Goal: Task Accomplishment & Management: Manage account settings

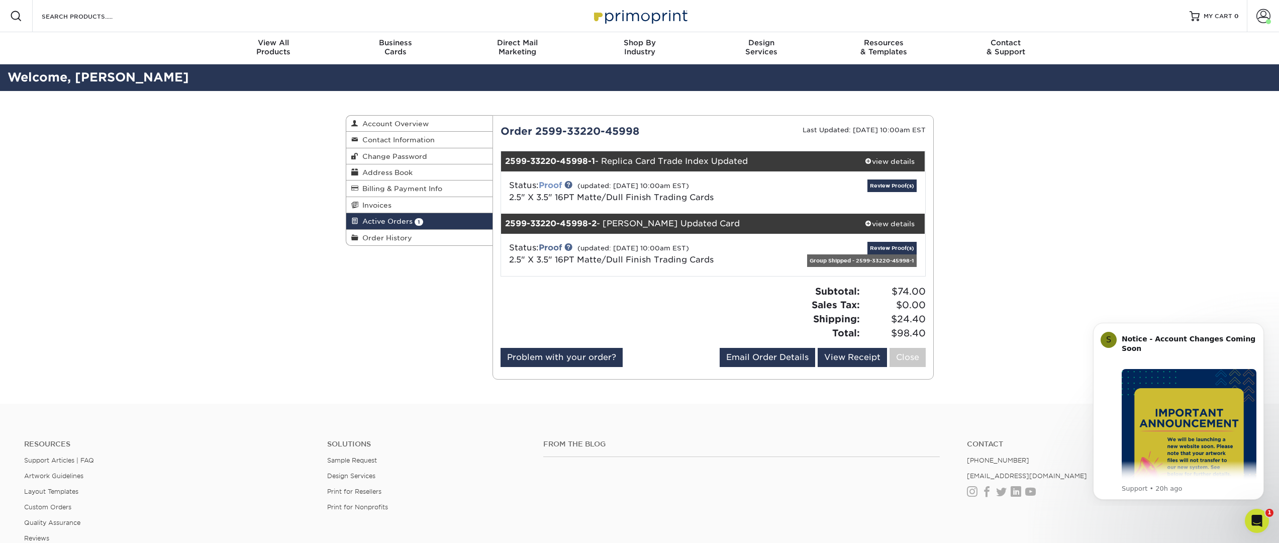
click at [562, 184] on link "Proof" at bounding box center [550, 185] width 23 height 10
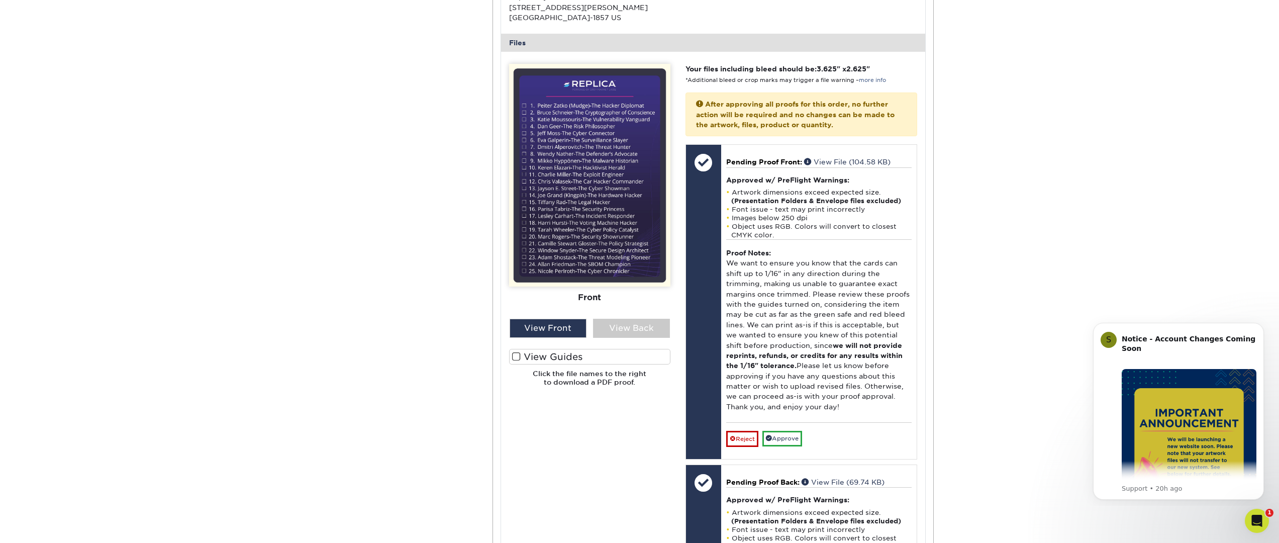
scroll to position [450, 0]
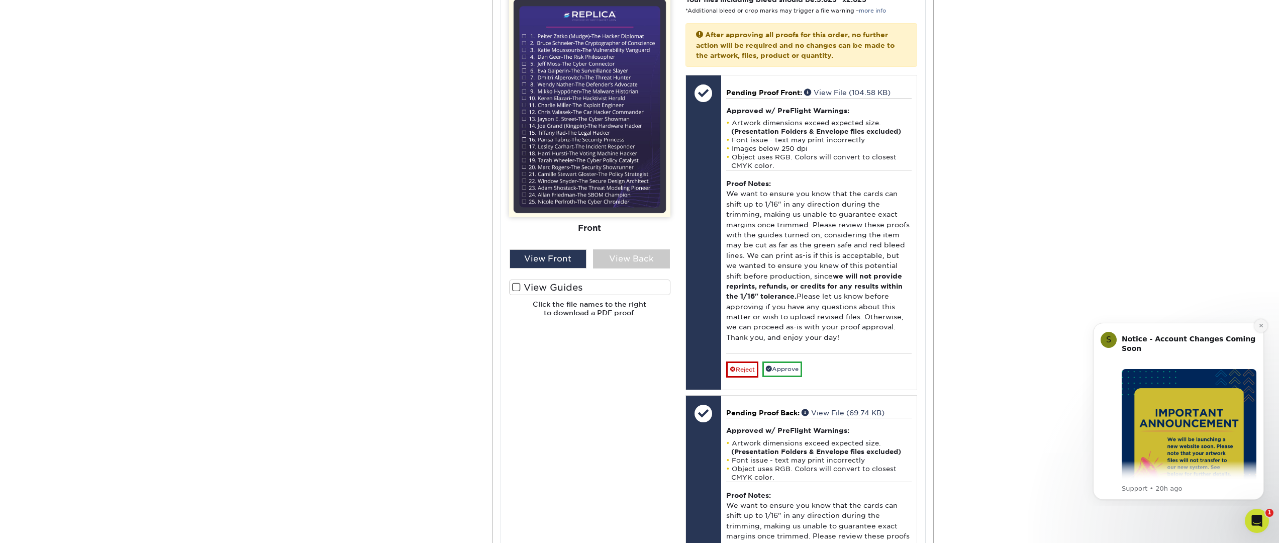
click at [1260, 326] on icon "Dismiss notification" at bounding box center [1261, 326] width 4 height 4
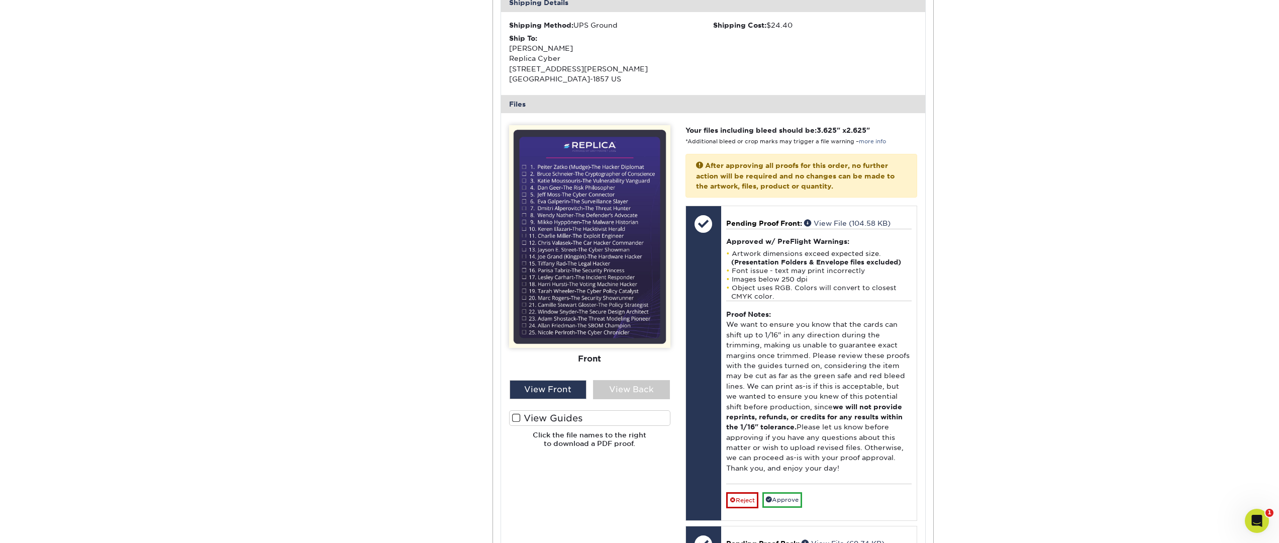
scroll to position [361, 0]
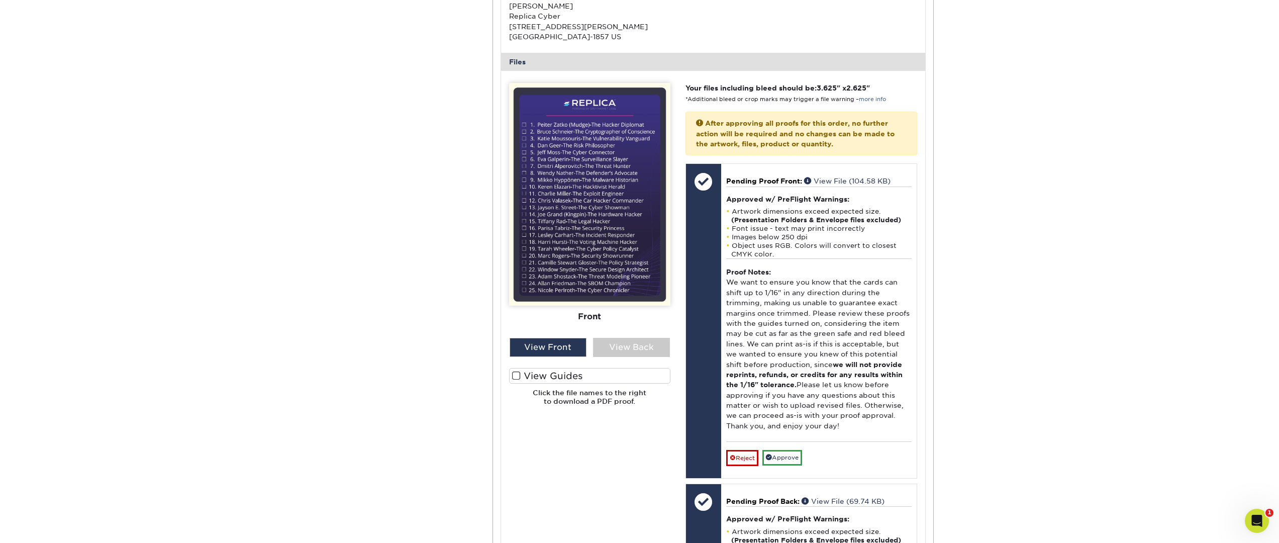
click at [624, 376] on label "View Guides" at bounding box center [589, 376] width 161 height 16
click at [0, 0] on input "View Guides" at bounding box center [0, 0] width 0 height 0
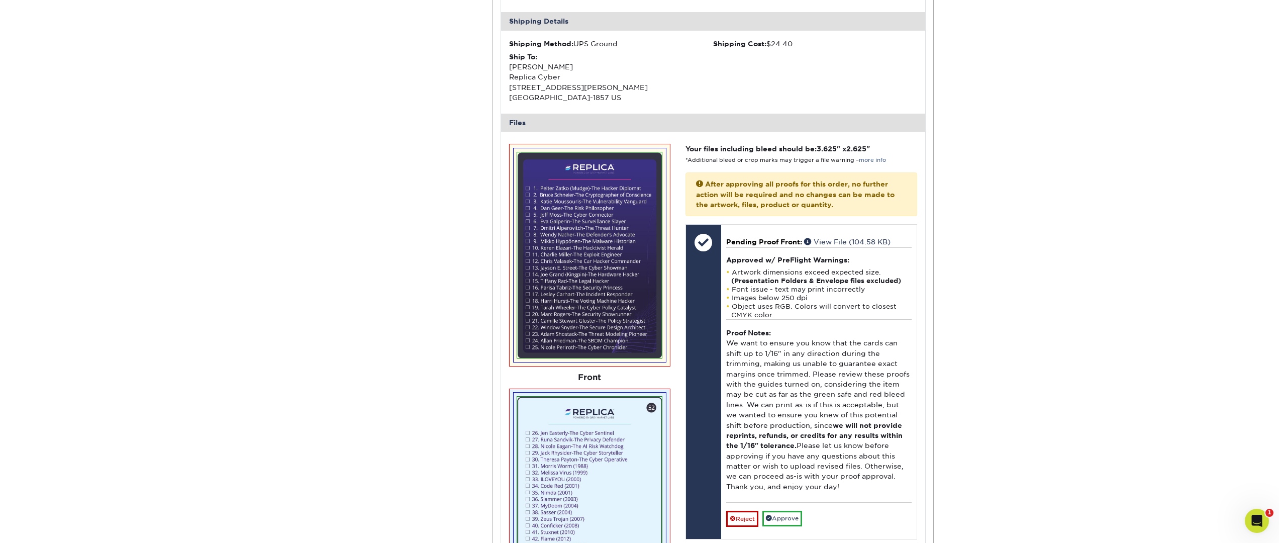
scroll to position [0, 0]
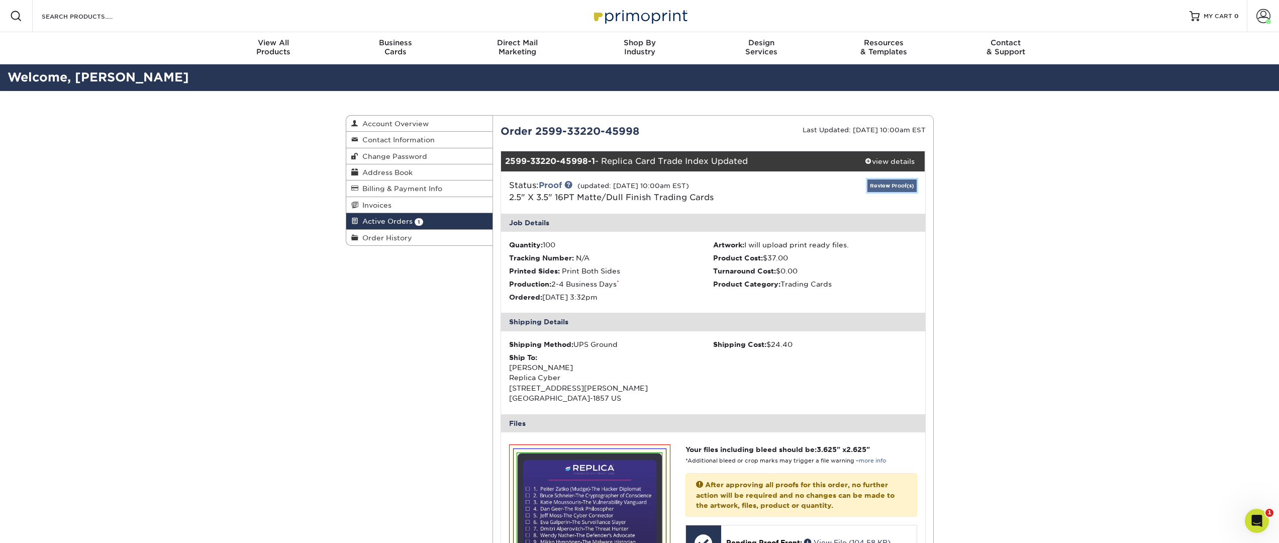
click at [888, 187] on link "Review Proof(s)" at bounding box center [891, 185] width 49 height 13
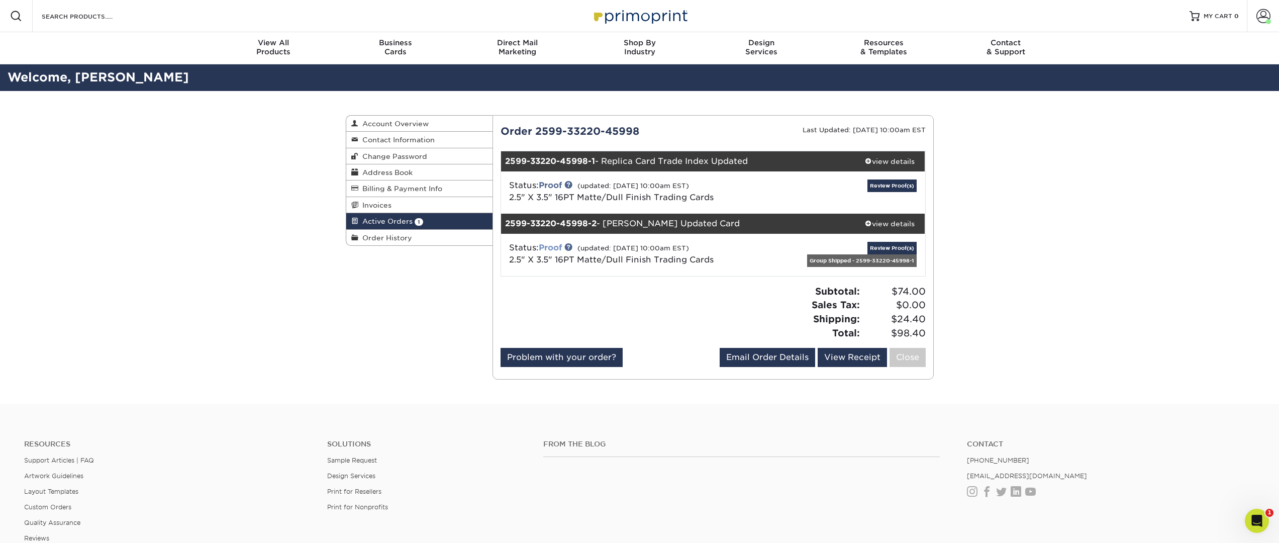
click at [556, 246] on link "Proof" at bounding box center [550, 248] width 23 height 10
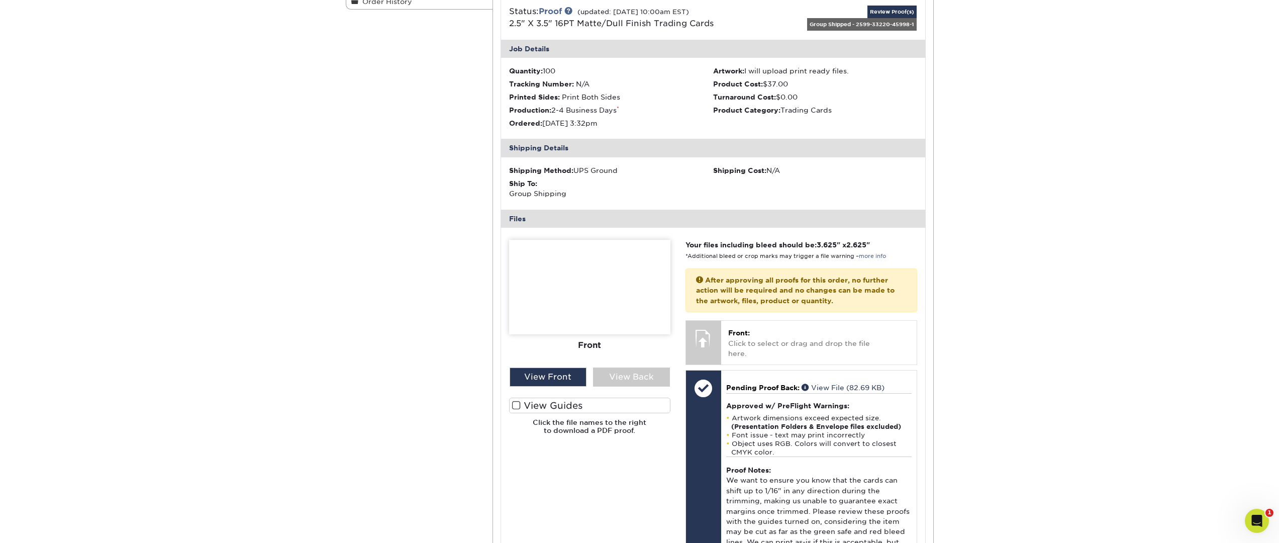
scroll to position [237, 0]
click at [557, 376] on div "View Front" at bounding box center [548, 376] width 77 height 19
click at [621, 375] on div "View Back" at bounding box center [631, 376] width 77 height 19
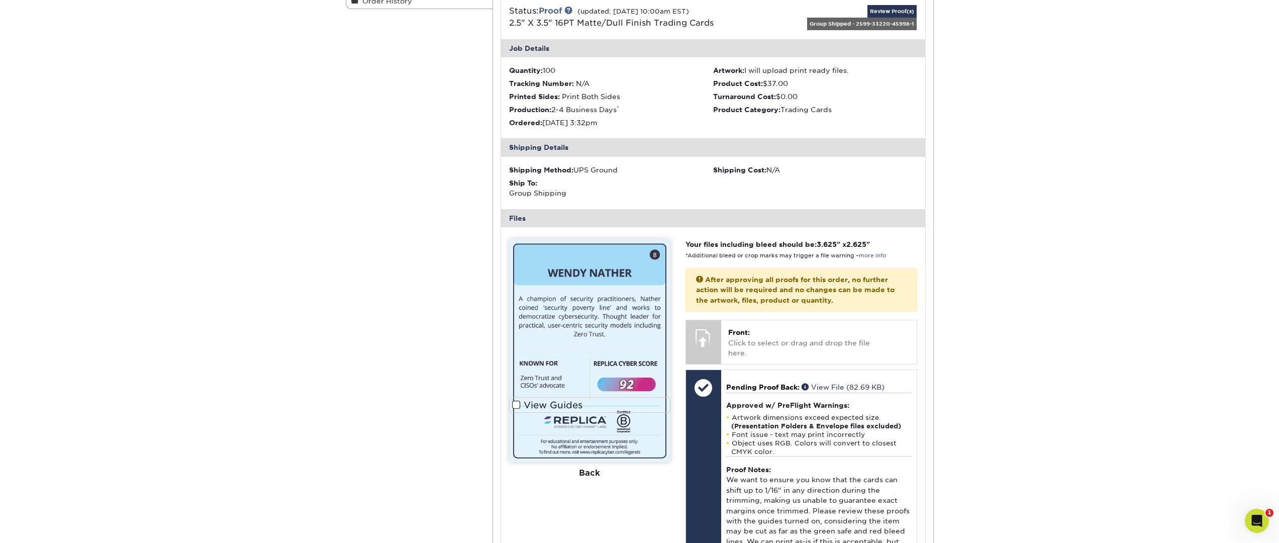
click at [447, 296] on div "Active Orders Account Overview Contact Information Change Password Address Book…" at bounding box center [639, 337] width 603 height 967
click at [586, 475] on div "Back" at bounding box center [589, 473] width 161 height 22
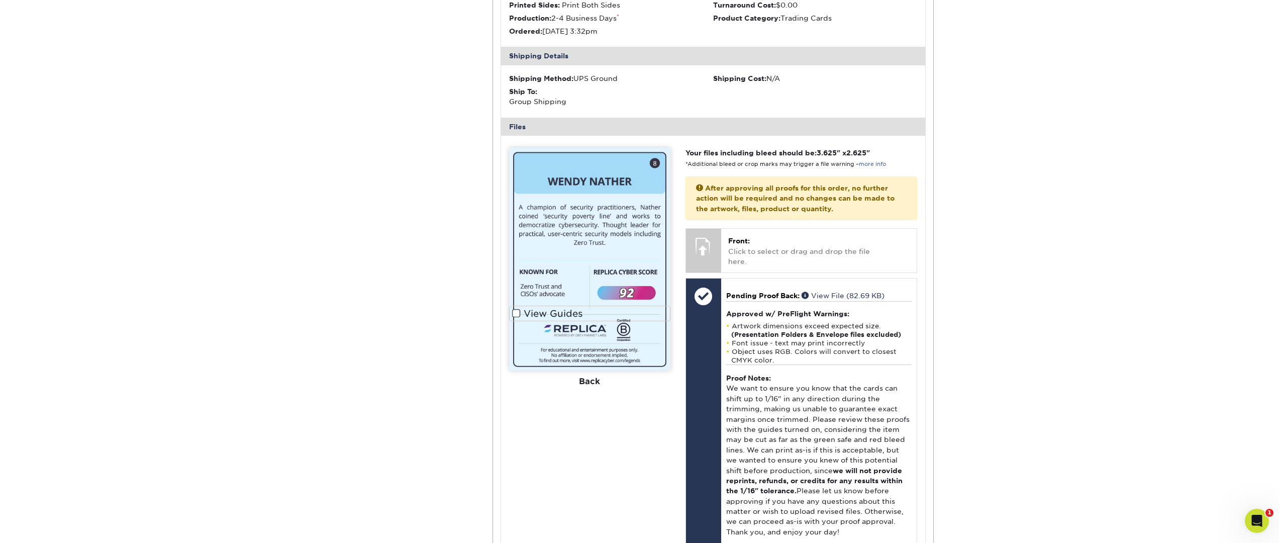
scroll to position [326, 0]
click at [658, 179] on img at bounding box center [589, 261] width 161 height 223
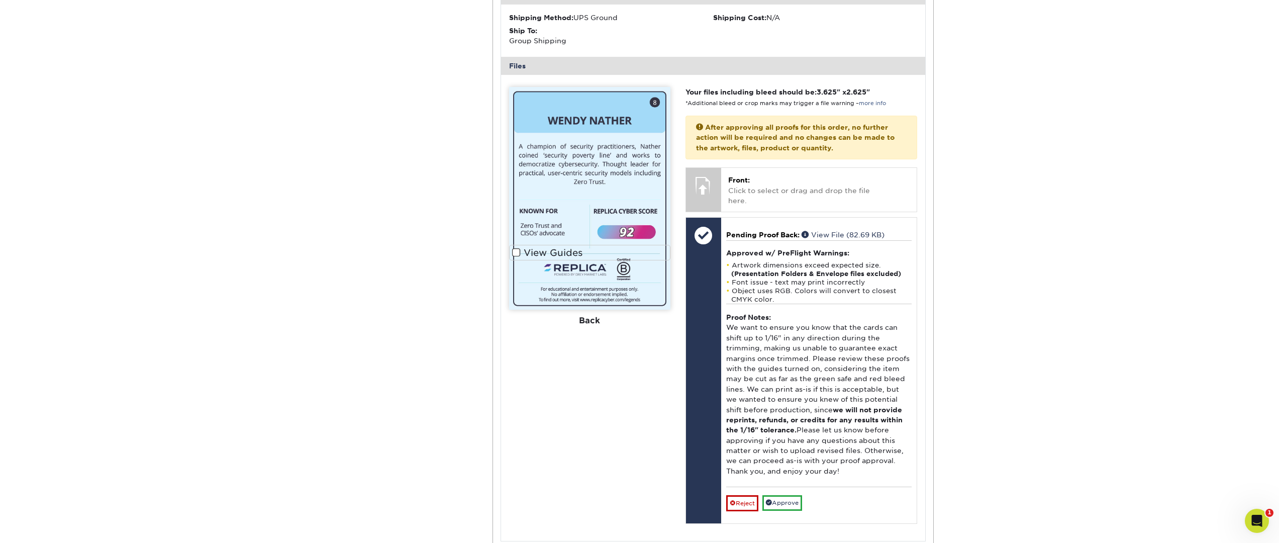
scroll to position [335, 0]
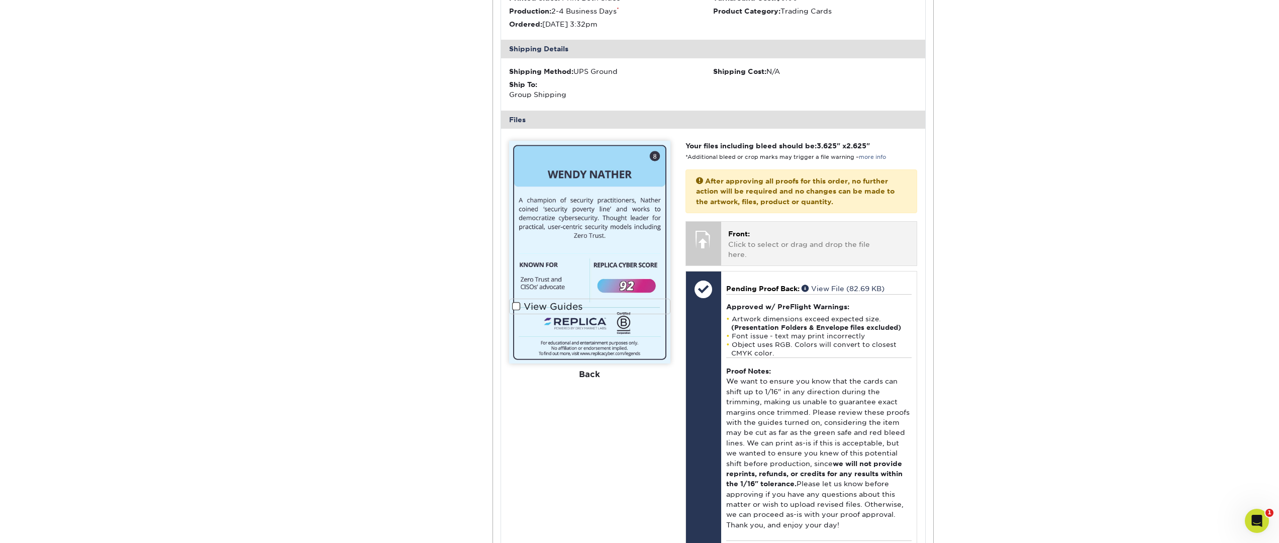
click at [781, 243] on p "Front: Click to select or drag and drop the file here." at bounding box center [818, 244] width 181 height 31
click at [807, 235] on p "Front: Click to select or drag and drop the file here." at bounding box center [818, 244] width 181 height 31
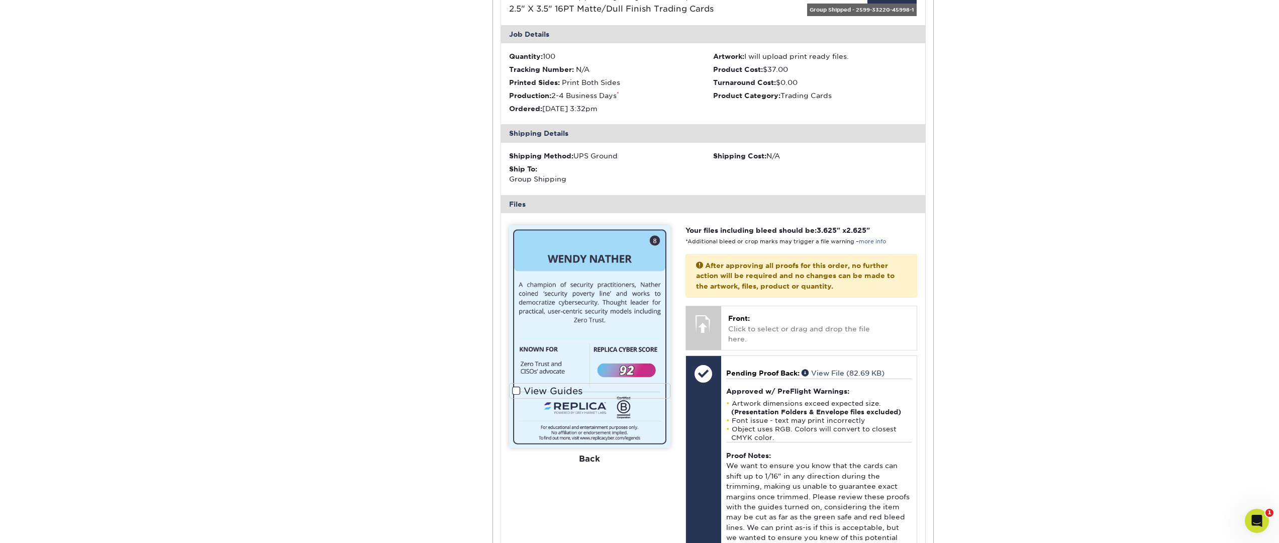
scroll to position [121, 0]
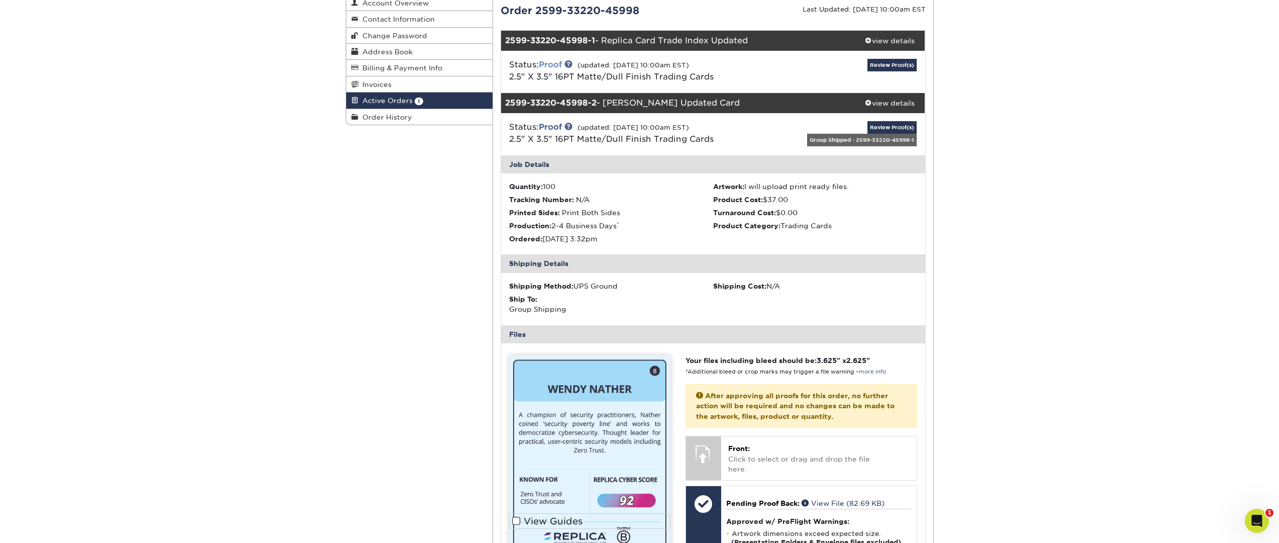
click at [558, 63] on link "Proof" at bounding box center [550, 65] width 23 height 10
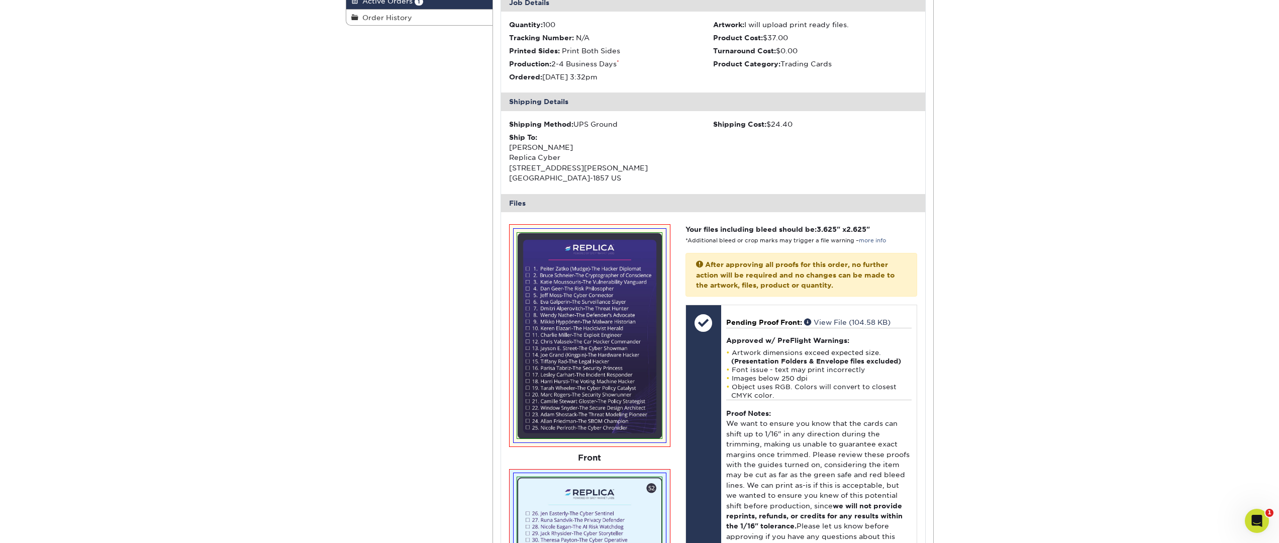
scroll to position [56, 0]
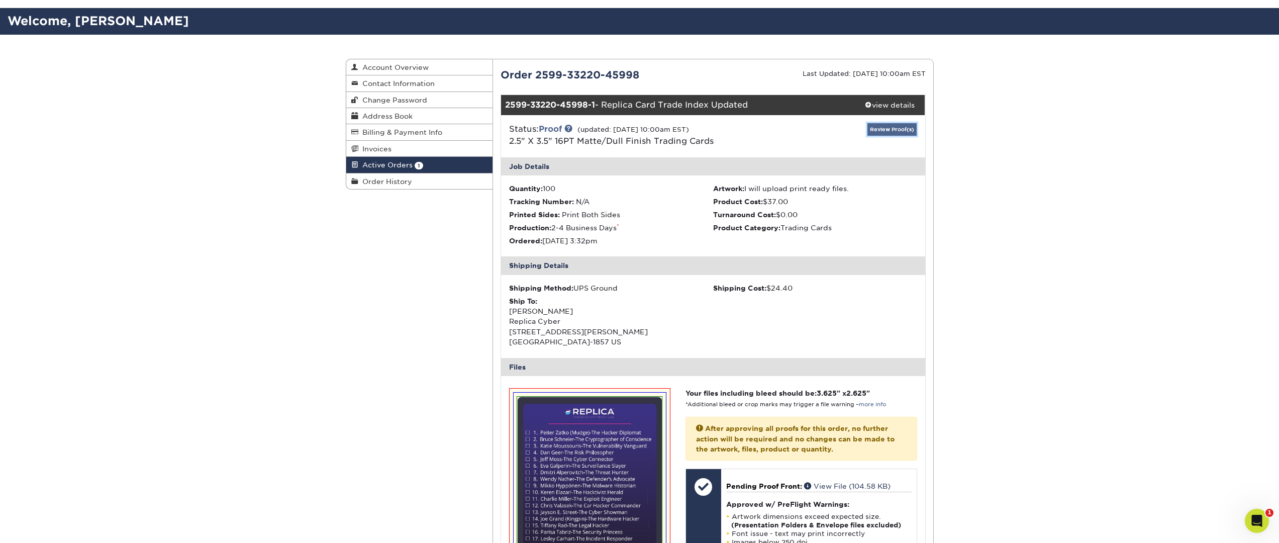
click at [882, 128] on link "Review Proof(s)" at bounding box center [891, 129] width 49 height 13
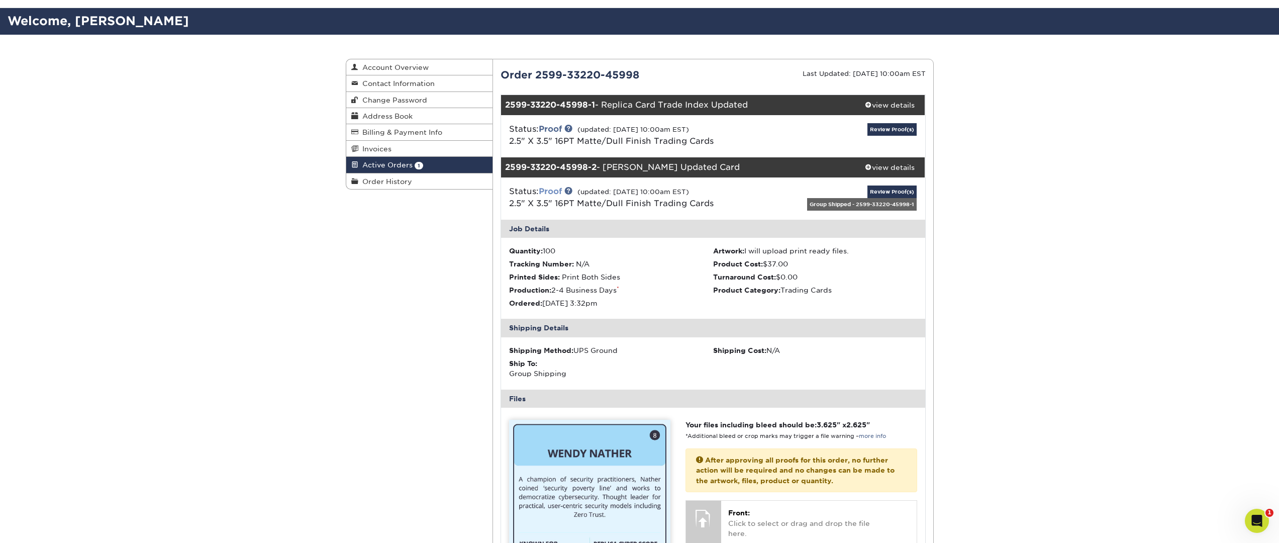
click at [560, 192] on link "Proof" at bounding box center [550, 191] width 23 height 10
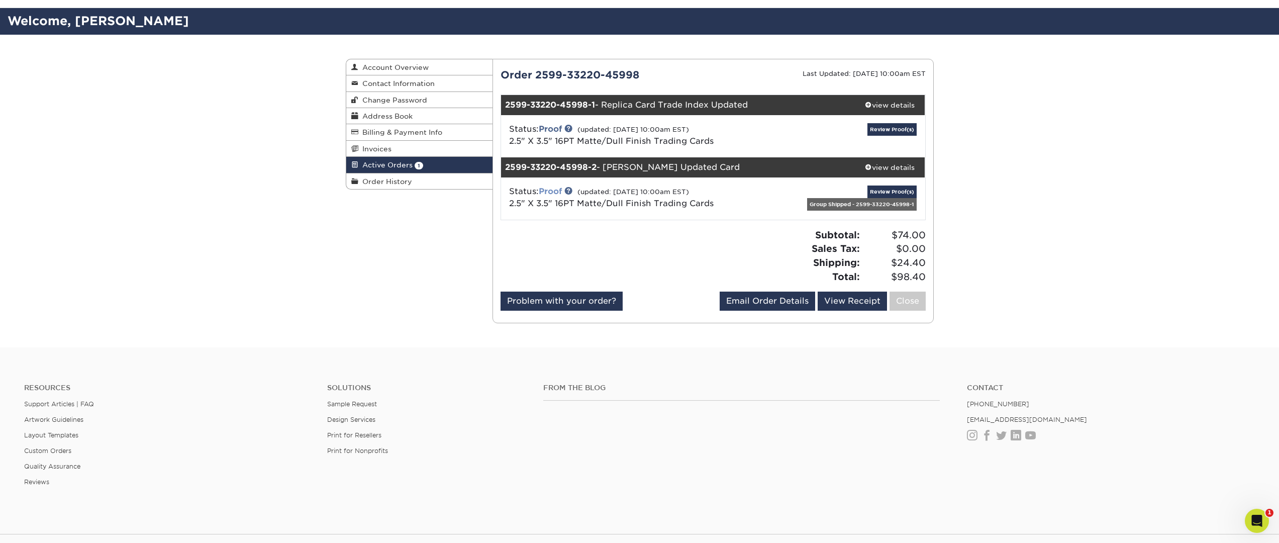
click at [560, 192] on link "Proof" at bounding box center [550, 191] width 23 height 10
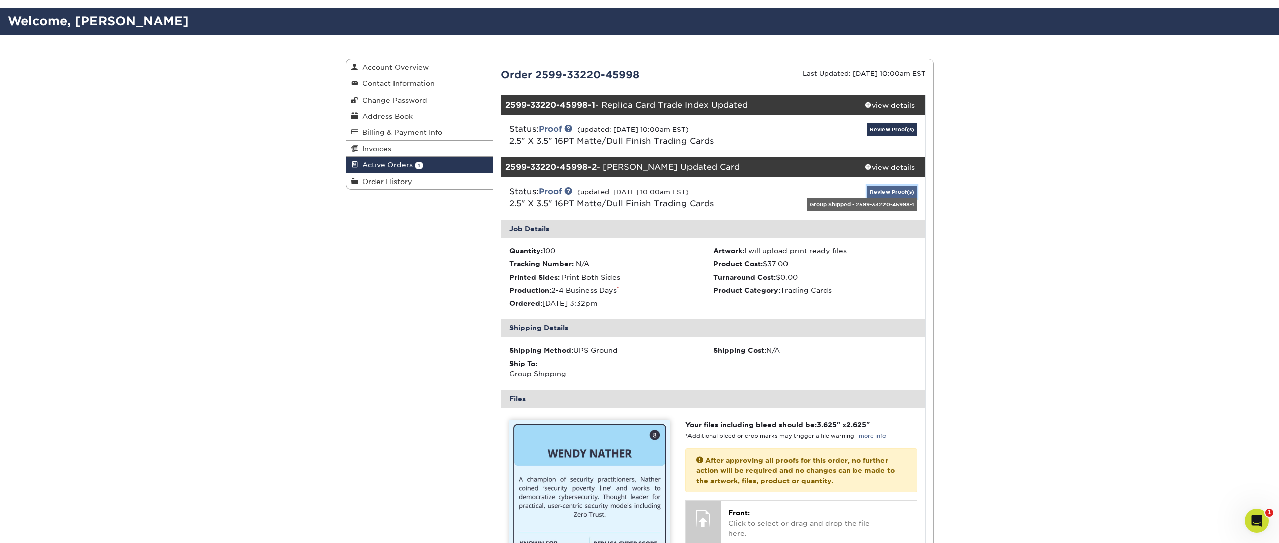
click at [883, 189] on link "Review Proof(s)" at bounding box center [891, 191] width 49 height 13
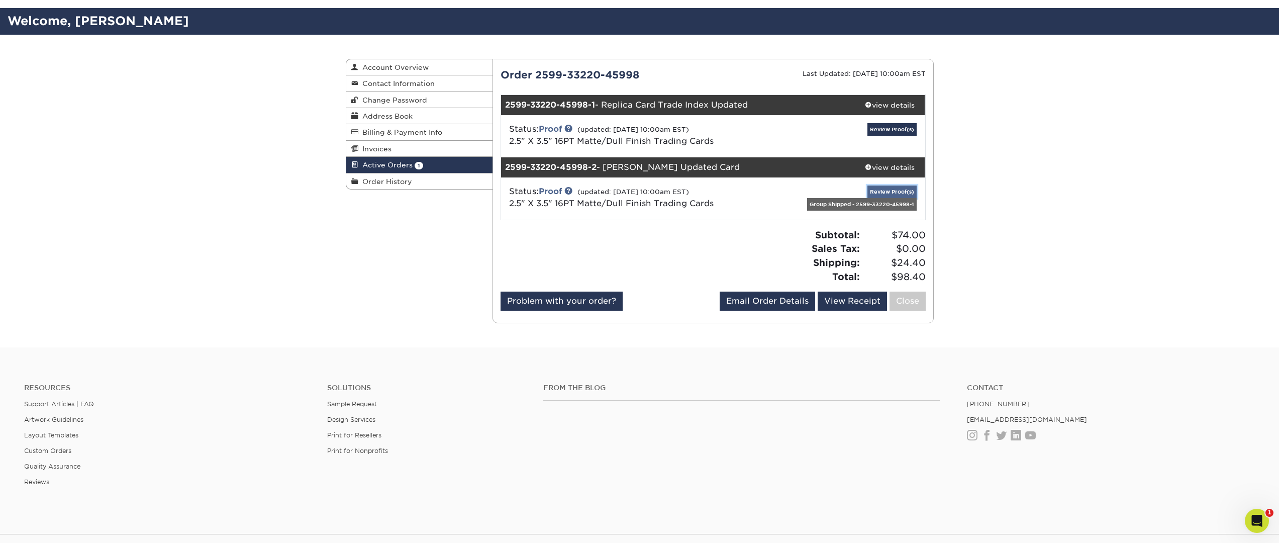
click at [883, 189] on link "Review Proof(s)" at bounding box center [891, 191] width 49 height 13
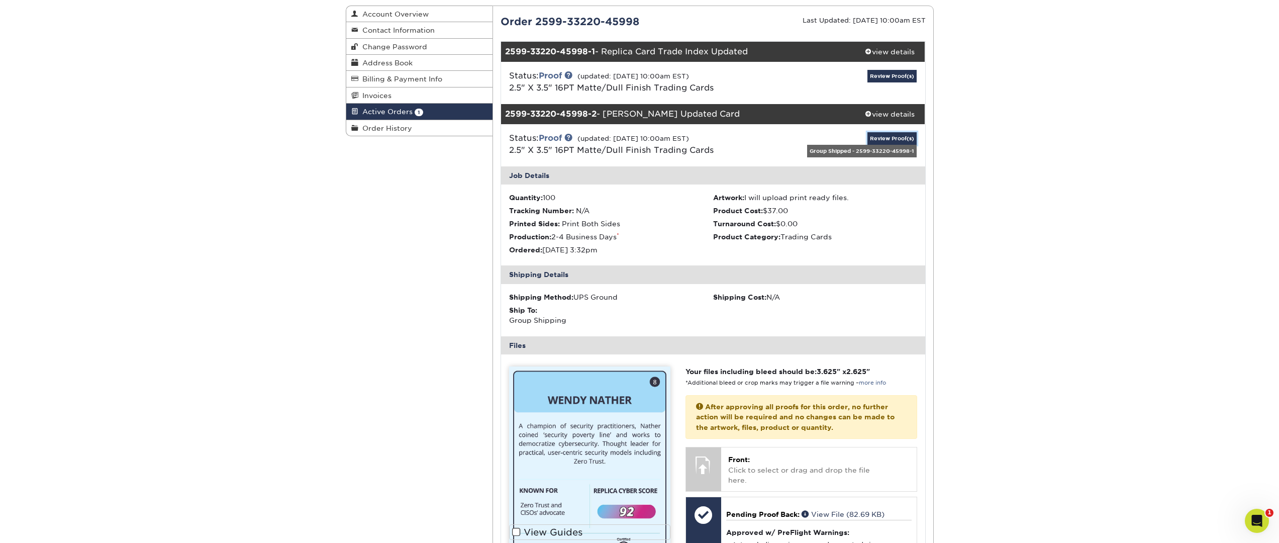
scroll to position [125, 0]
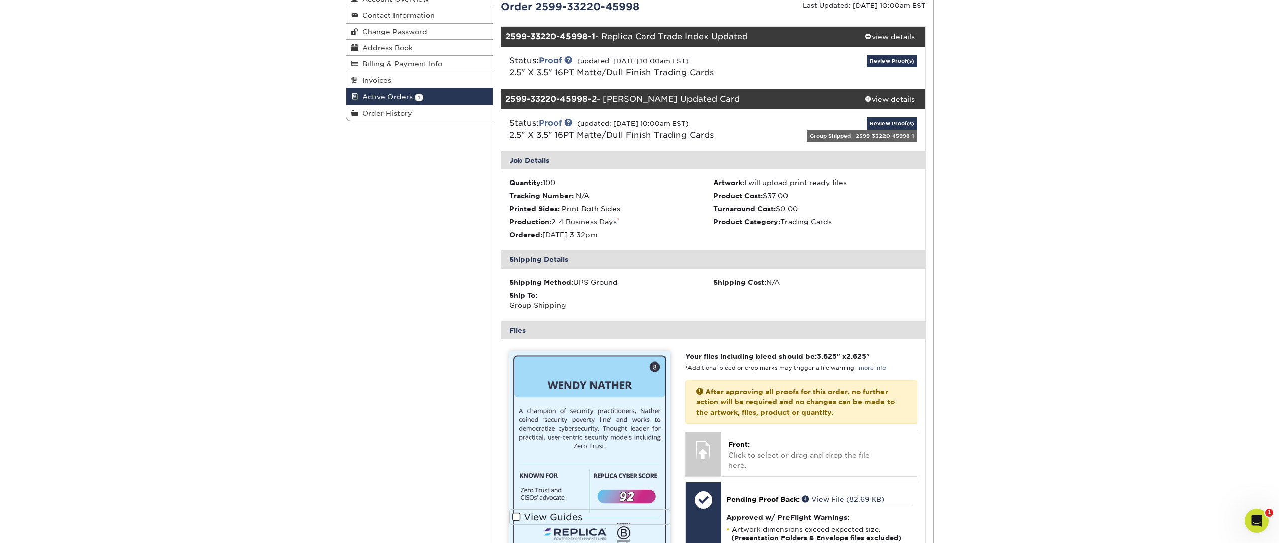
click at [657, 365] on img at bounding box center [589, 462] width 161 height 223
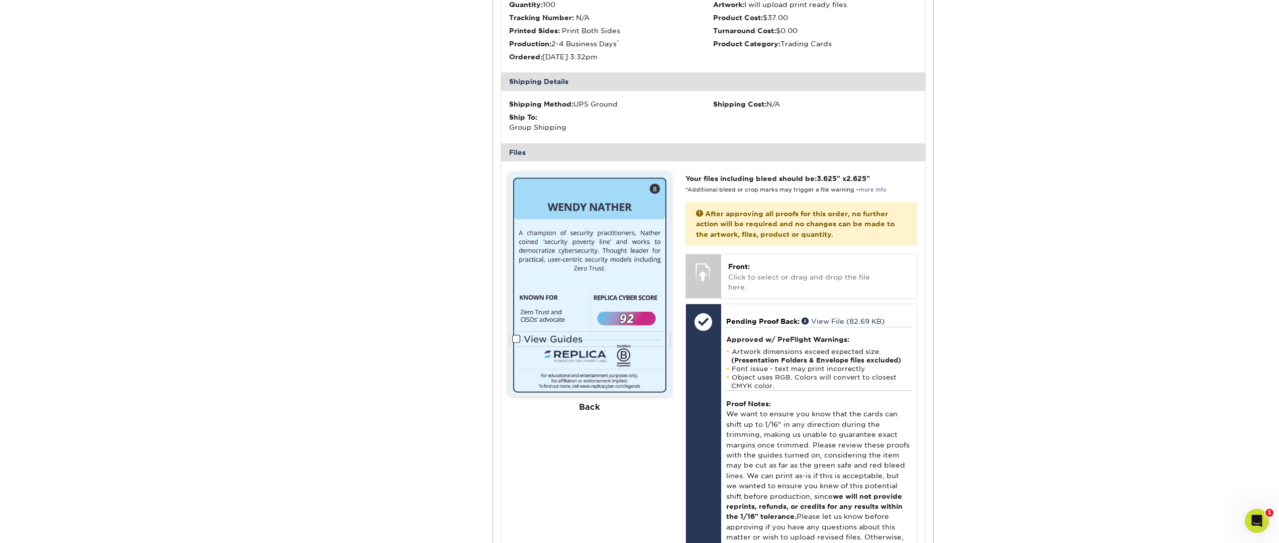
scroll to position [311, 0]
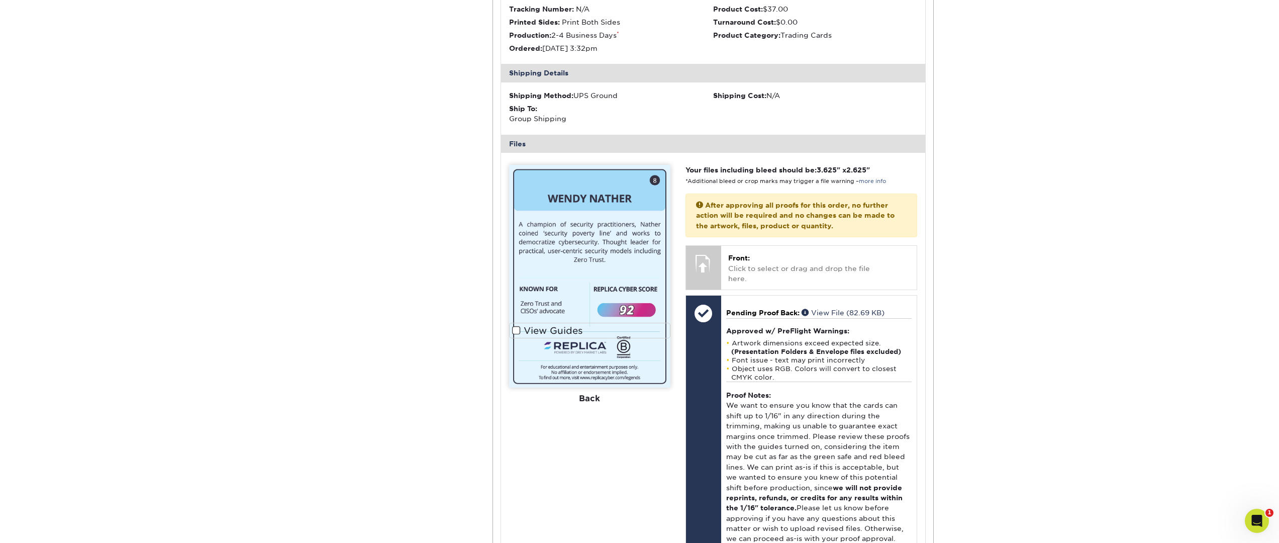
click at [587, 403] on div "Back" at bounding box center [589, 398] width 161 height 22
click at [727, 264] on div "Front: Click to select or drag and drop the file here. Choose file" at bounding box center [818, 268] width 195 height 44
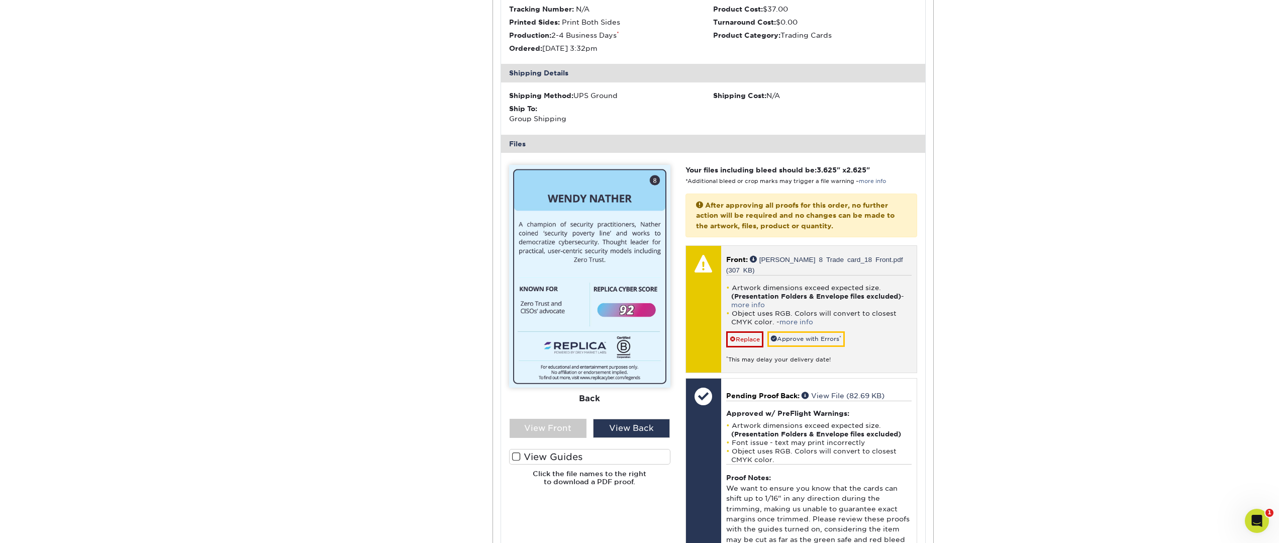
click at [804, 275] on div "Artwork dimensions exceed expected size. (Presentation Folders & Envelope files…" at bounding box center [818, 319] width 185 height 89
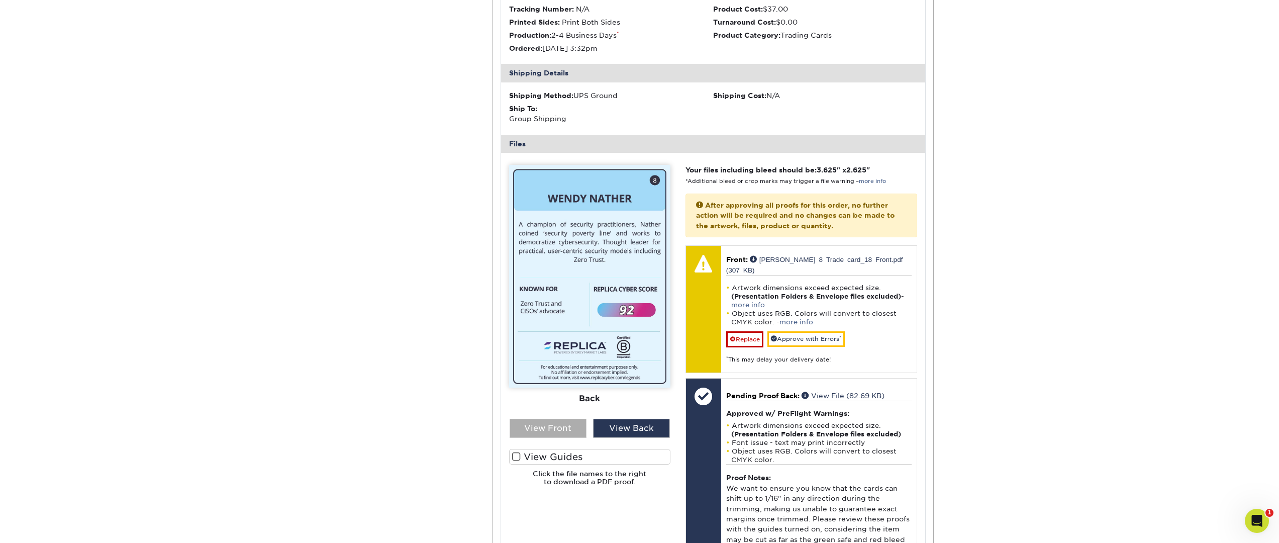
click at [547, 426] on div "View Front" at bounding box center [548, 428] width 77 height 19
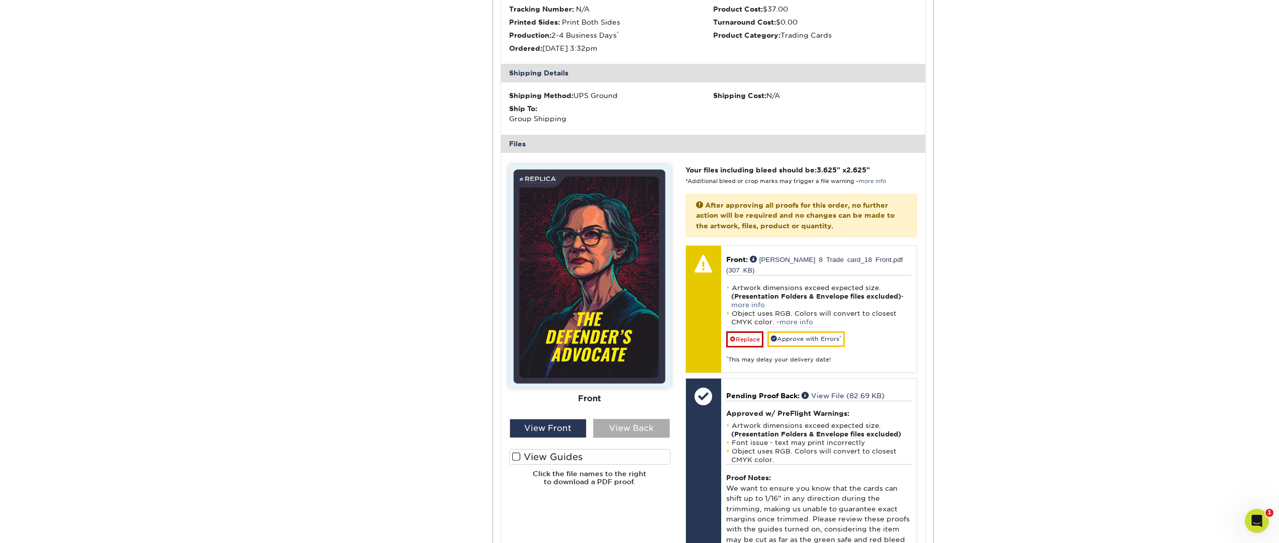
click at [620, 428] on div "View Back" at bounding box center [631, 428] width 77 height 19
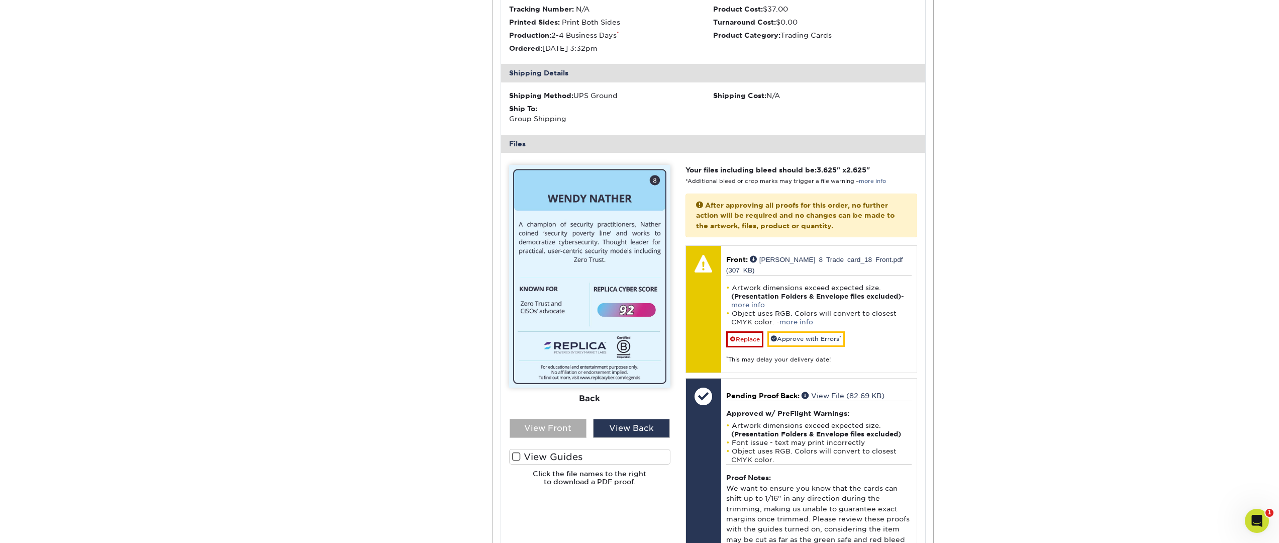
click at [564, 429] on div "View Front" at bounding box center [548, 428] width 77 height 19
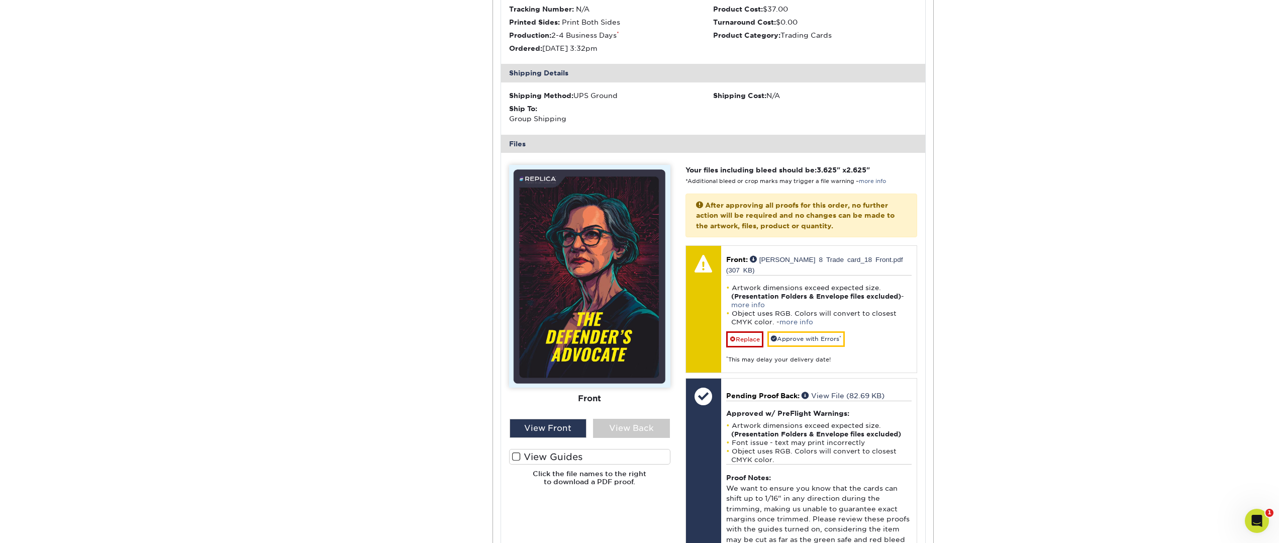
click at [516, 456] on span at bounding box center [516, 457] width 9 height 10
click at [0, 0] on input "View Guides" at bounding box center [0, 0] width 0 height 0
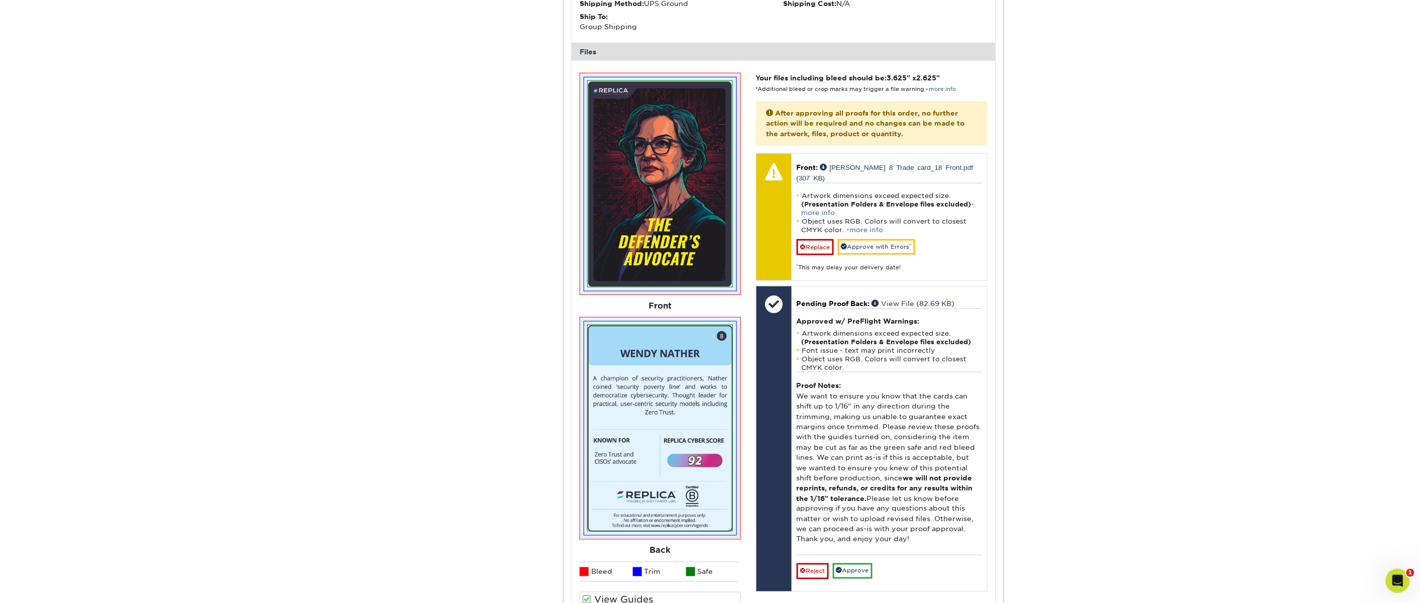
scroll to position [424, 0]
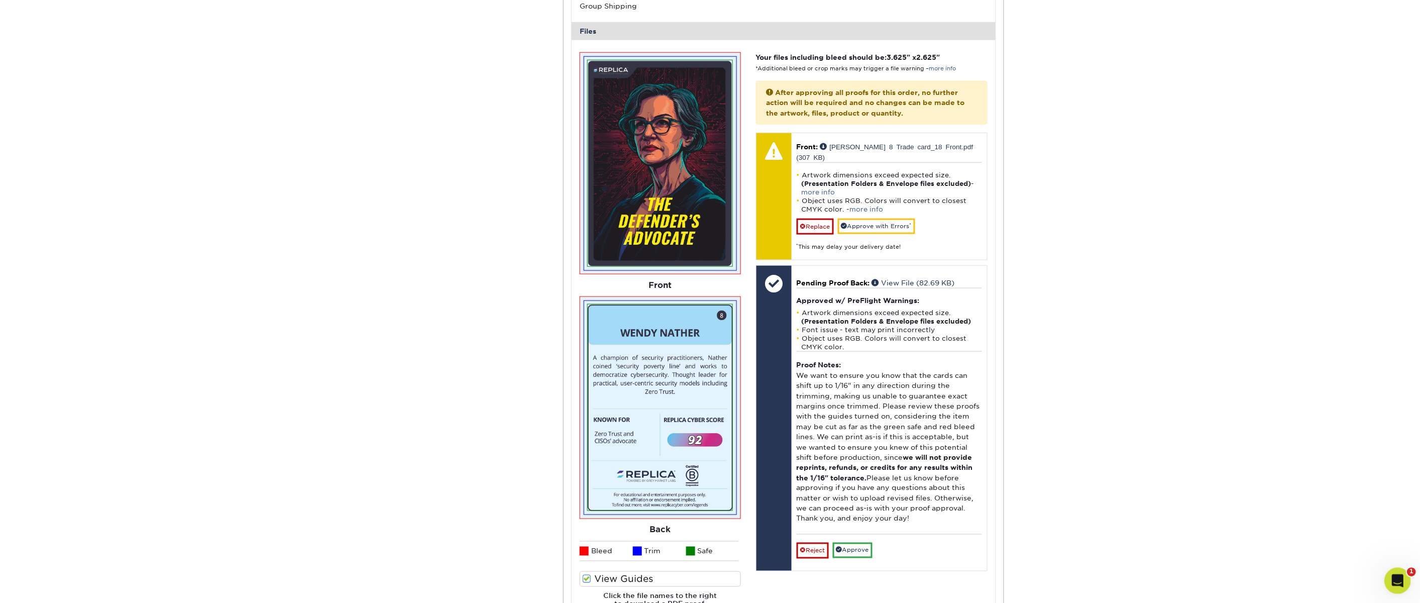
click at [1278, 542] on icon "Open Intercom Messenger" at bounding box center [1396, 579] width 17 height 17
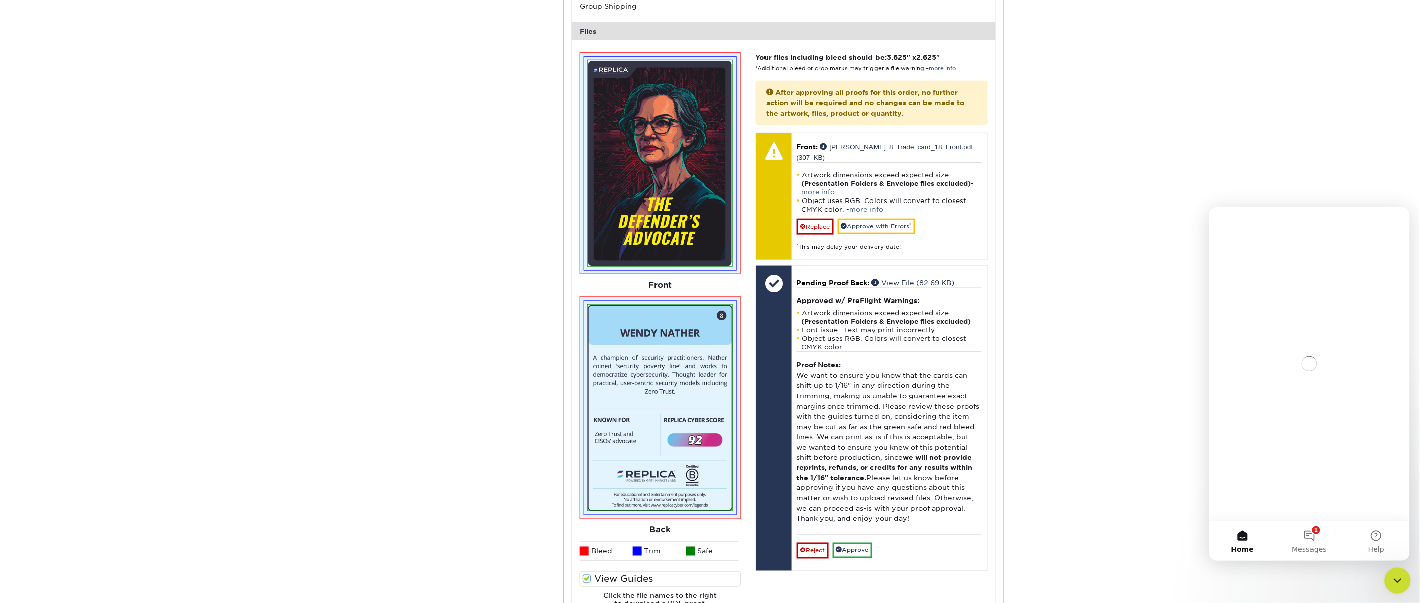
scroll to position [0, 0]
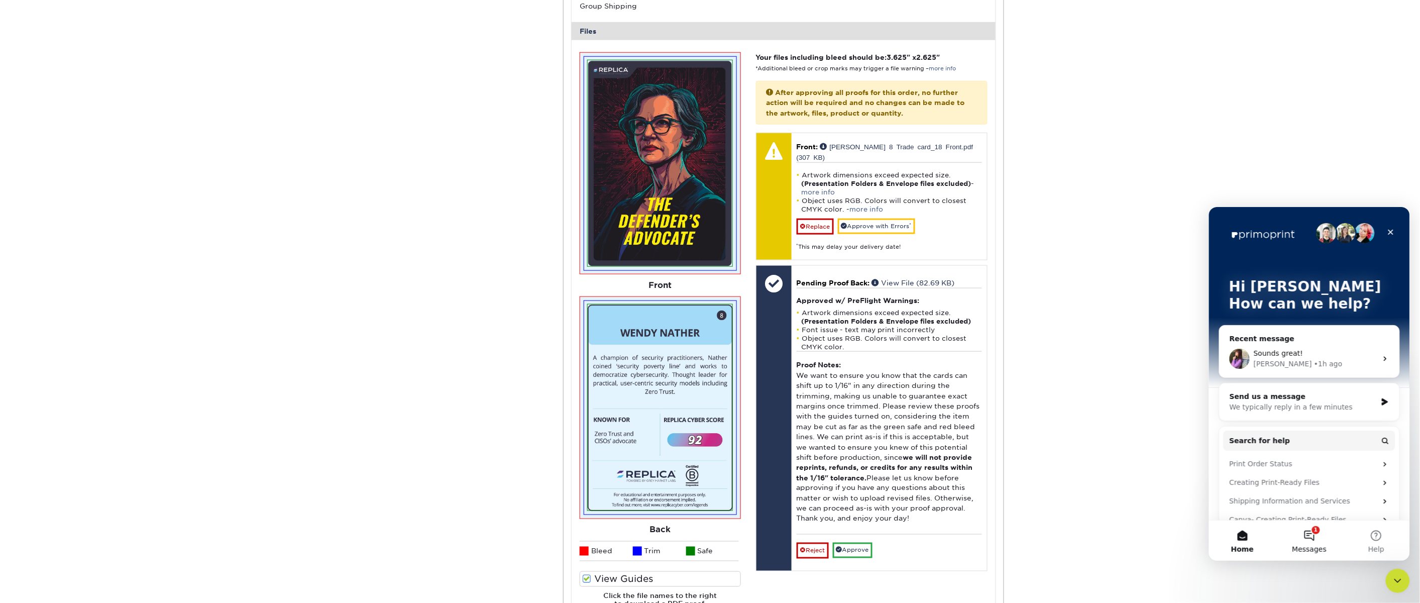
click at [1278, 542] on button "1 Messages" at bounding box center [1309, 540] width 67 height 40
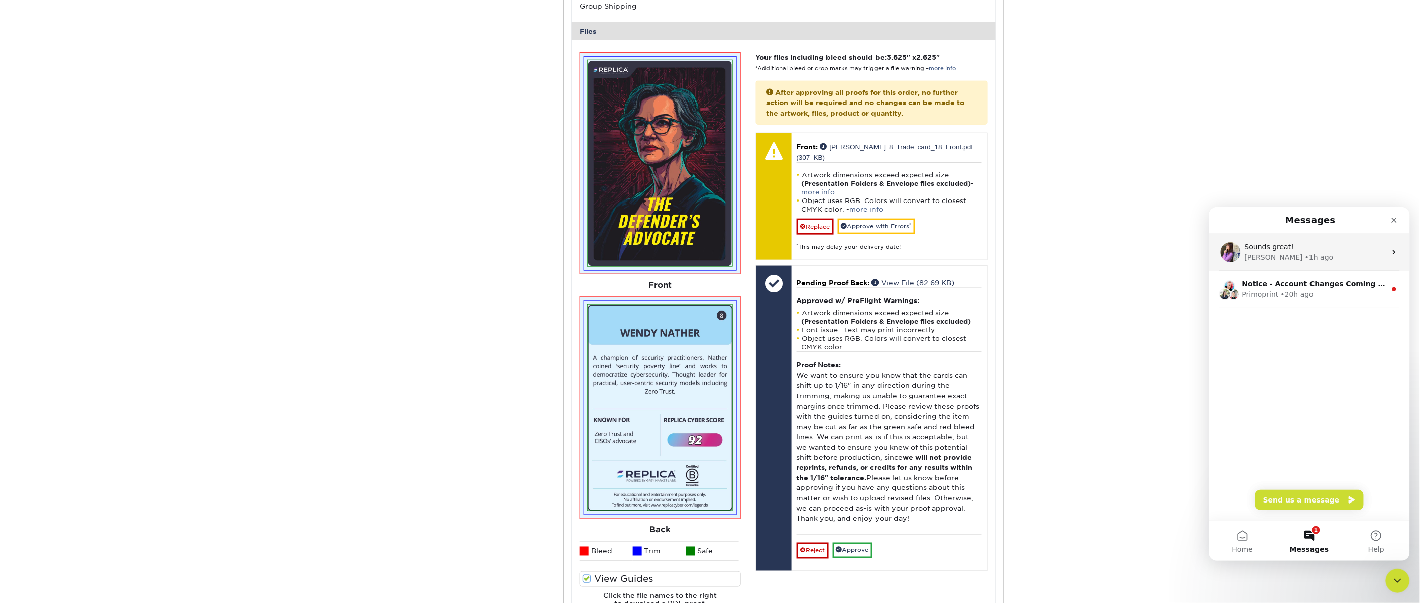
click at [1278, 247] on div "Sounds great!" at bounding box center [1316, 246] width 142 height 11
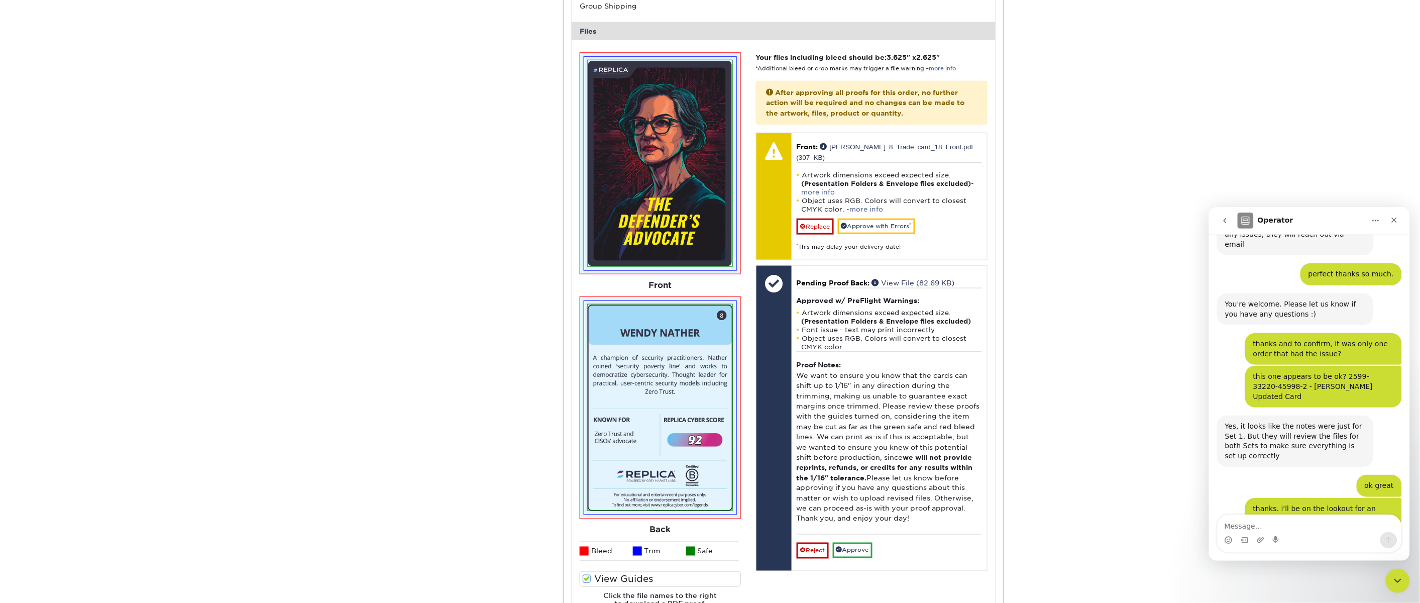
scroll to position [996, 0]
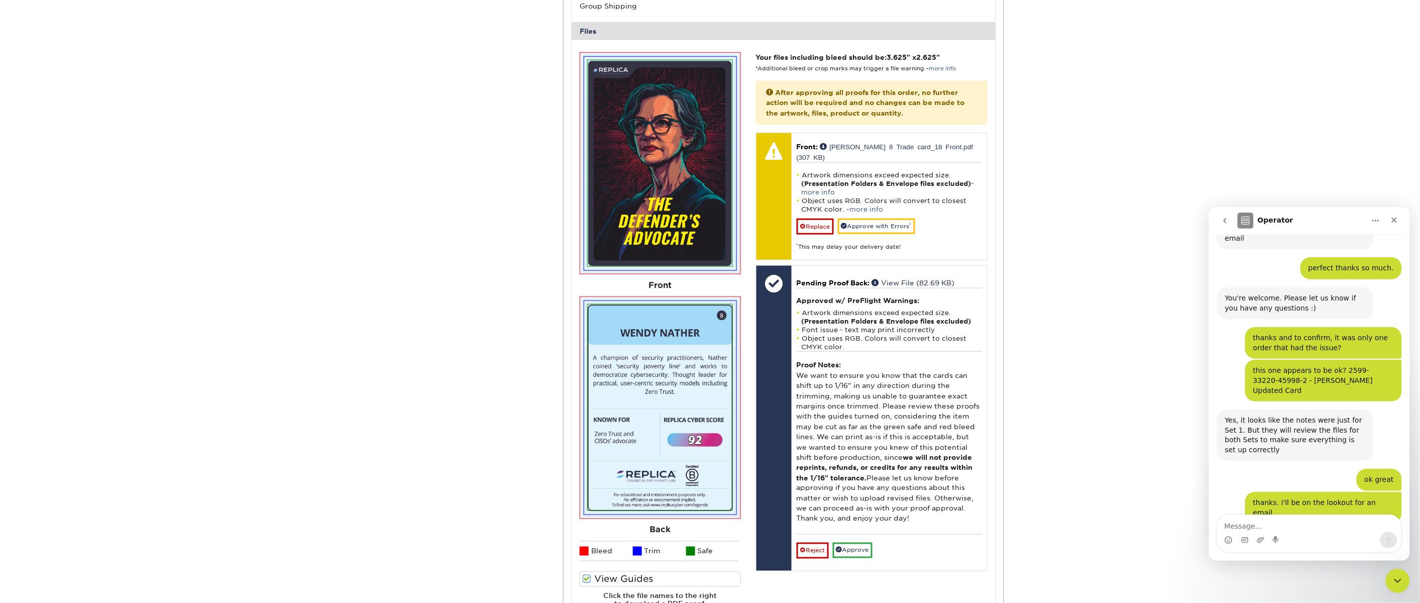
click at [1278, 525] on textarea "Message…" at bounding box center [1309, 523] width 184 height 17
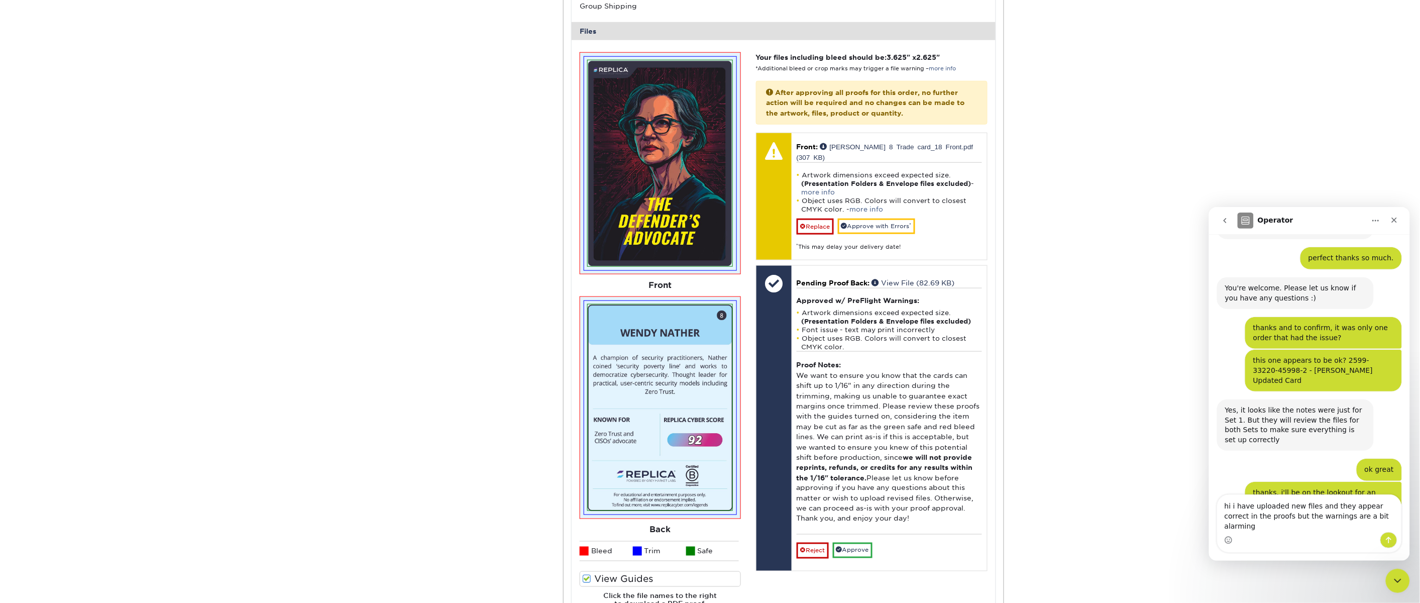
type textarea "hi i have uploaded new files and they appear correct in the proofs but the warn…"
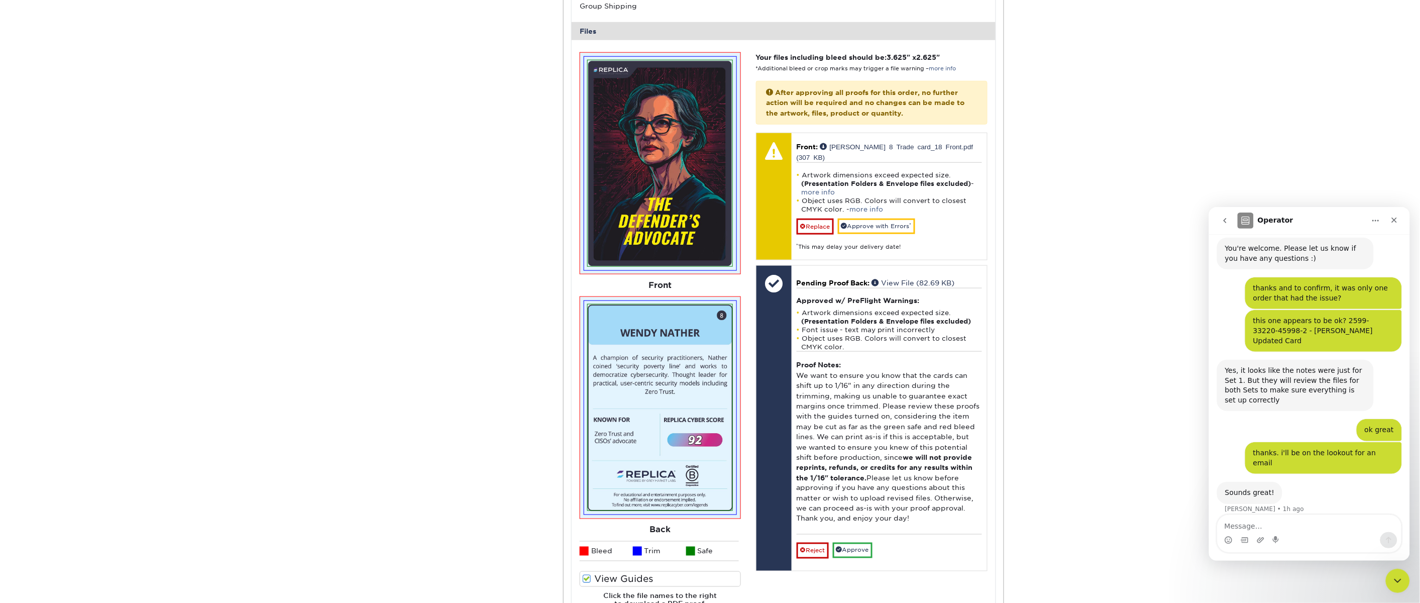
scroll to position [1045, 0]
click at [1147, 408] on div "Active Orders Account Overview Contact Information Change Password Address Book…" at bounding box center [710, 211] width 1420 height 1089
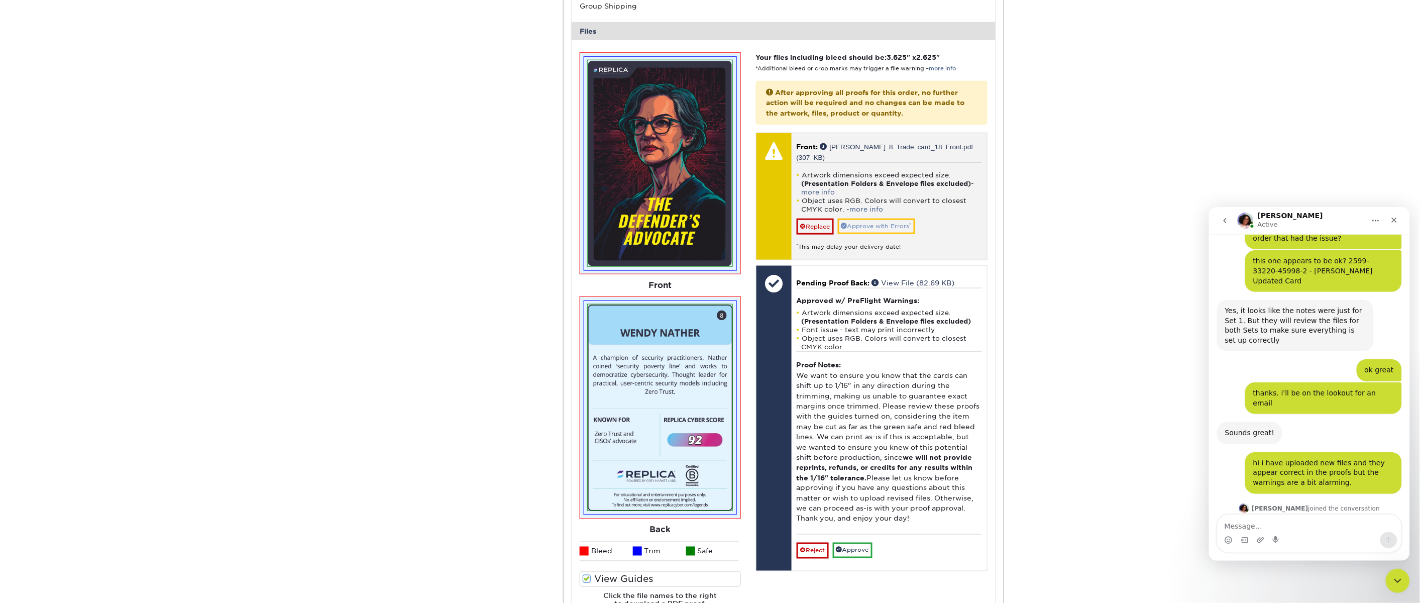
scroll to position [1113, 0]
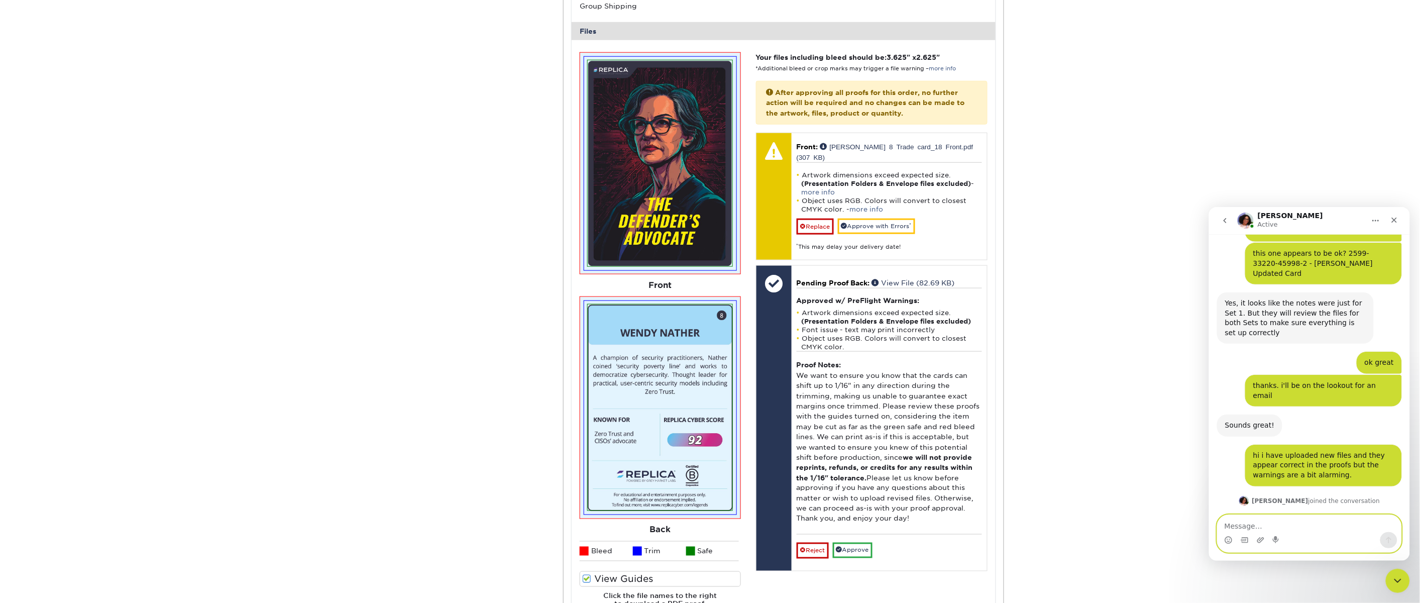
click at [1278, 526] on textarea "Message…" at bounding box center [1309, 523] width 184 height 17
type textarea "hi, this is [PERSON_NAME]"
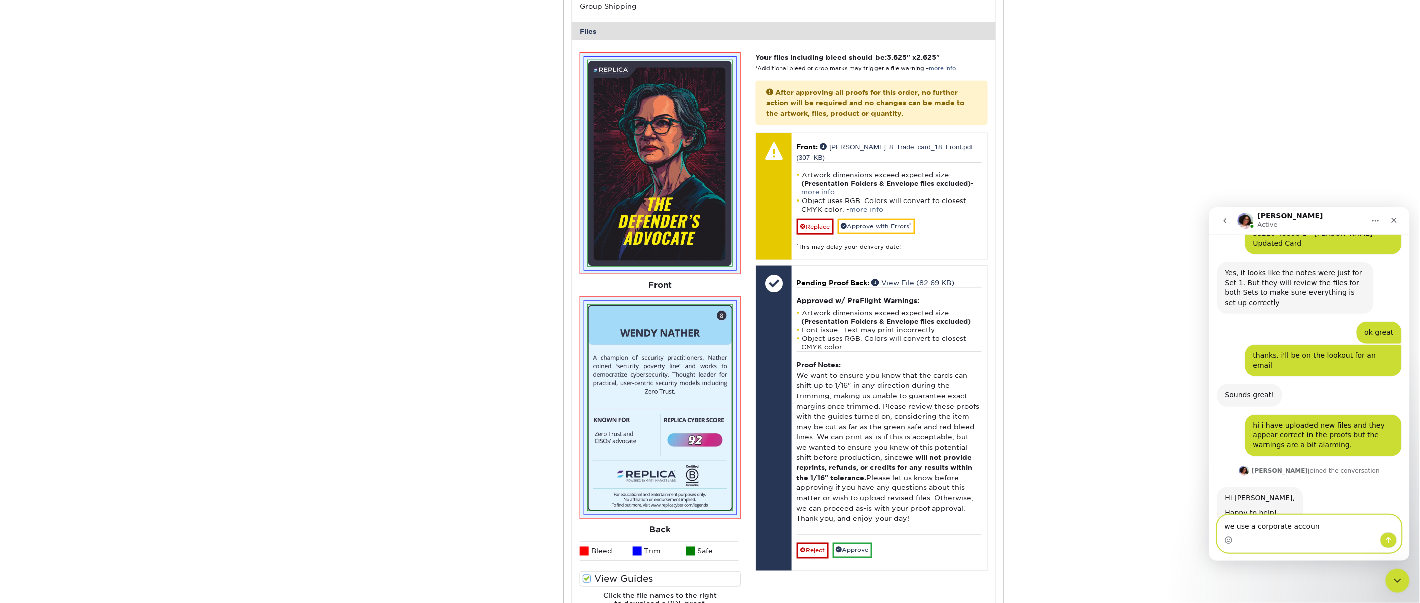
type textarea "we use a corporate account"
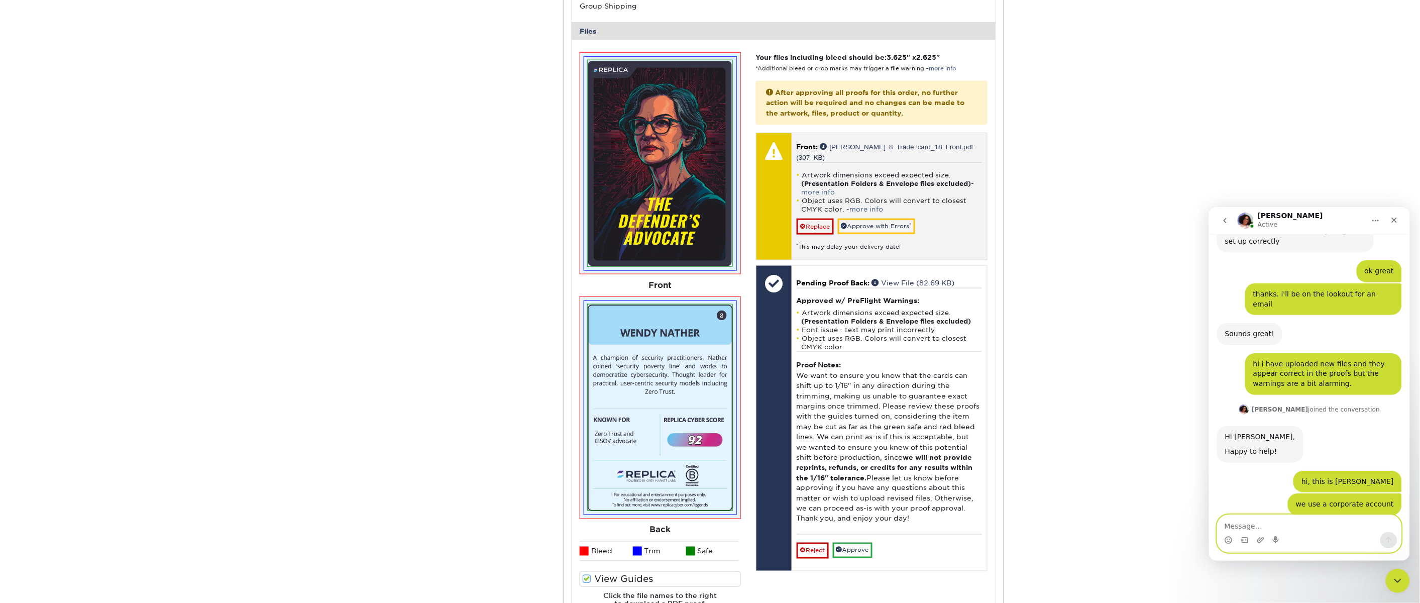
scroll to position [1206, 0]
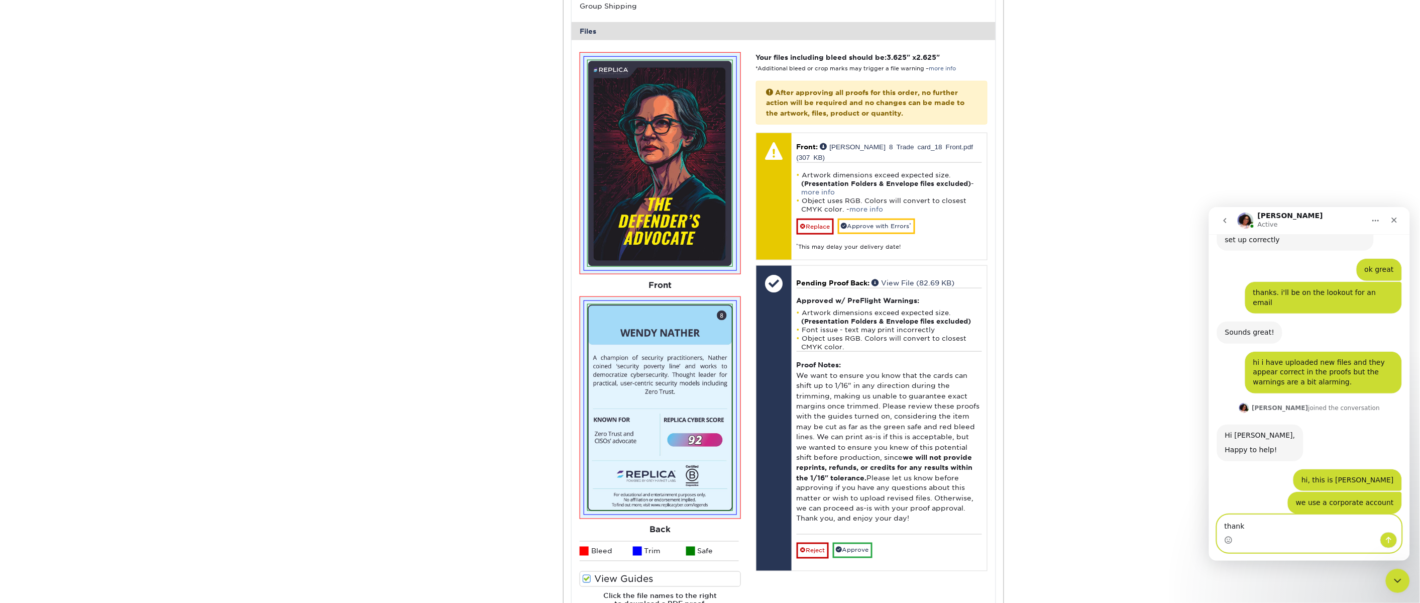
type textarea "thanks"
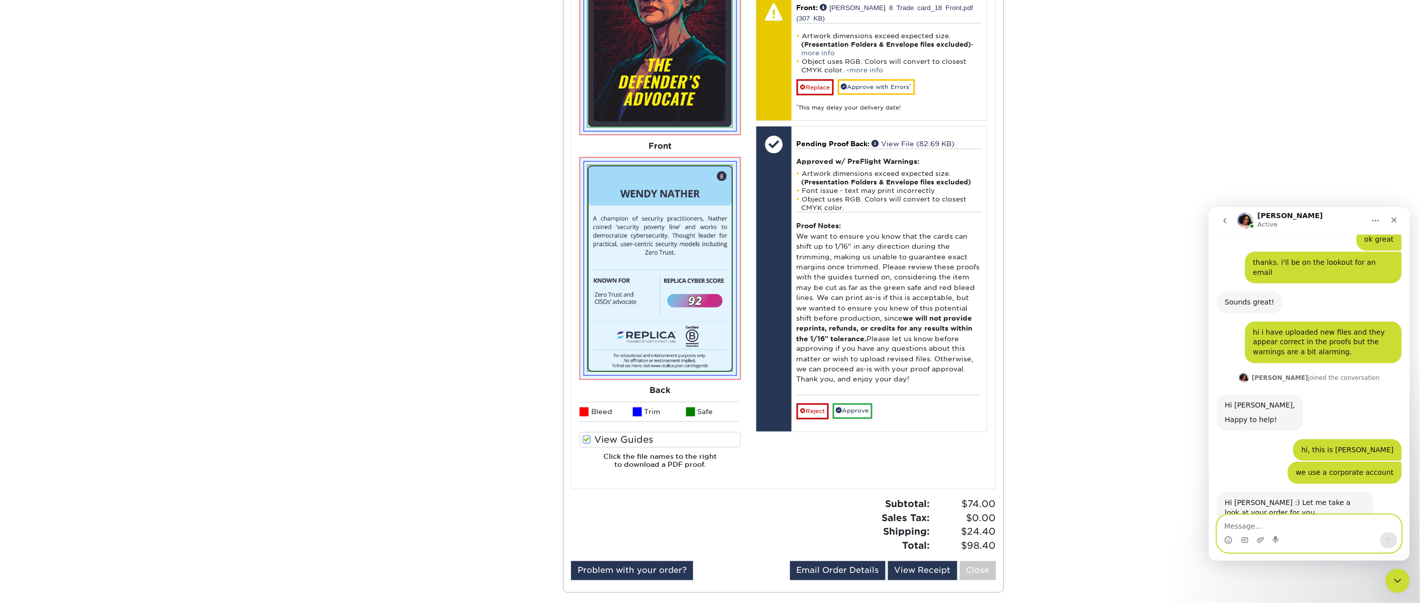
scroll to position [364, 0]
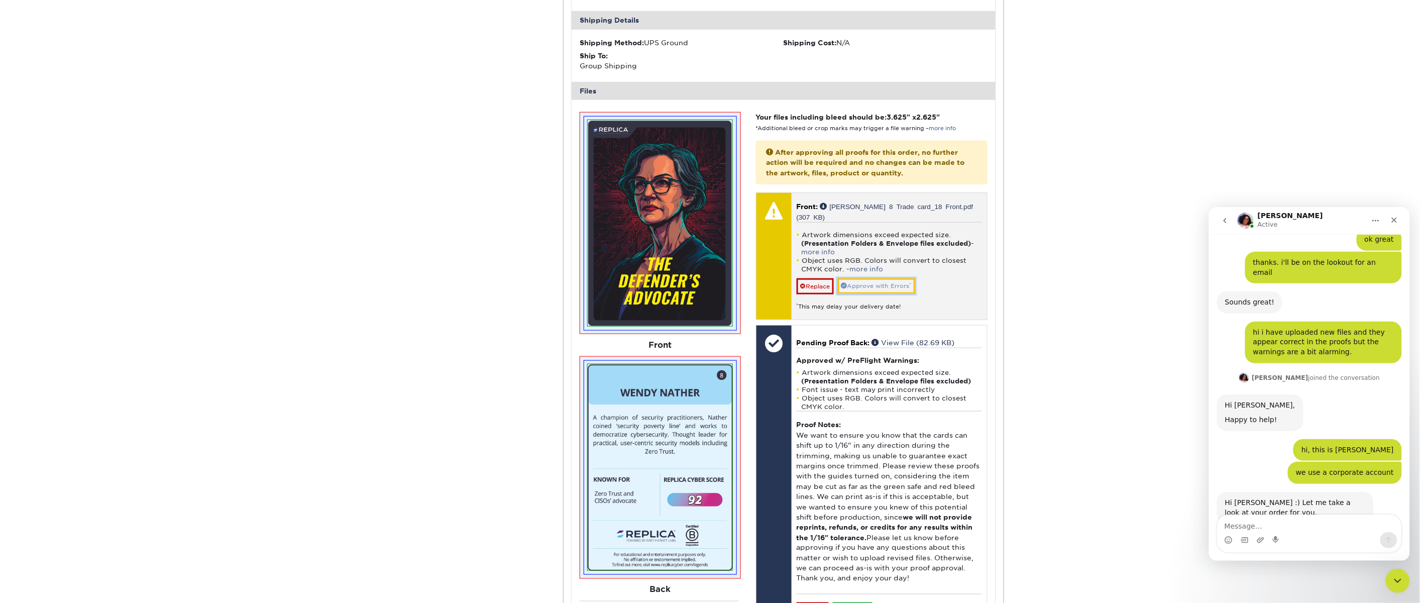
click at [897, 283] on link "Approve with Errors *" at bounding box center [876, 286] width 77 height 16
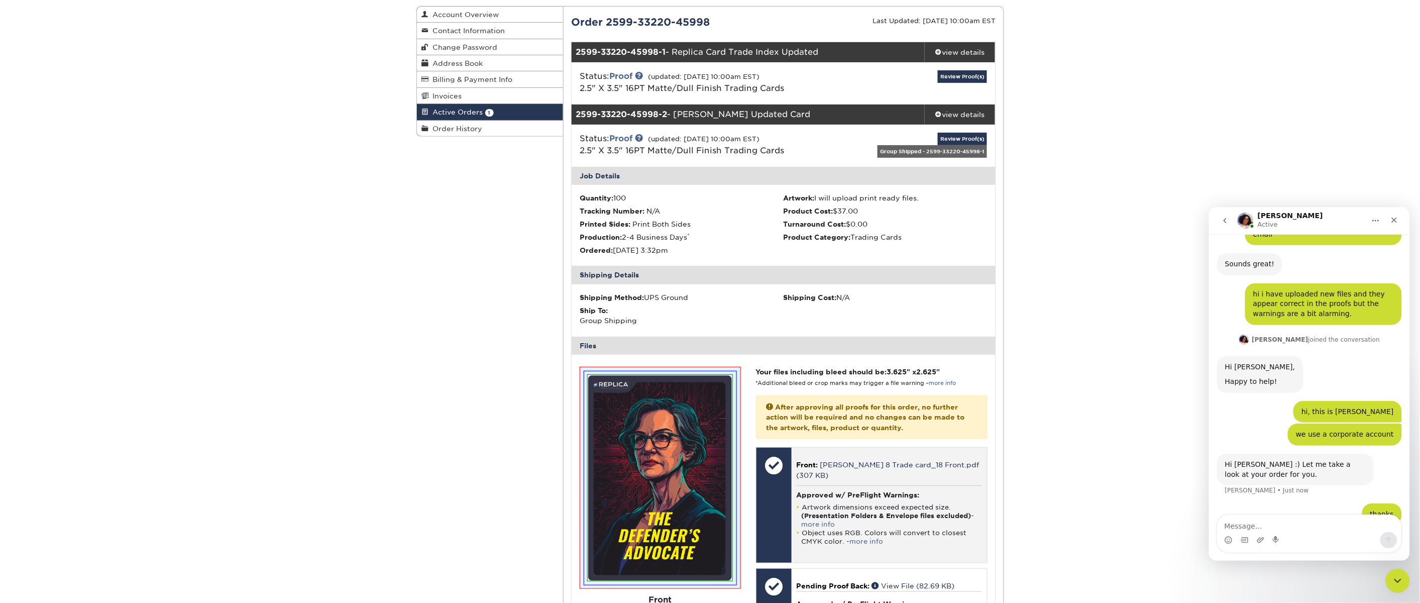
scroll to position [99, 0]
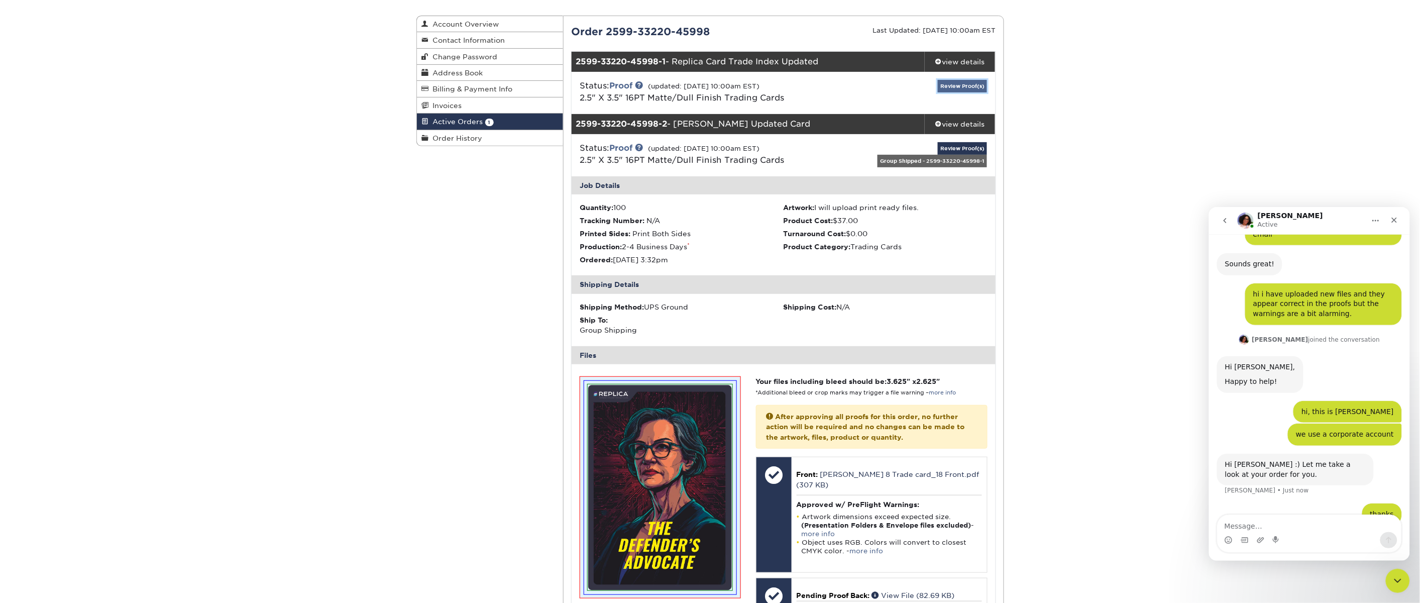
click at [945, 86] on link "Review Proof(s)" at bounding box center [962, 86] width 49 height 13
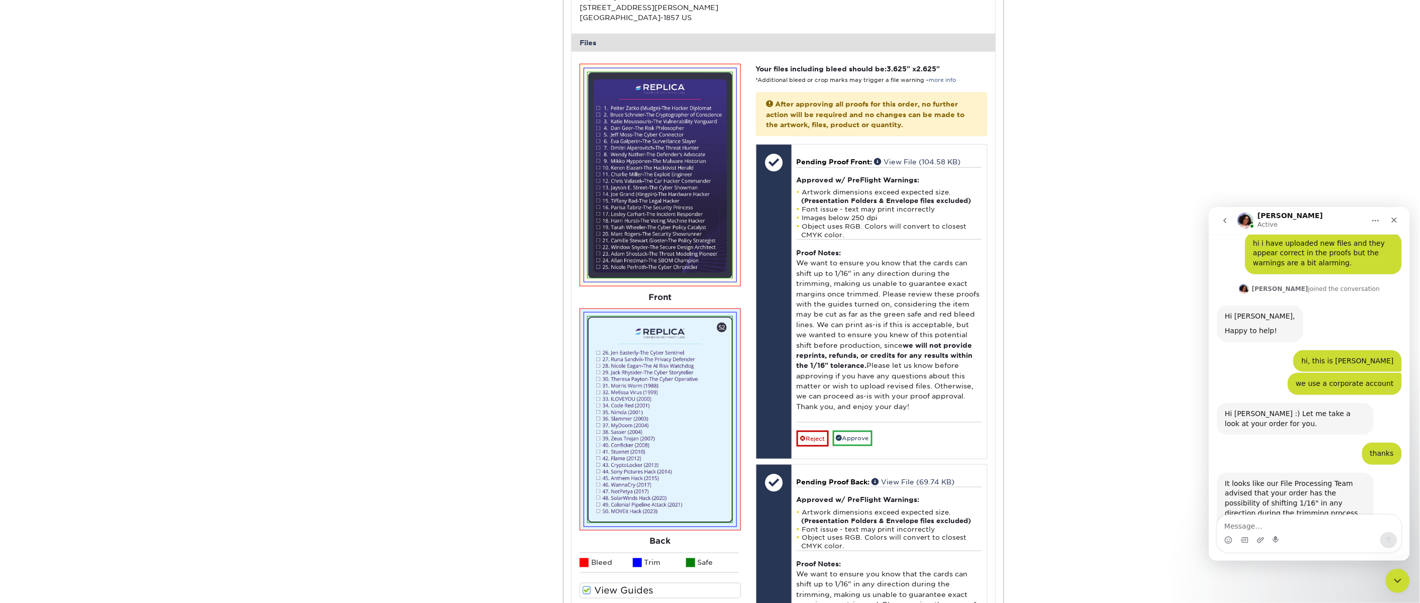
scroll to position [1330, 0]
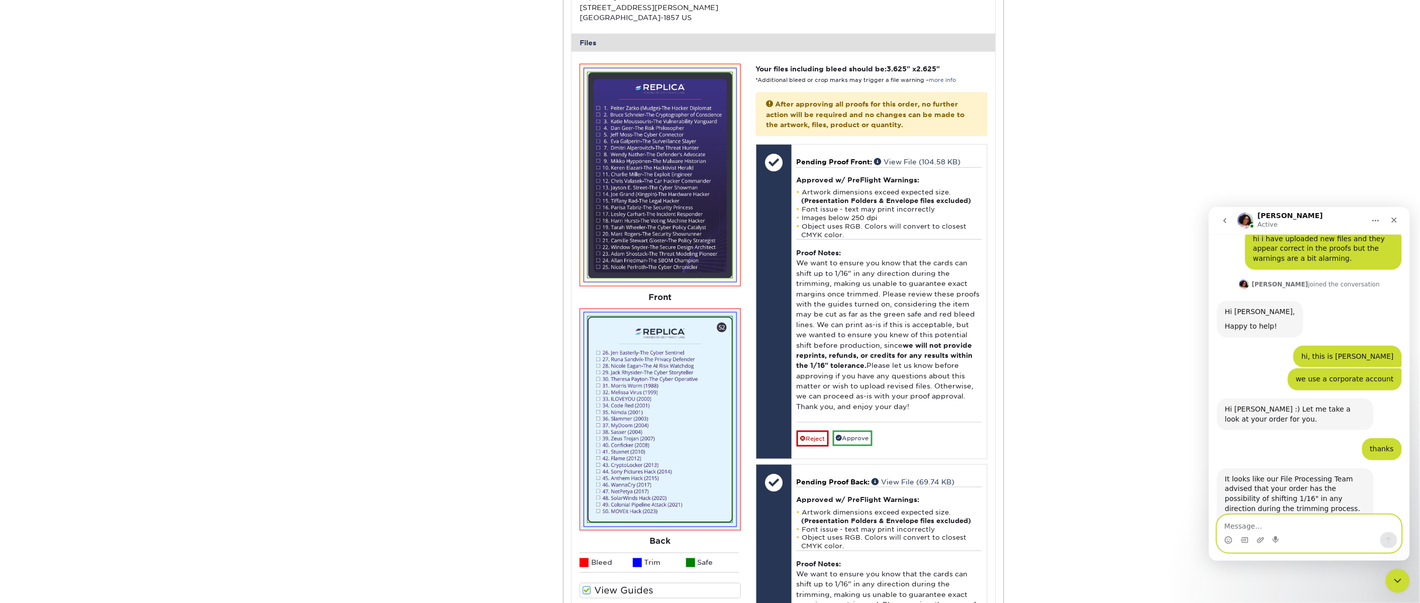
click at [1278, 527] on textarea "Message…" at bounding box center [1309, 523] width 184 height 17
type textarea "ok so it's unlikely that it's going to be a major problem"
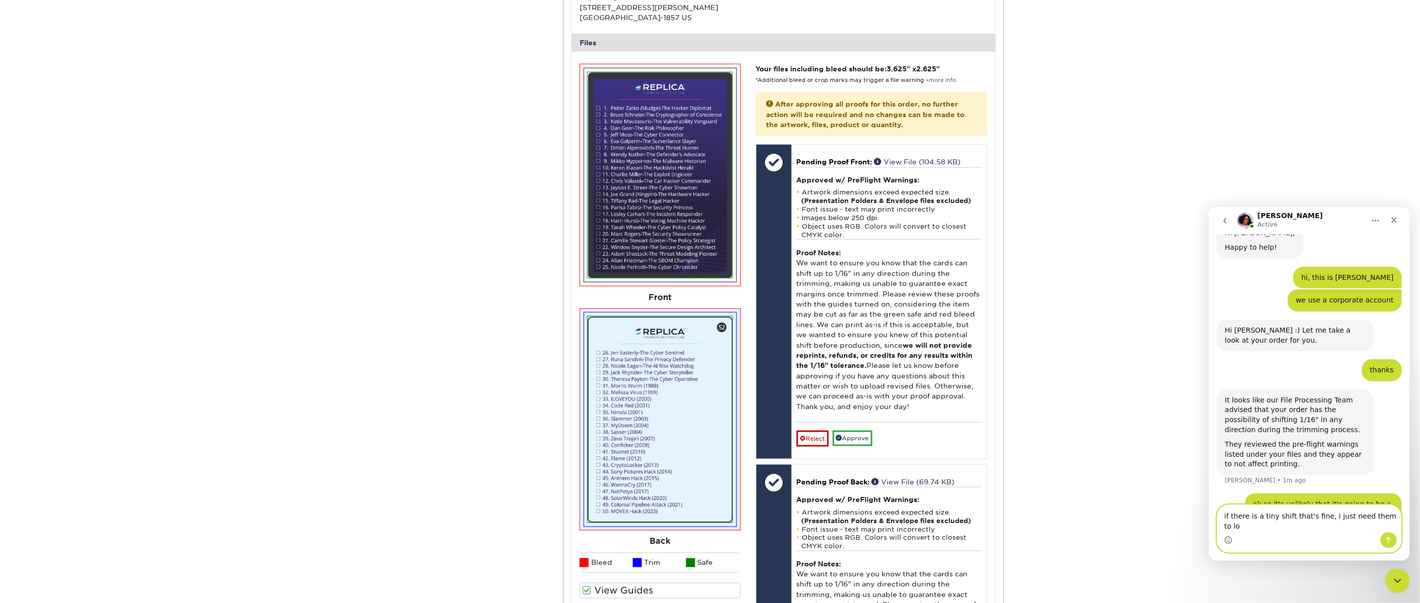
scroll to position [1418, 0]
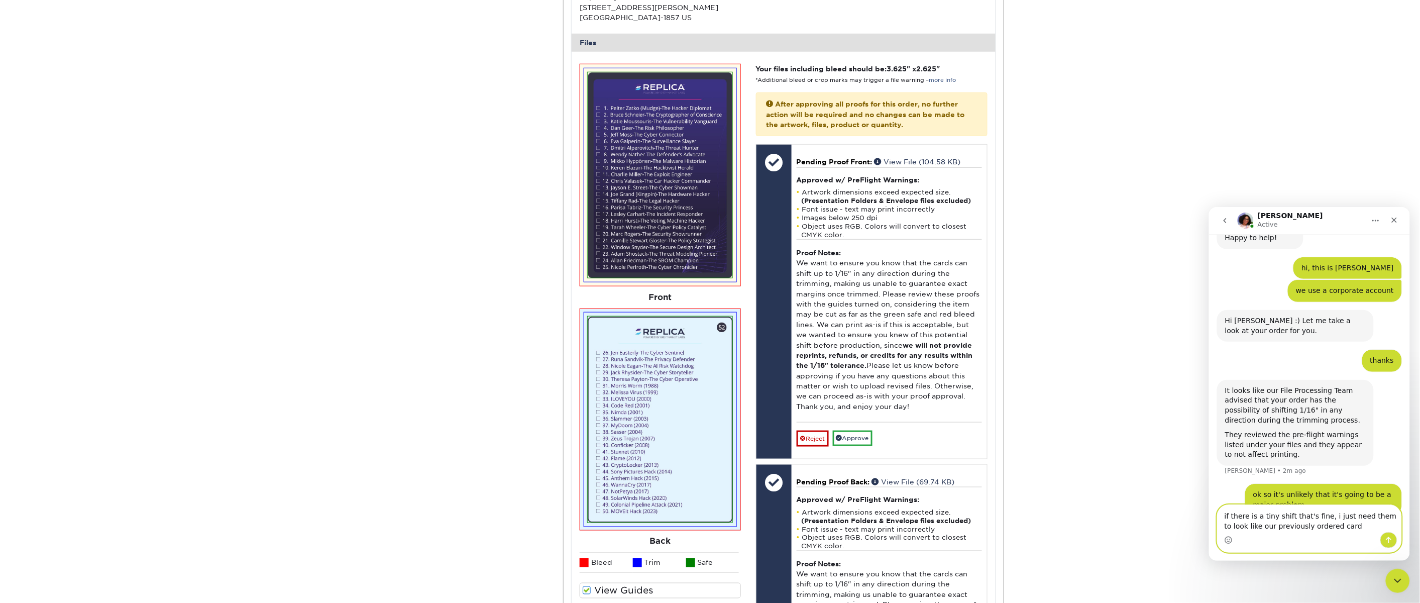
type textarea "if there is a tiny shift that's fine, i just need them to look like our previou…"
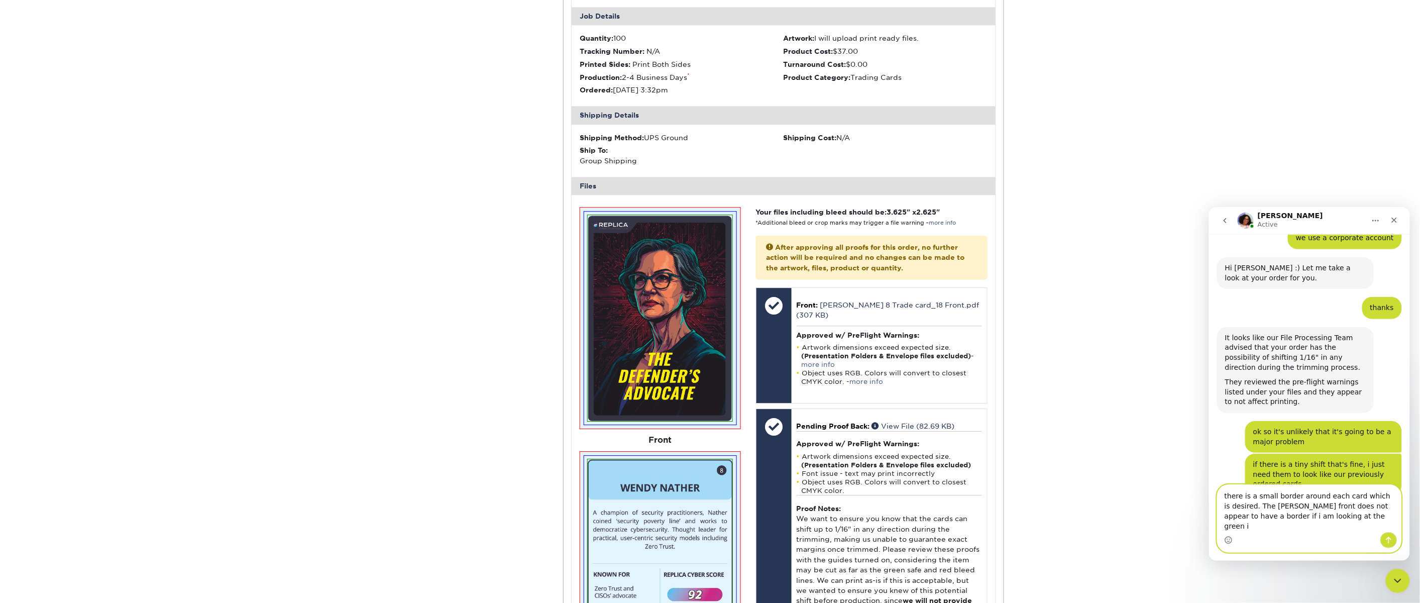
scroll to position [1491, 0]
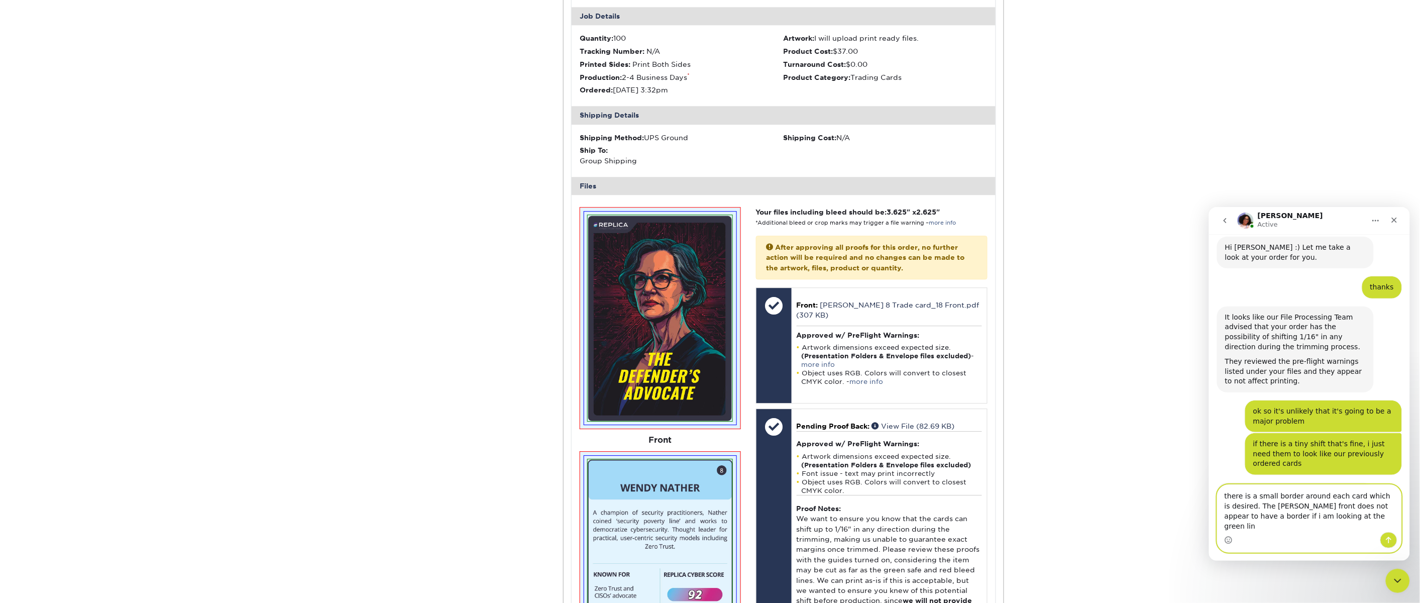
type textarea "there is a small border around each card which is desired. The [PERSON_NAME] fr…"
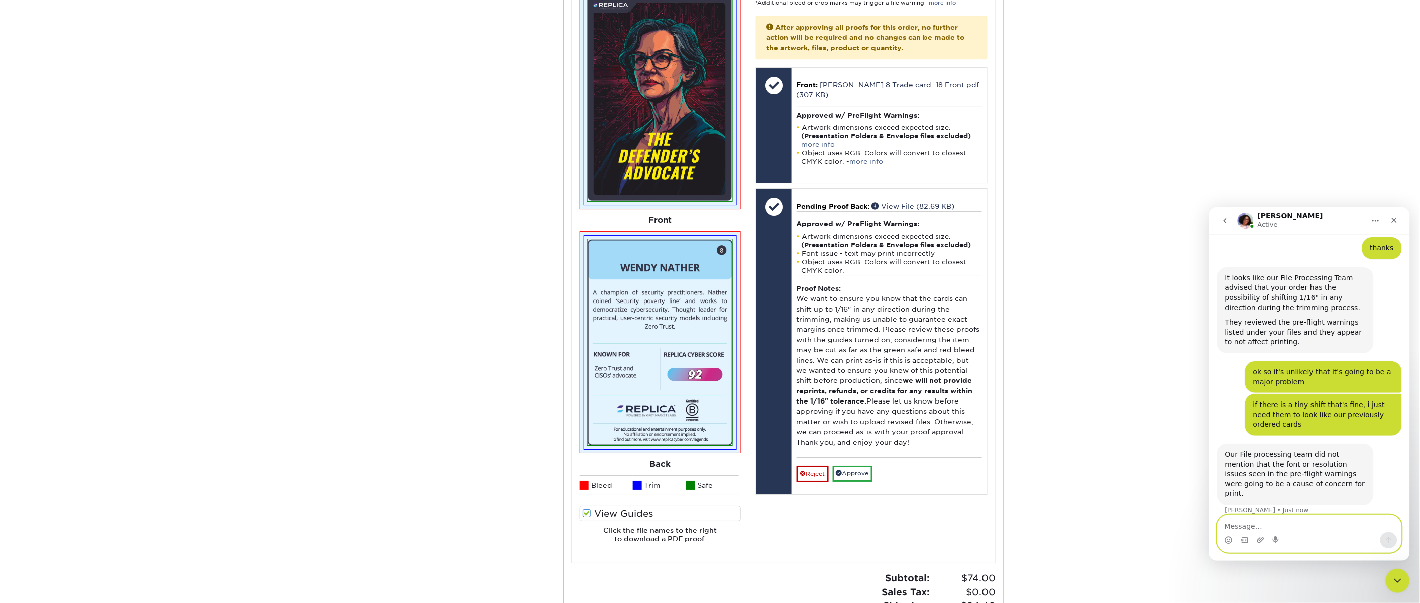
scroll to position [1526, 0]
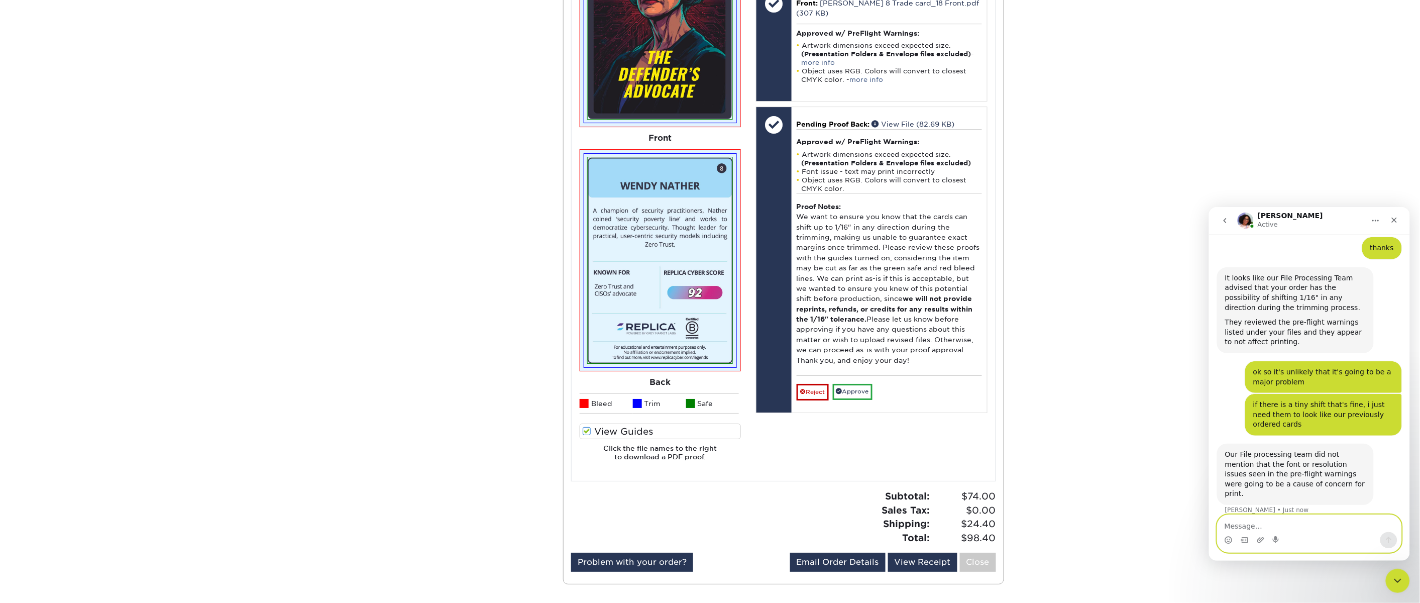
click at [1253, 523] on textarea "Message…" at bounding box center [1309, 523] width 184 height 17
type textarea "t"
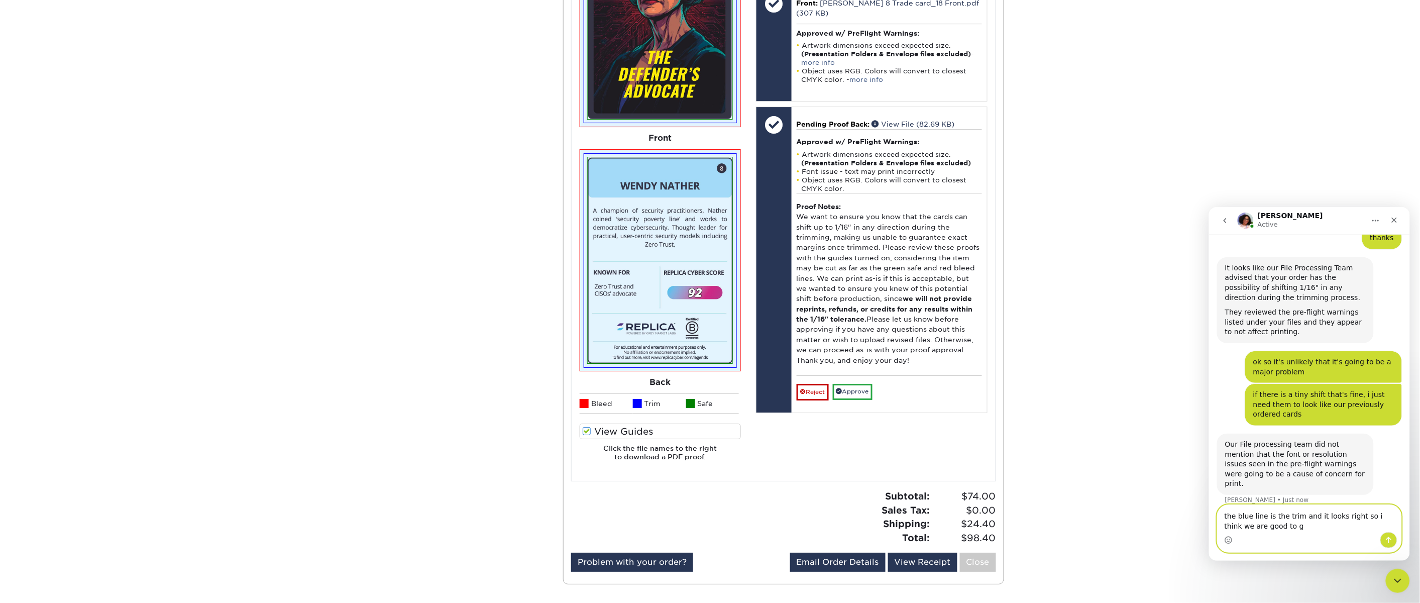
type textarea "the blue line is the trim and it looks right so i think we are good to go"
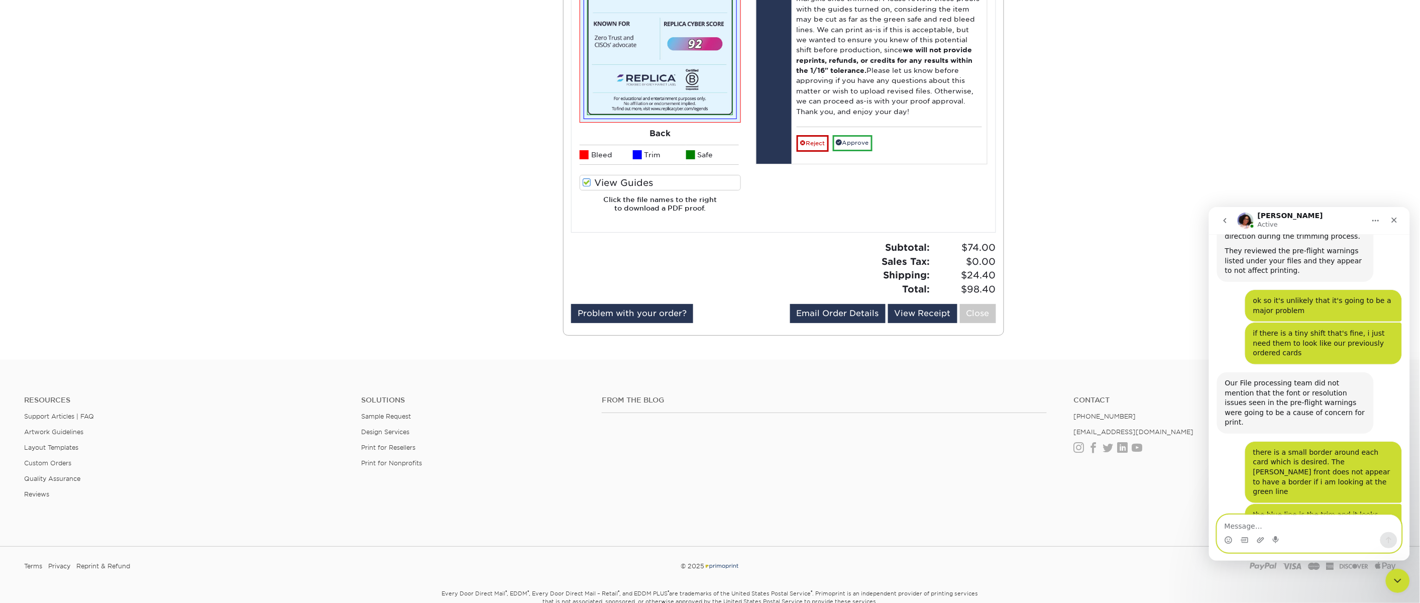
scroll to position [1603, 0]
type textarea "ok thanks. i'll hold before approving"
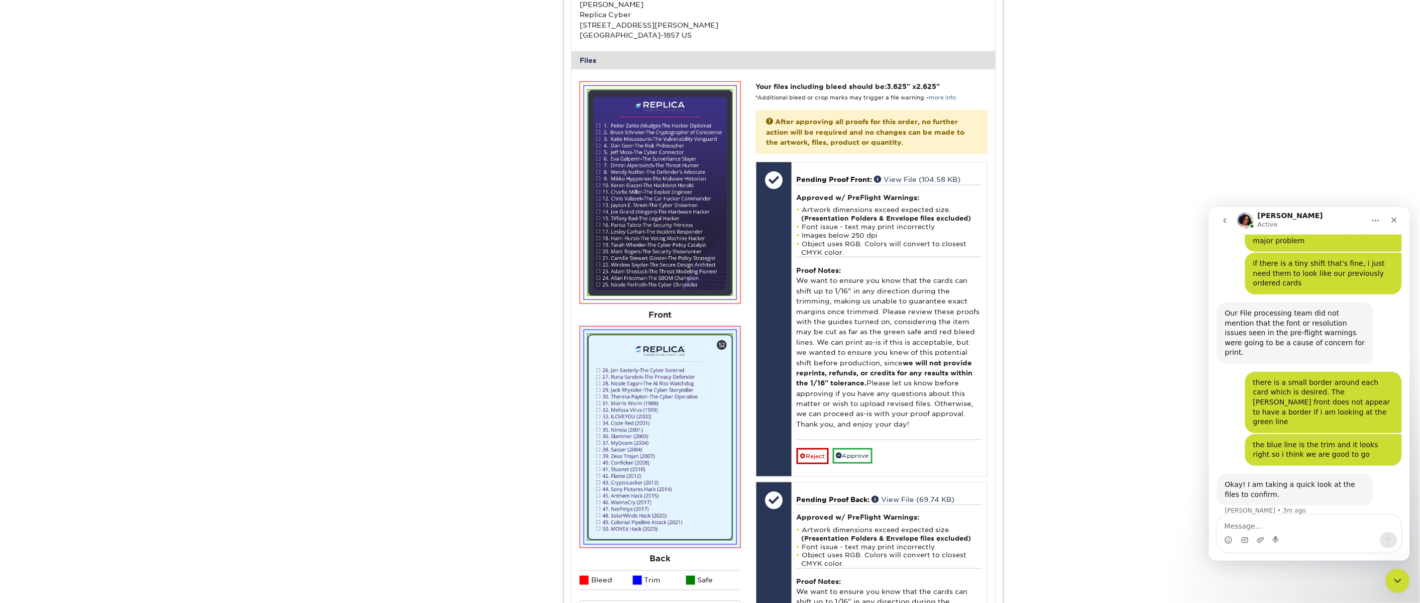
scroll to position [364, 0]
click at [663, 191] on img at bounding box center [660, 191] width 145 height 206
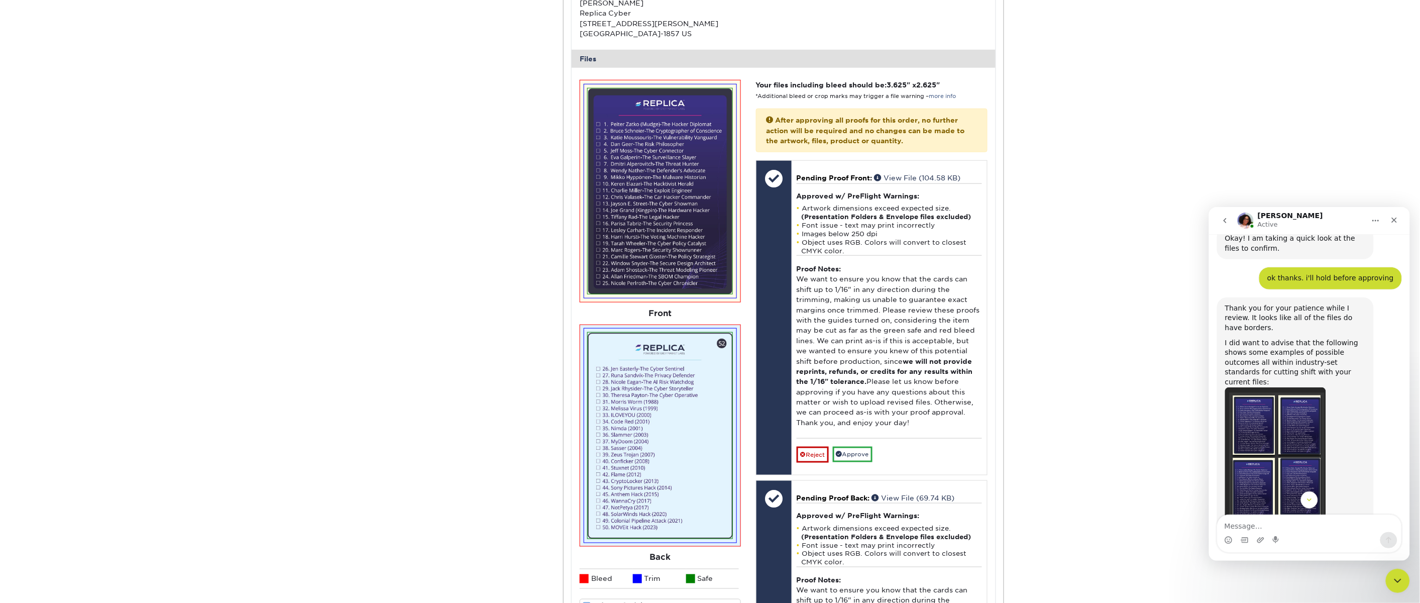
scroll to position [1910, 0]
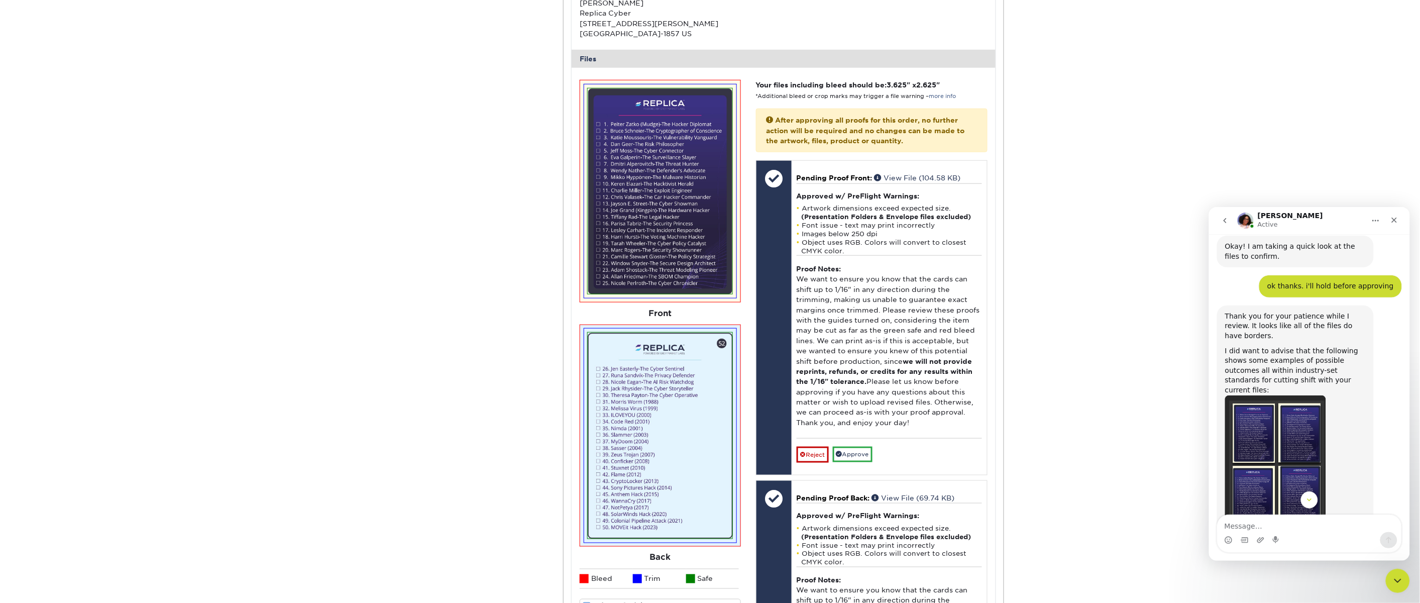
click at [1278, 395] on img "Avery says…" at bounding box center [1275, 462] width 101 height 135
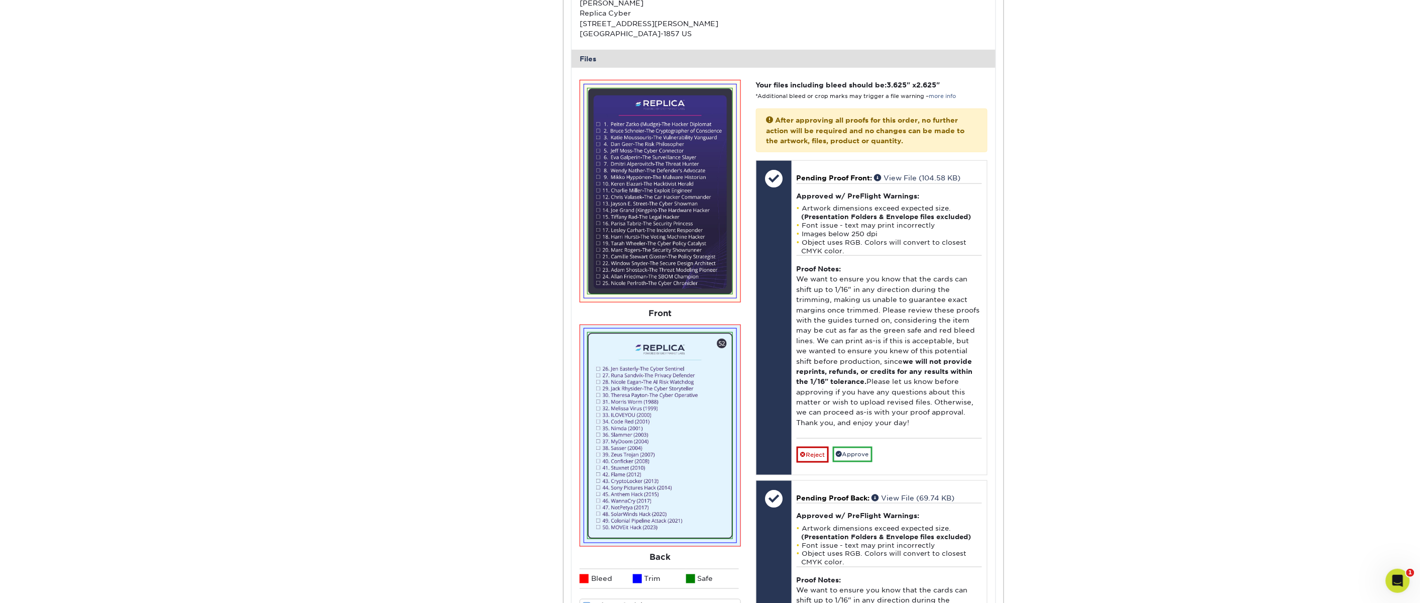
scroll to position [2305, 0]
click at [1278, 542] on div "Open Intercom Messenger" at bounding box center [1396, 579] width 33 height 33
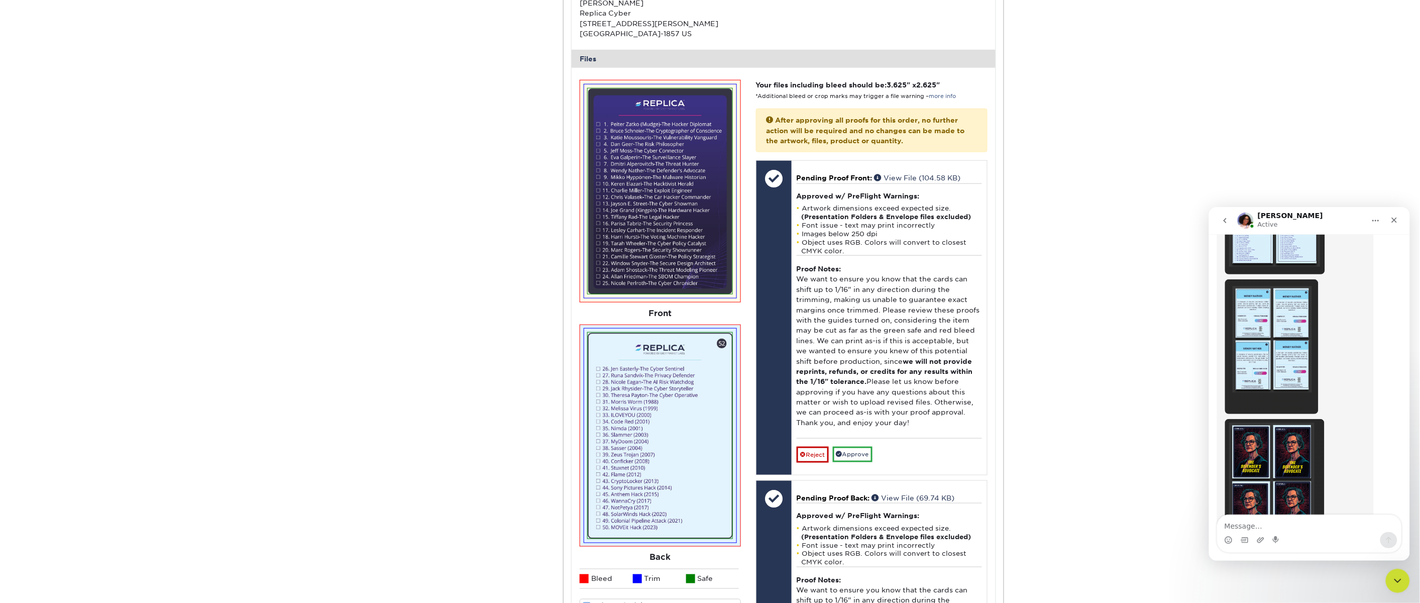
click at [1275, 419] on img "Avery says…" at bounding box center [1274, 486] width 99 height 135
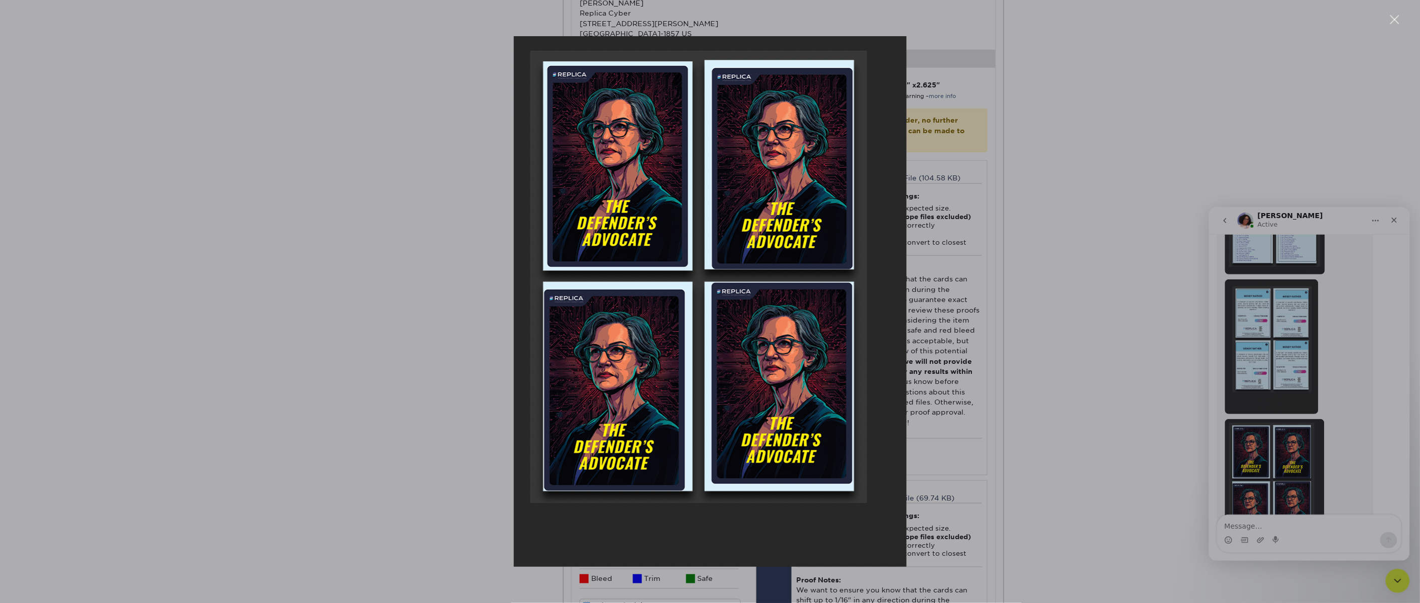
scroll to position [0, 0]
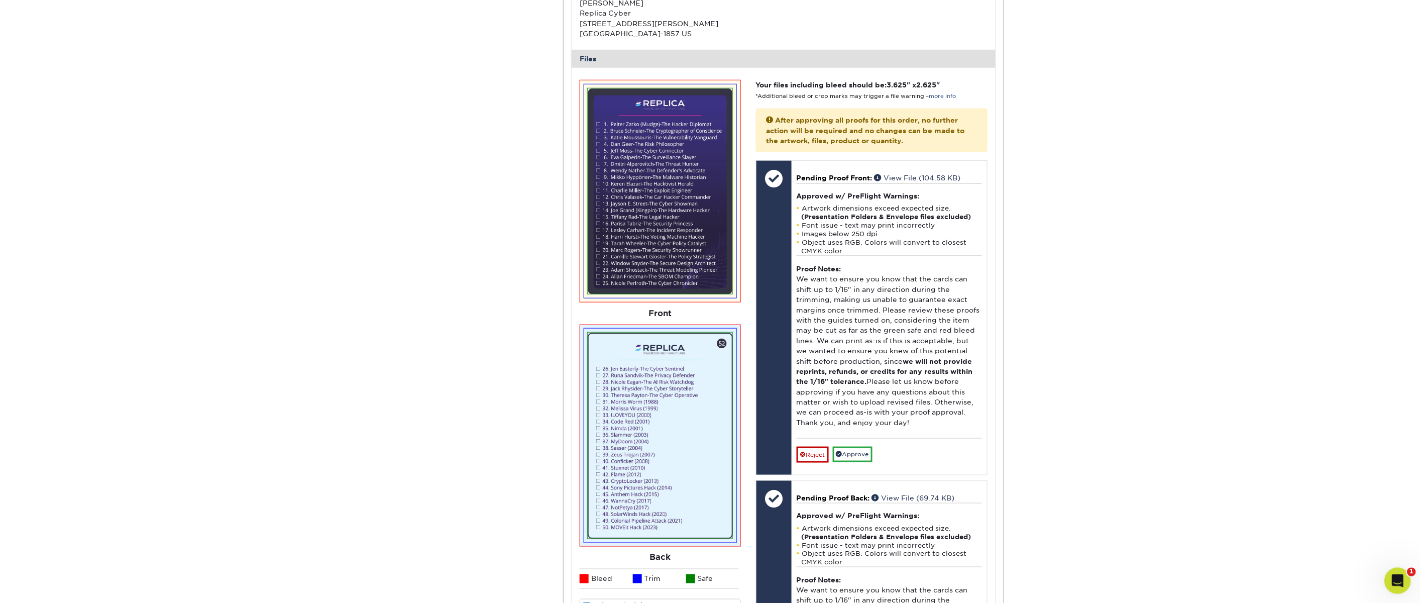
click at [1278, 542] on icon "Open Intercom Messenger" at bounding box center [1396, 579] width 17 height 17
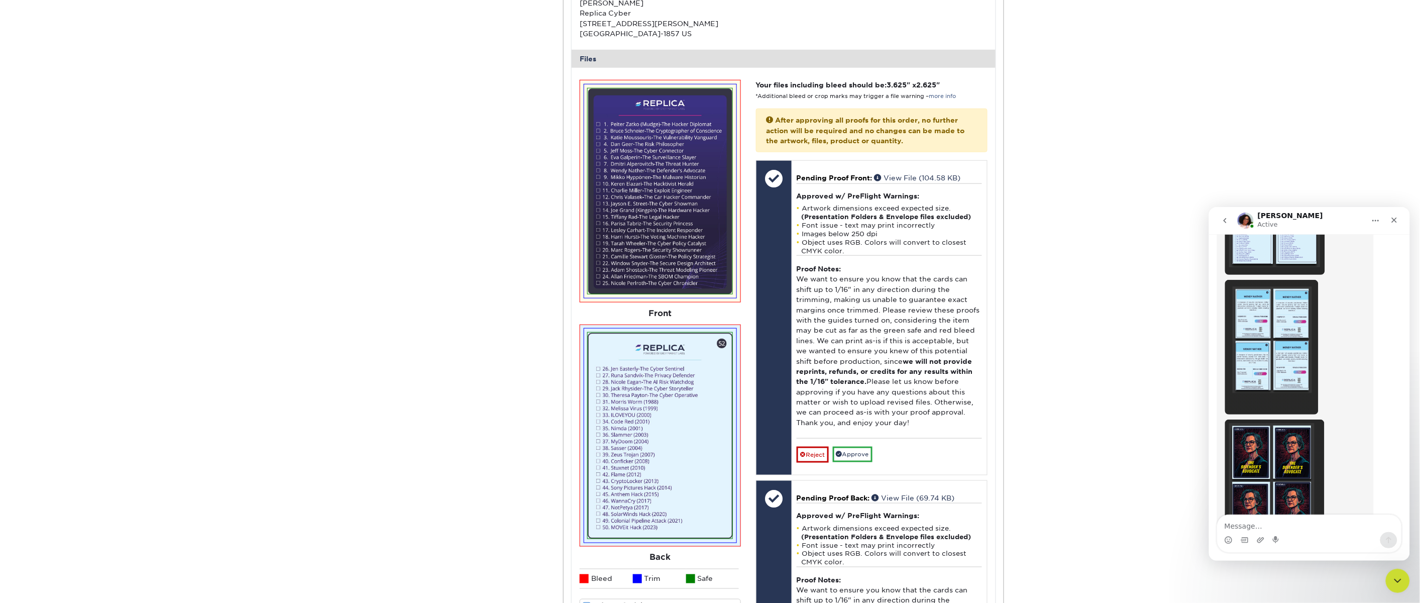
scroll to position [2305, 0]
click at [1274, 528] on textarea "Message…" at bounding box center [1309, 523] width 184 height 17
type textarea "alright thanks for all of your help!"
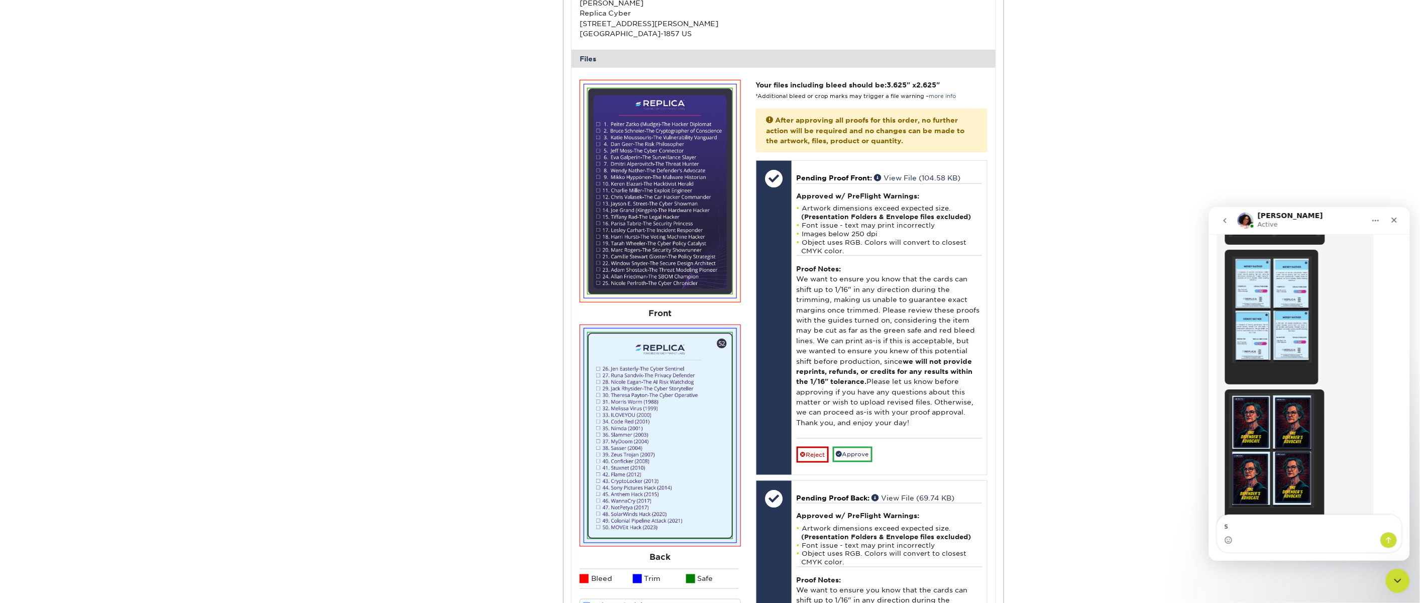
scroll to position [2336, 0]
type textarea "super helpful"
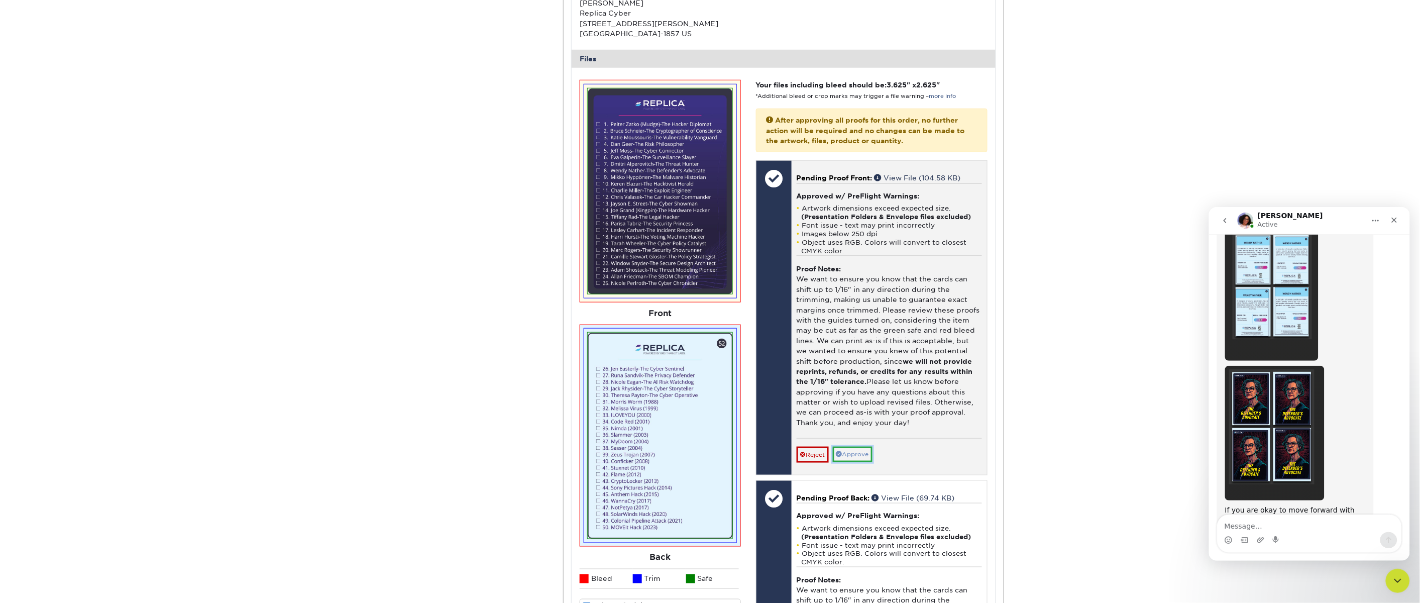
click at [862, 456] on link "Approve" at bounding box center [853, 455] width 40 height 16
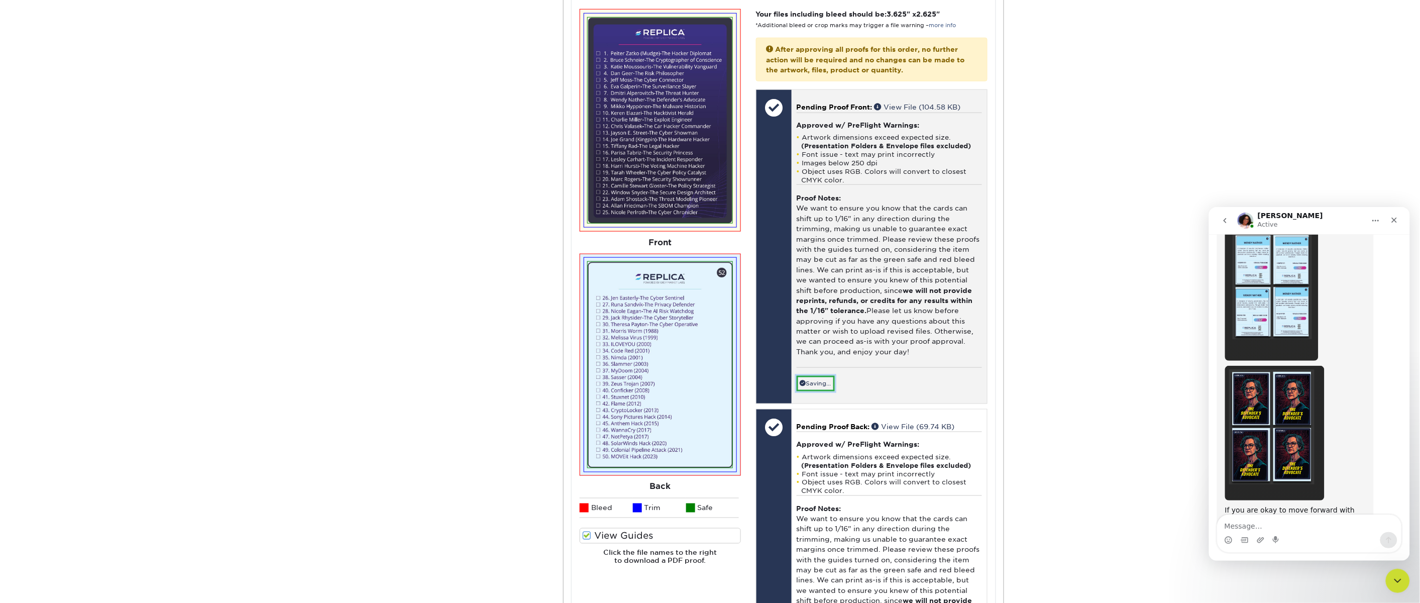
scroll to position [723, 0]
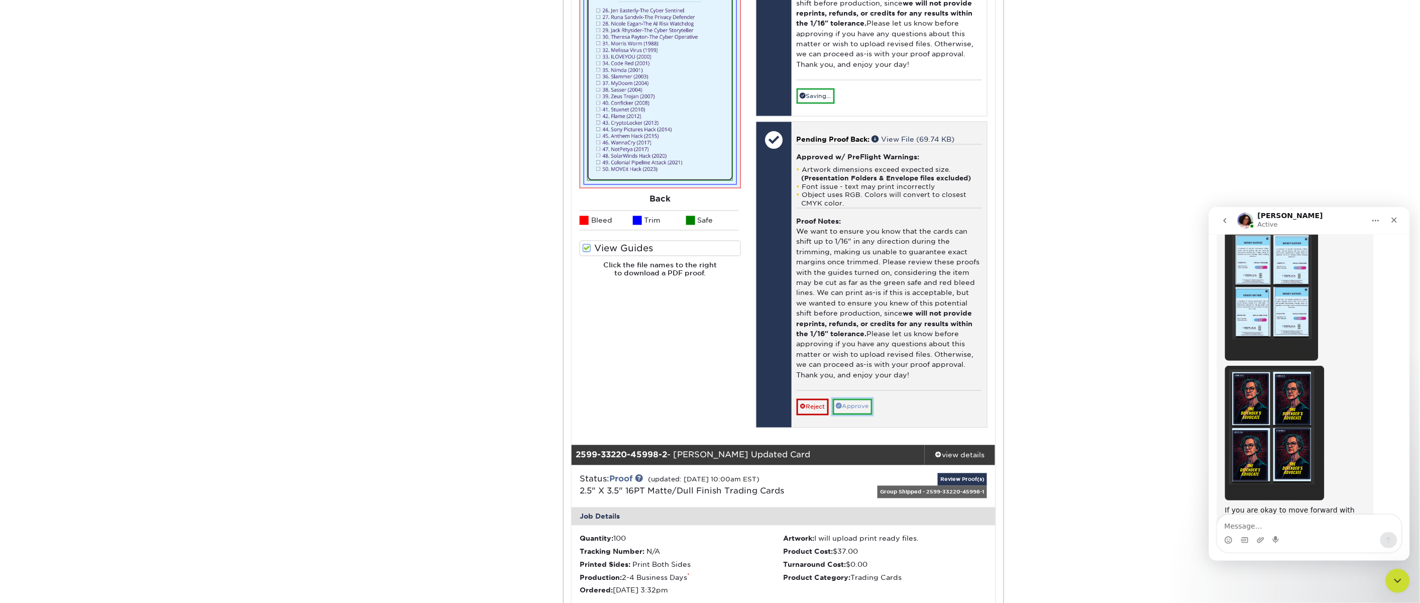
click at [862, 403] on link "Approve" at bounding box center [853, 407] width 40 height 16
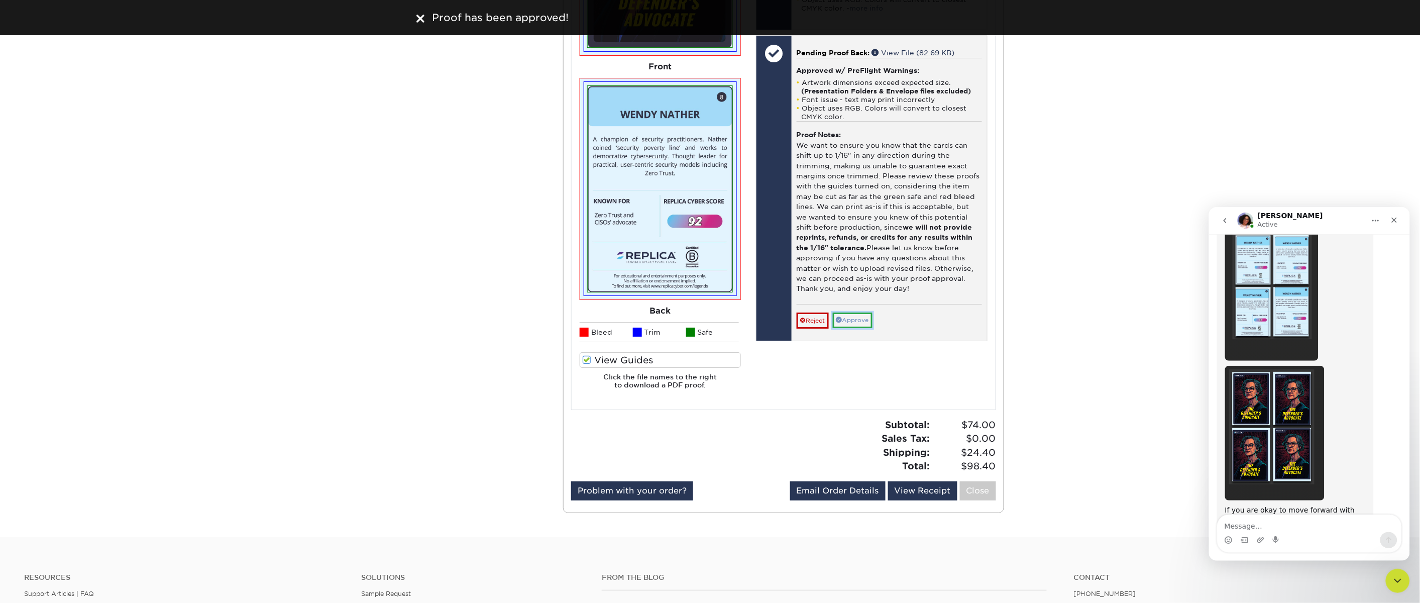
click at [865, 313] on link "Approve" at bounding box center [853, 321] width 40 height 16
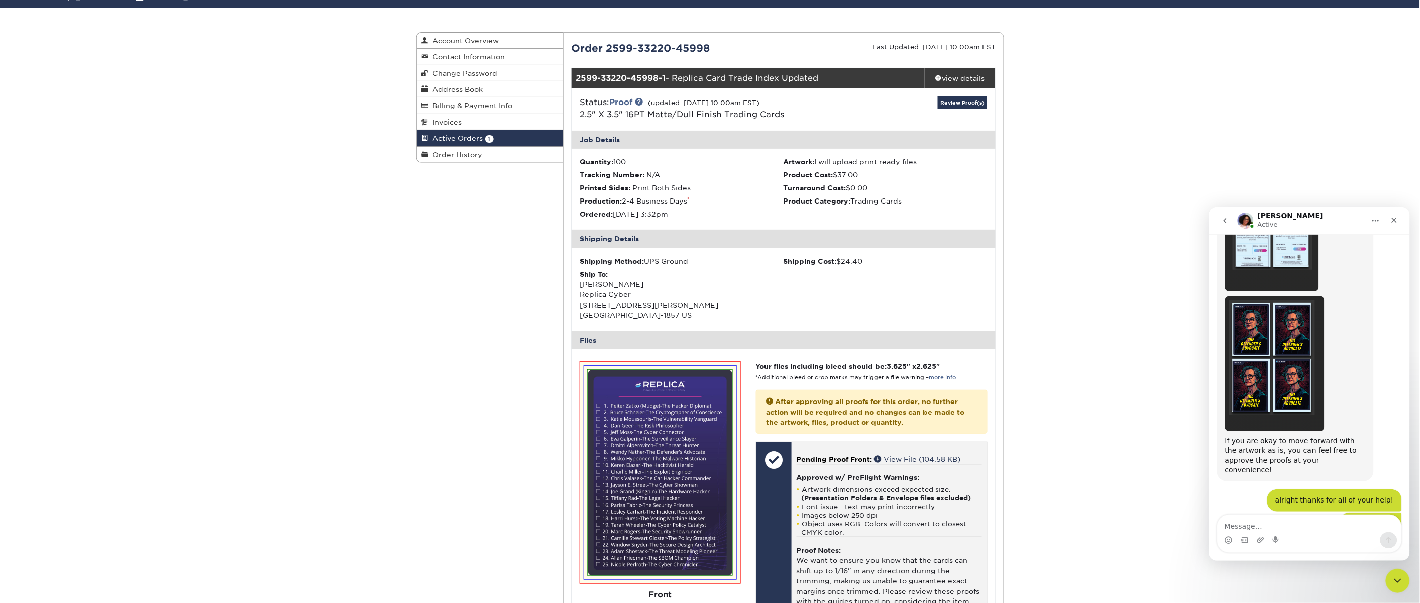
scroll to position [0, 0]
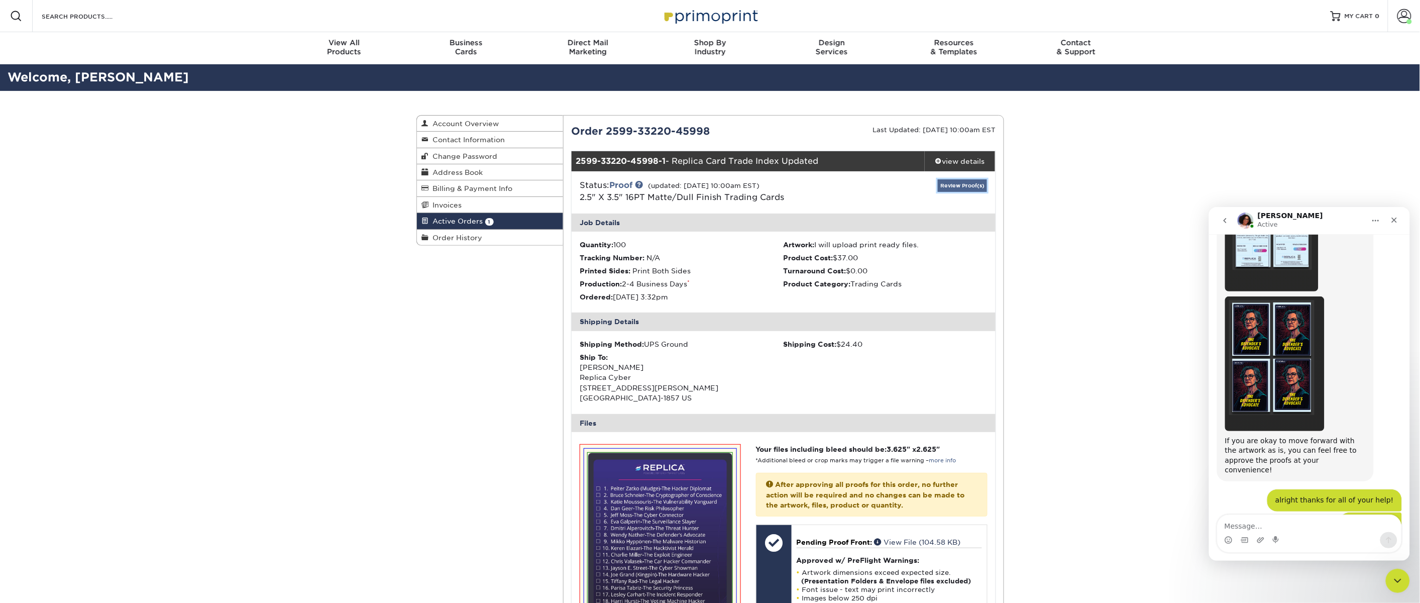
click at [968, 187] on link "Review Proof(s)" at bounding box center [962, 185] width 49 height 13
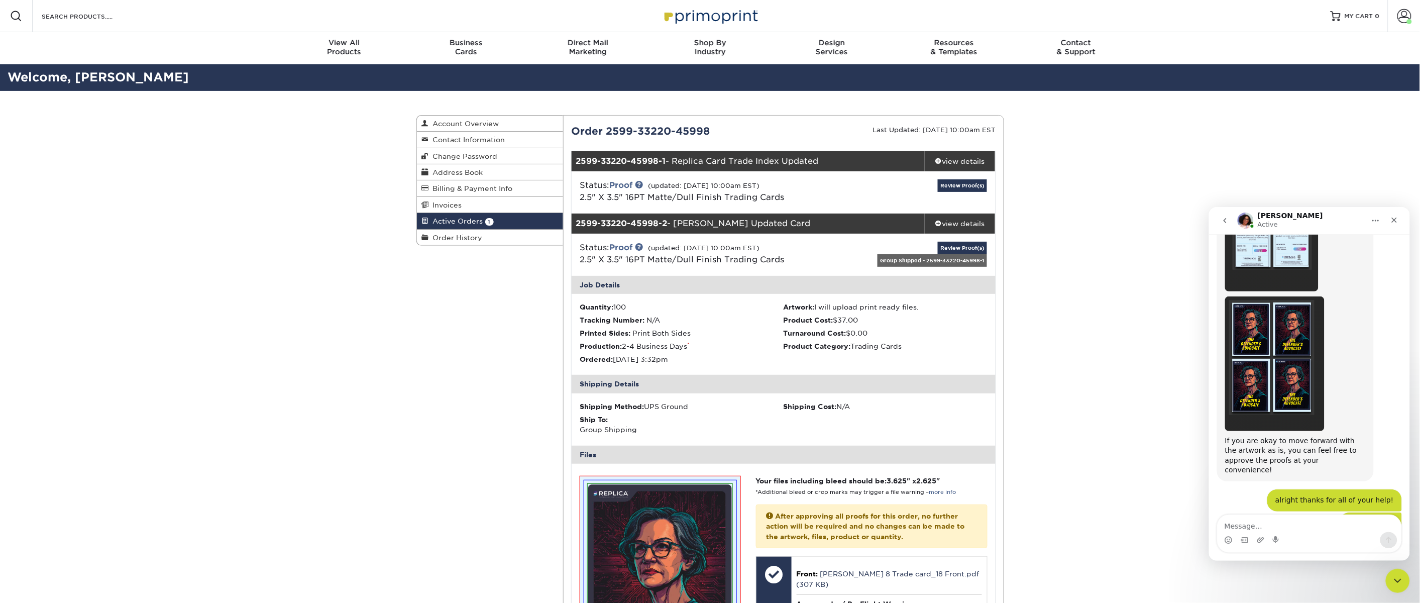
click at [457, 217] on span "Active Orders" at bounding box center [456, 221] width 54 height 8
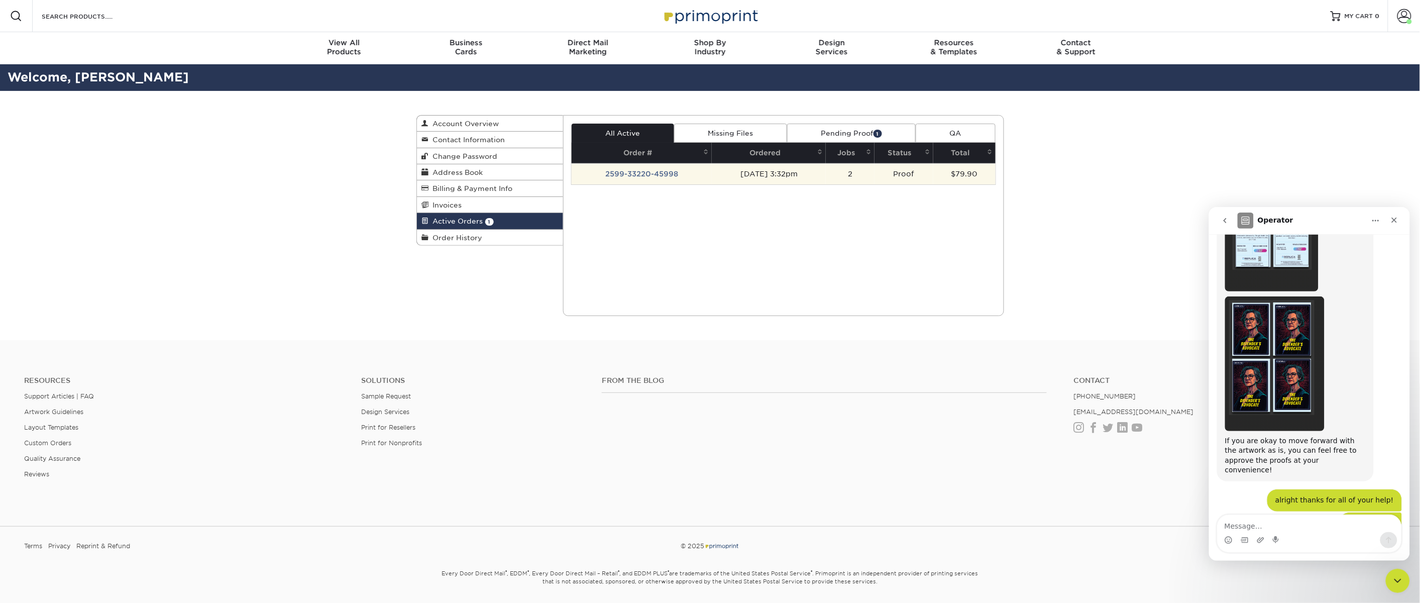
click at [752, 175] on td "[DATE] 3:32pm" at bounding box center [769, 173] width 114 height 21
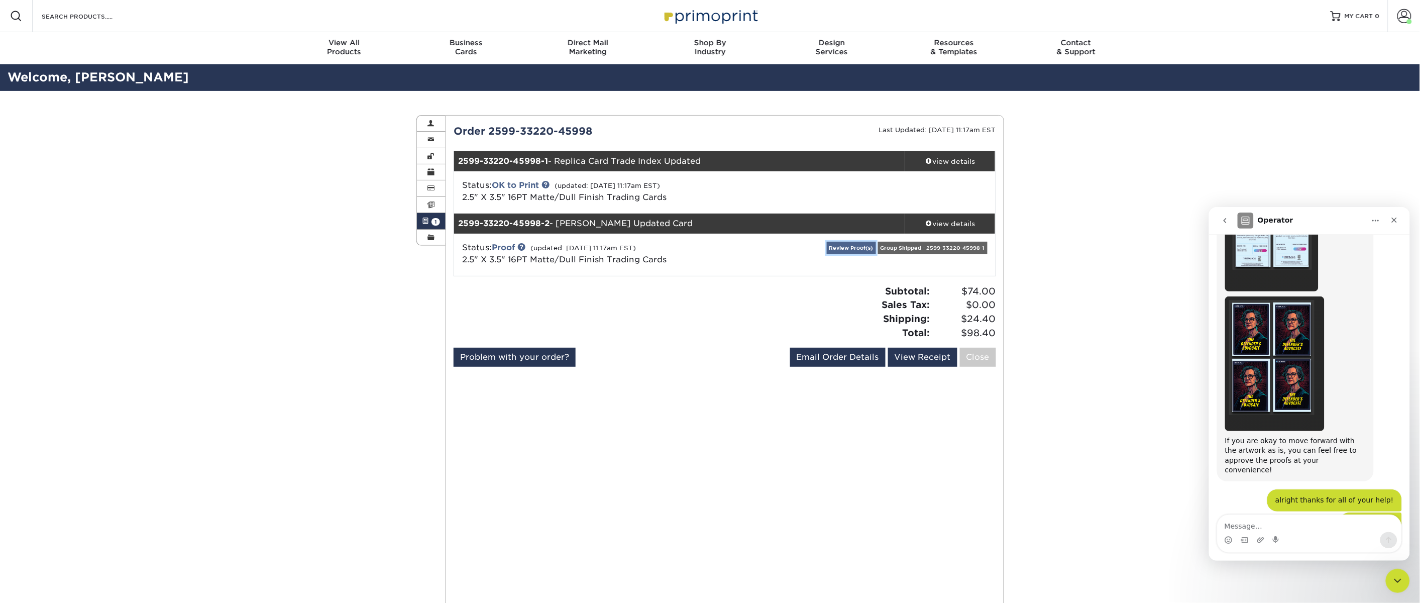
click at [837, 251] on link "Review Proof(s)" at bounding box center [851, 248] width 49 height 13
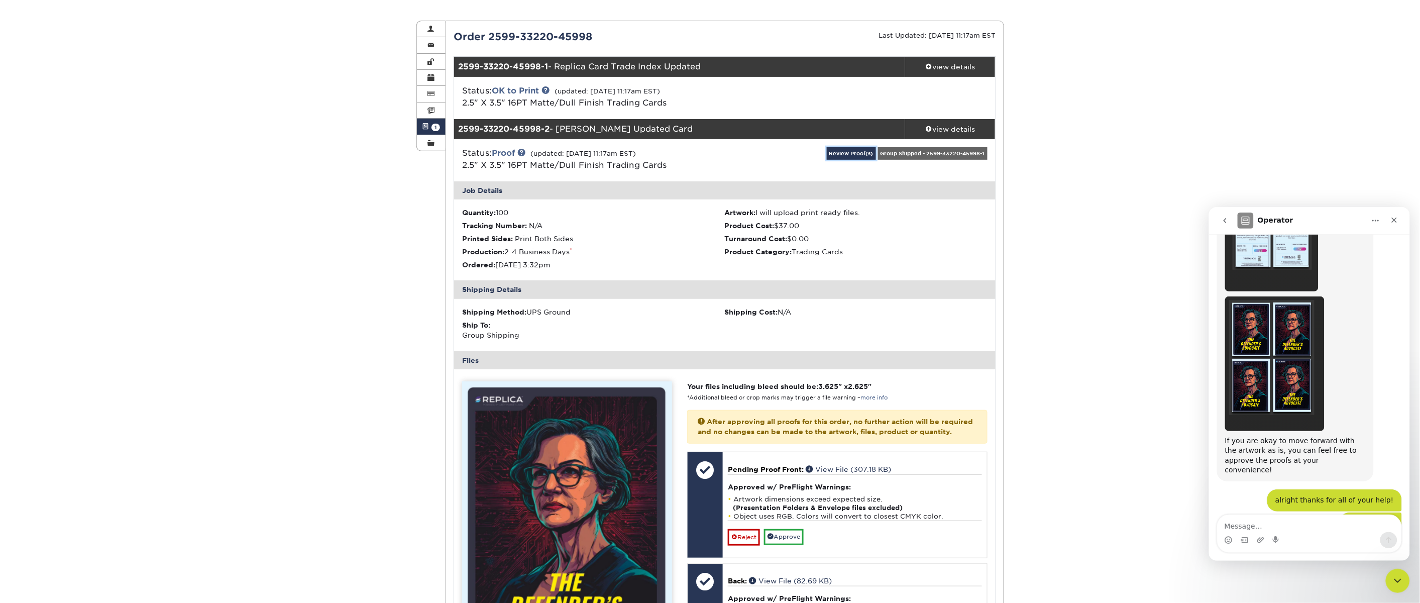
scroll to position [363, 0]
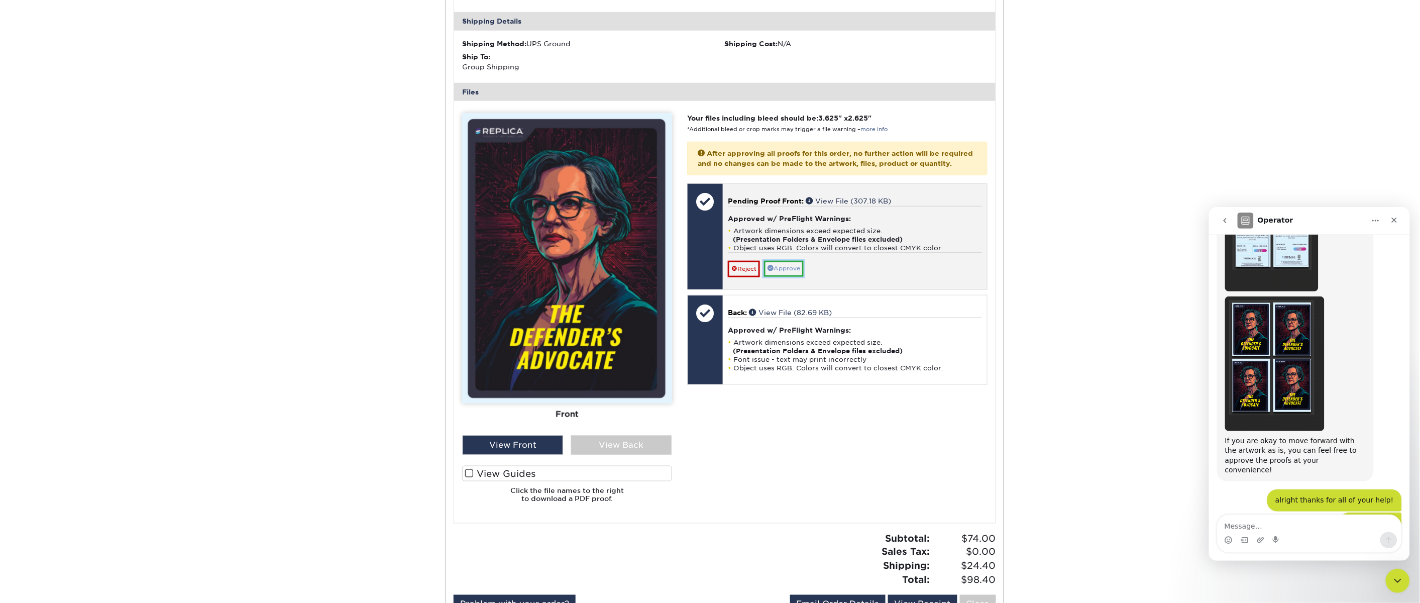
click at [796, 276] on link "Approve" at bounding box center [784, 269] width 40 height 16
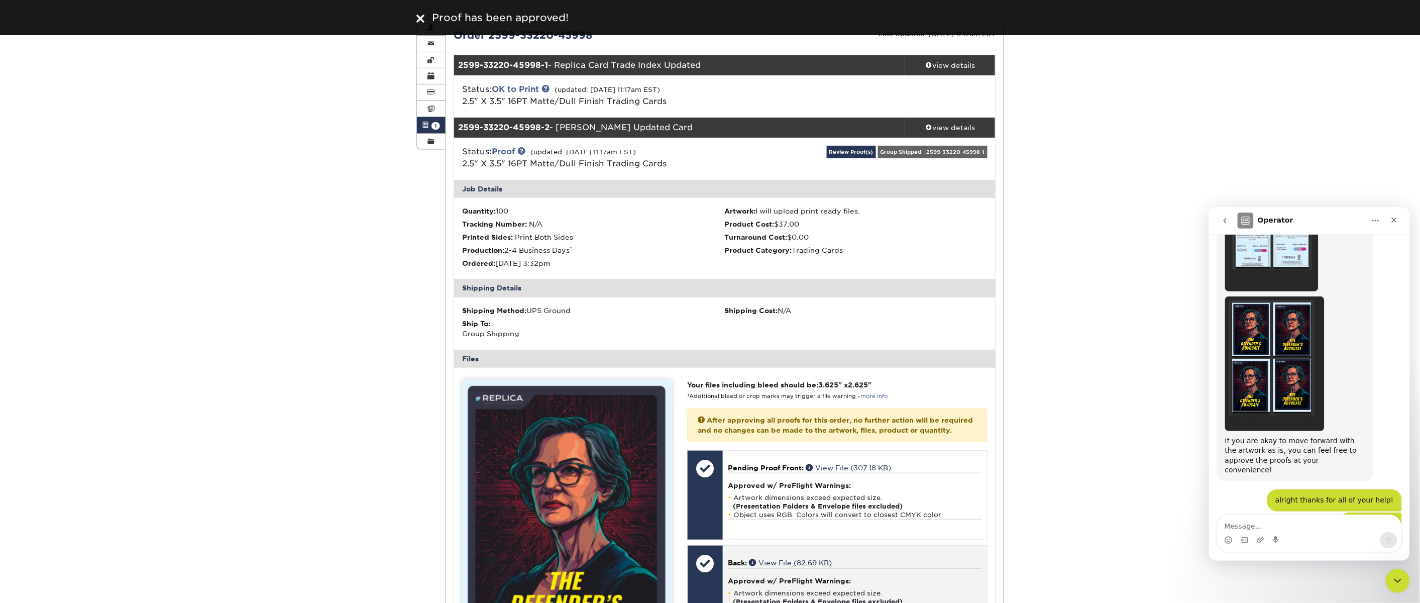
scroll to position [0, 0]
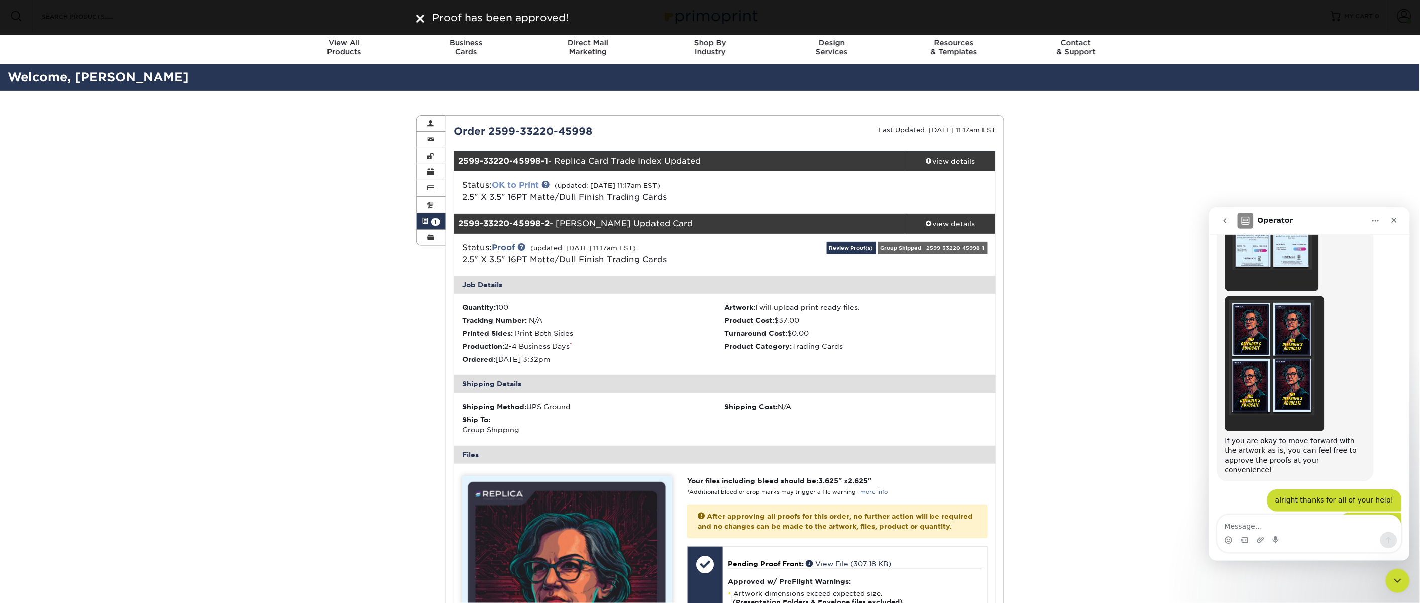
click at [516, 181] on link "OK to Print" at bounding box center [515, 185] width 47 height 10
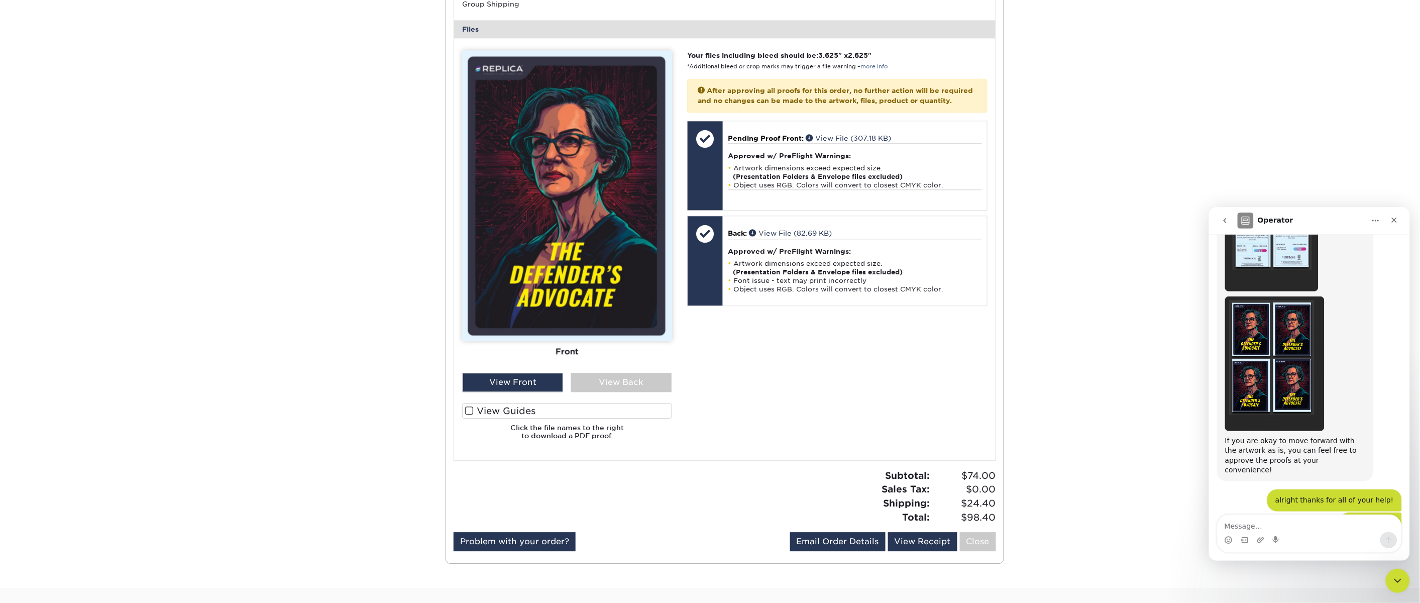
scroll to position [1136, 0]
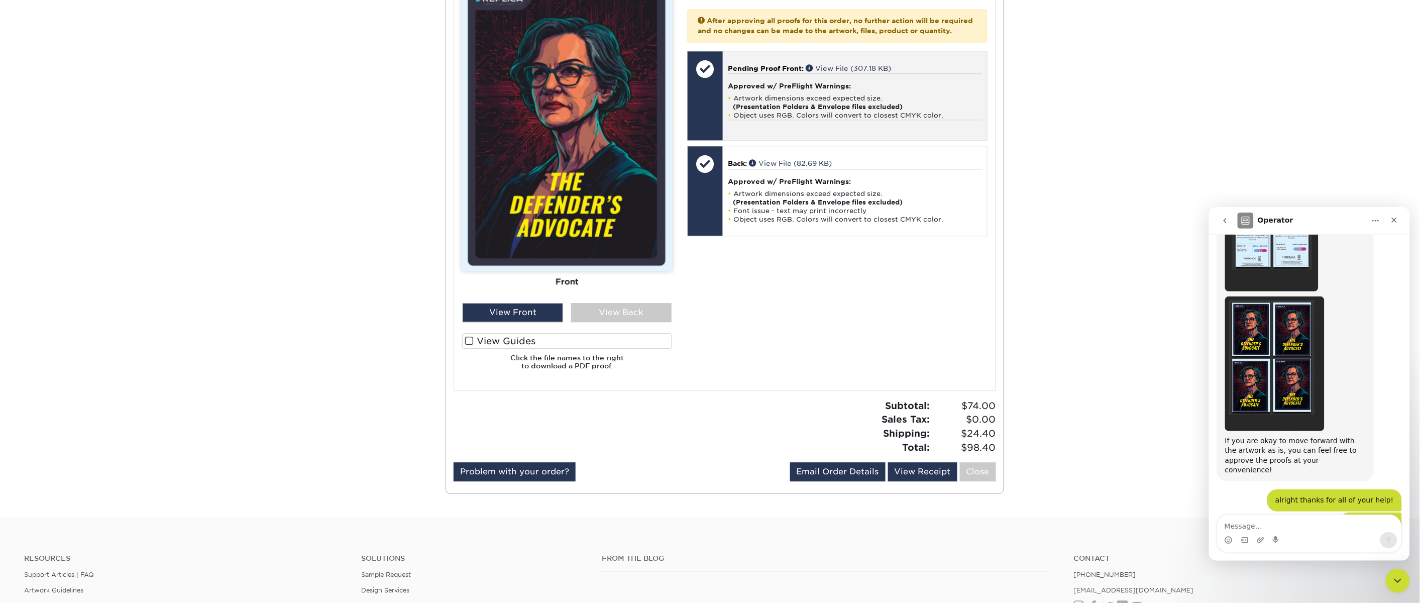
click at [816, 111] on strong "(Presentation Folders & Envelope files excluded)" at bounding box center [818, 107] width 170 height 8
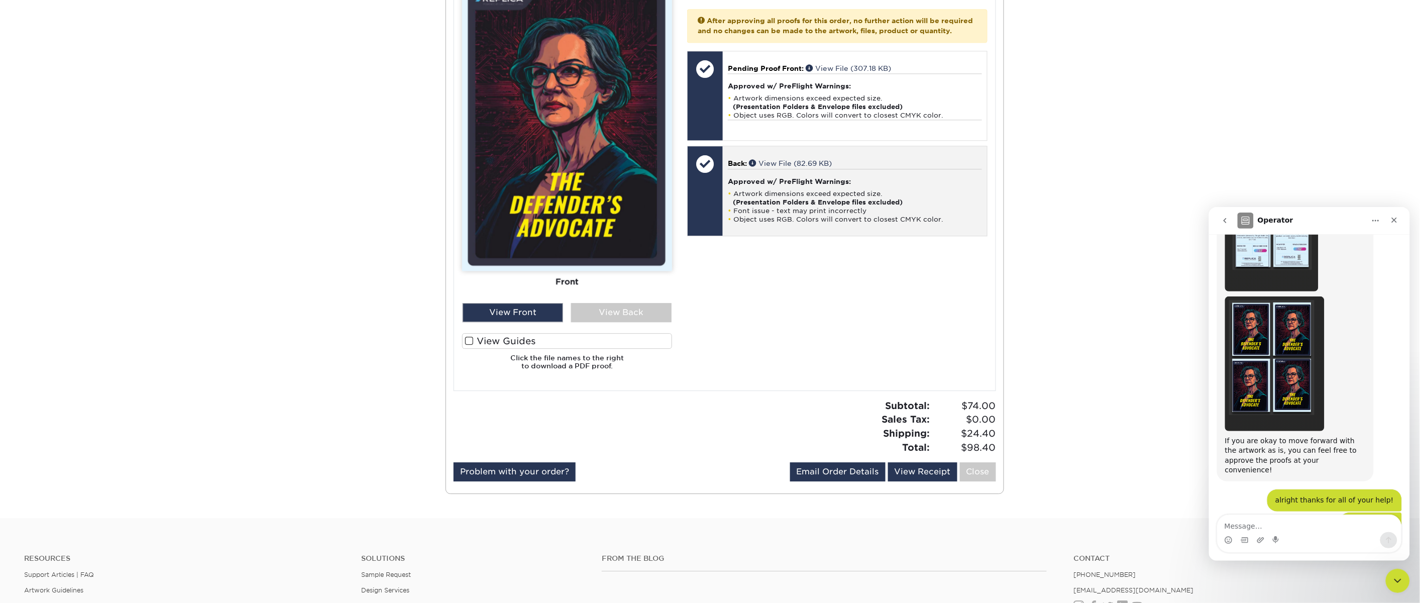
click at [830, 206] on li "Artwork dimensions exceed expected size. (Presentation Folders & Envelope files…" at bounding box center [855, 197] width 254 height 17
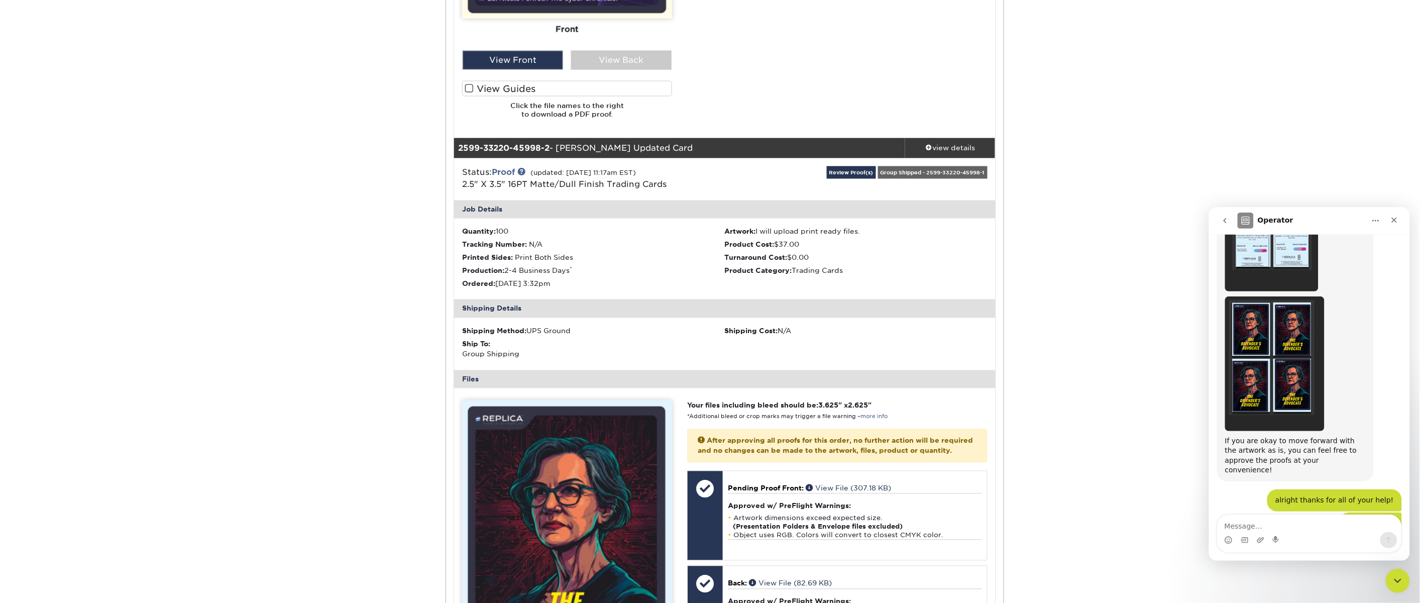
scroll to position [0, 0]
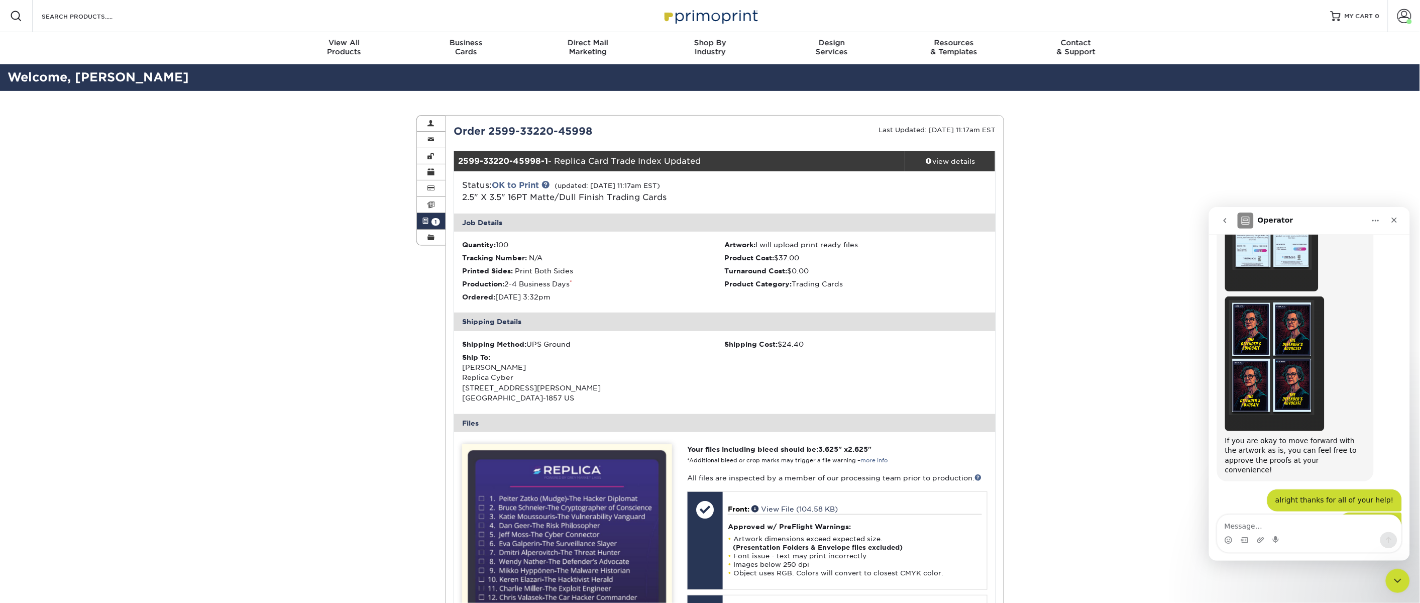
click at [432, 220] on span "1" at bounding box center [436, 222] width 9 height 8
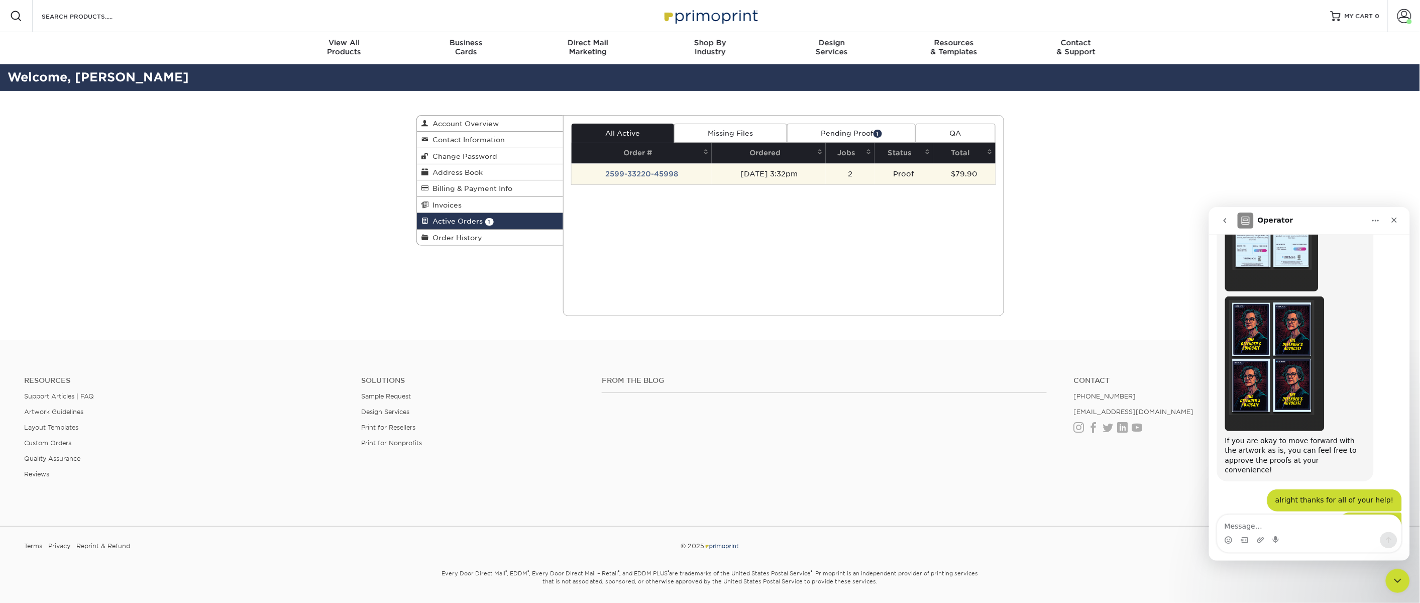
click at [825, 172] on td "[DATE] 3:32pm" at bounding box center [769, 173] width 114 height 21
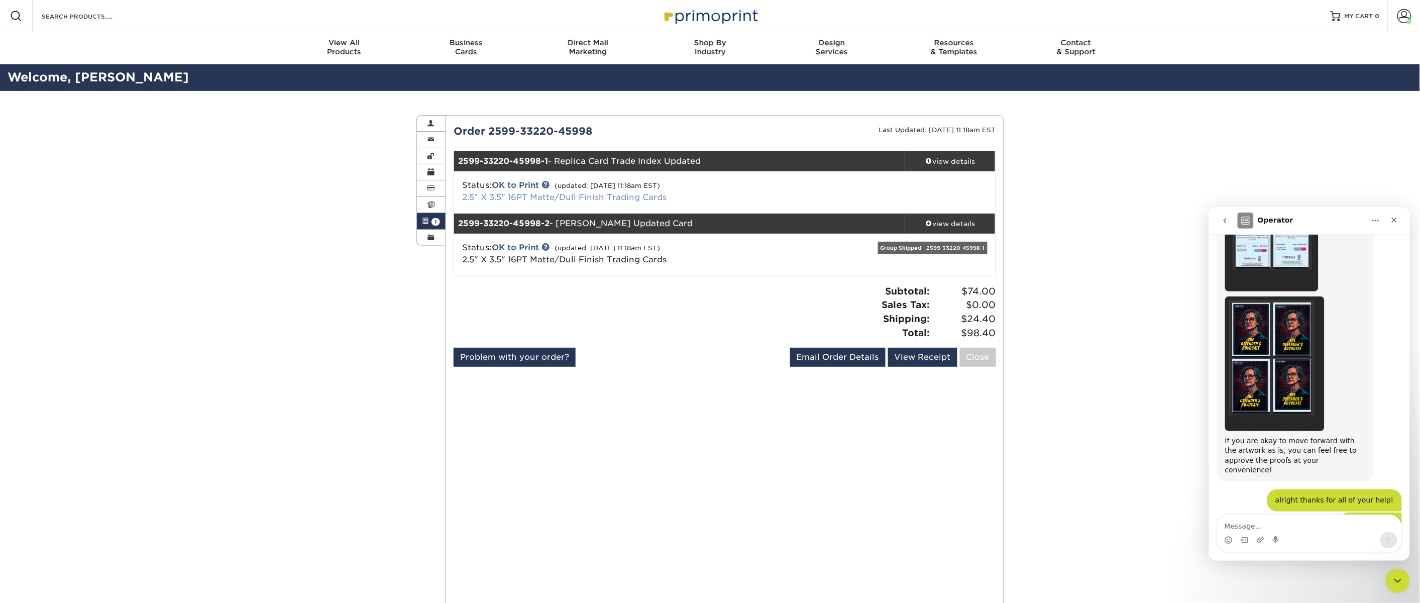
click at [607, 195] on link "2.5" X 3.5" 16PT Matte/Dull Finish Trading Cards" at bounding box center [564, 197] width 205 height 10
